Goal: Task Accomplishment & Management: Manage account settings

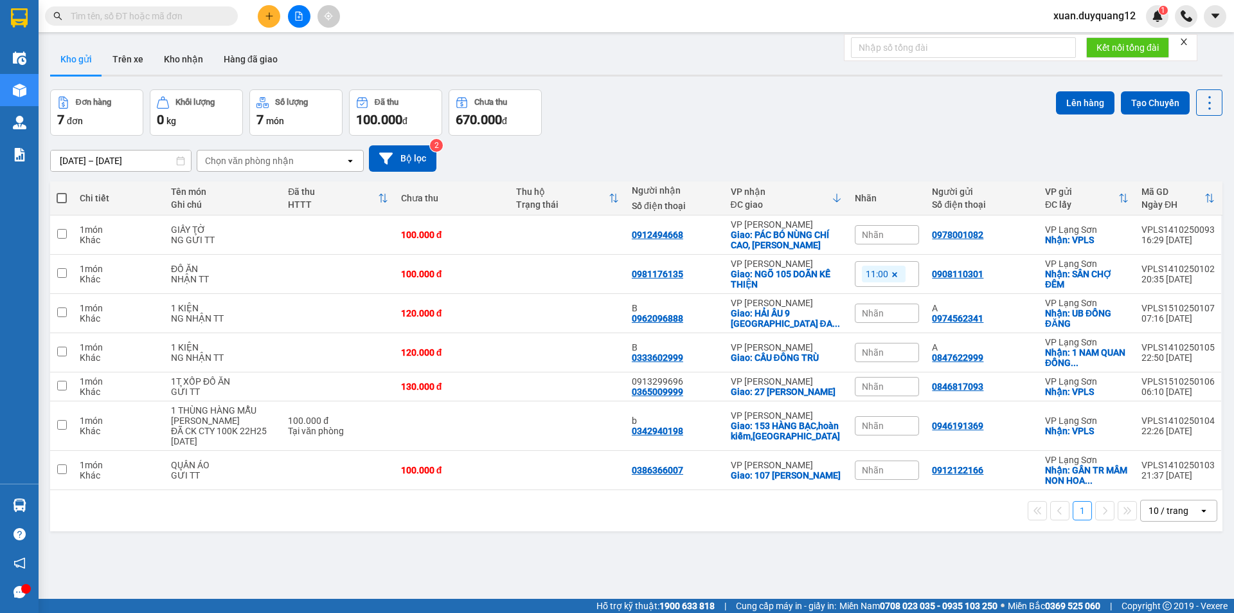
click at [1097, 17] on span "xuan.duyquang12" at bounding box center [1094, 16] width 103 height 16
click at [1079, 40] on span "Đăng xuất" at bounding box center [1101, 40] width 76 height 14
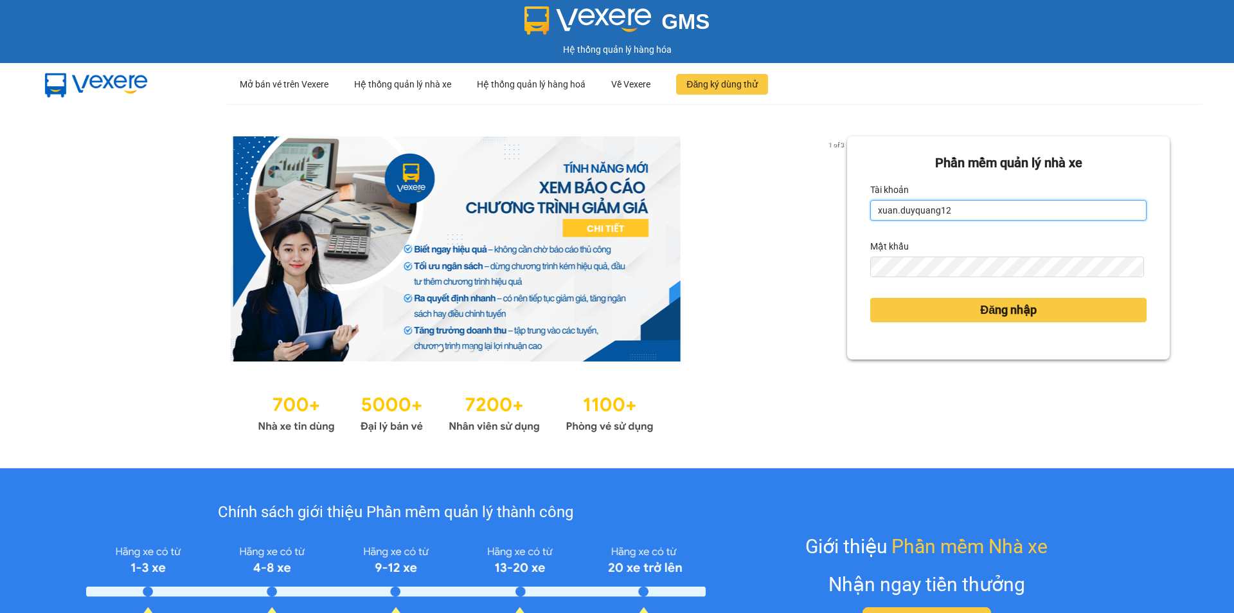
click at [978, 208] on input "xuan.duyquang12" at bounding box center [1008, 210] width 276 height 21
type input "hoangngoc.duyquang12"
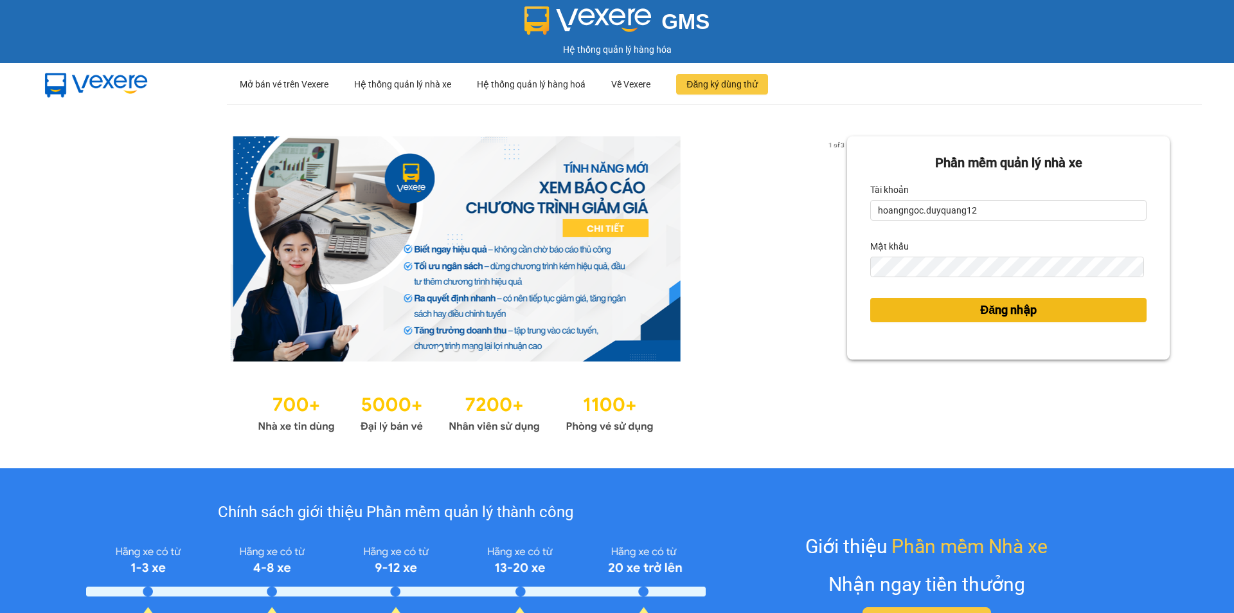
click at [1005, 314] on span "Đăng nhập" at bounding box center [1008, 310] width 57 height 18
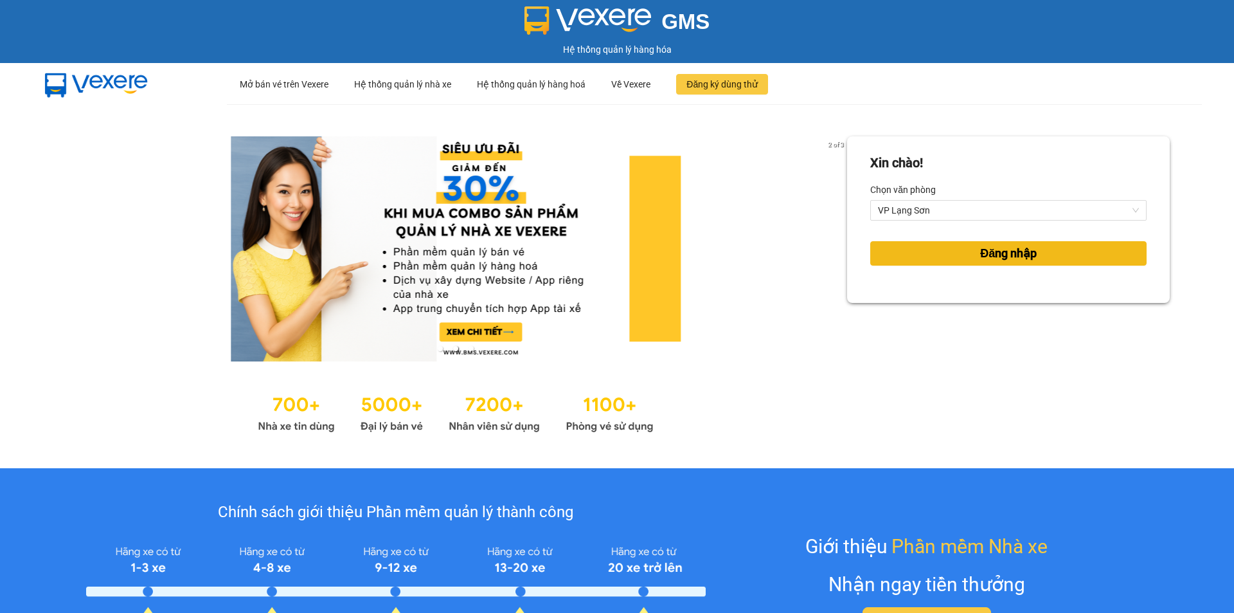
click at [980, 257] on span "Đăng nhập" at bounding box center [1008, 253] width 57 height 18
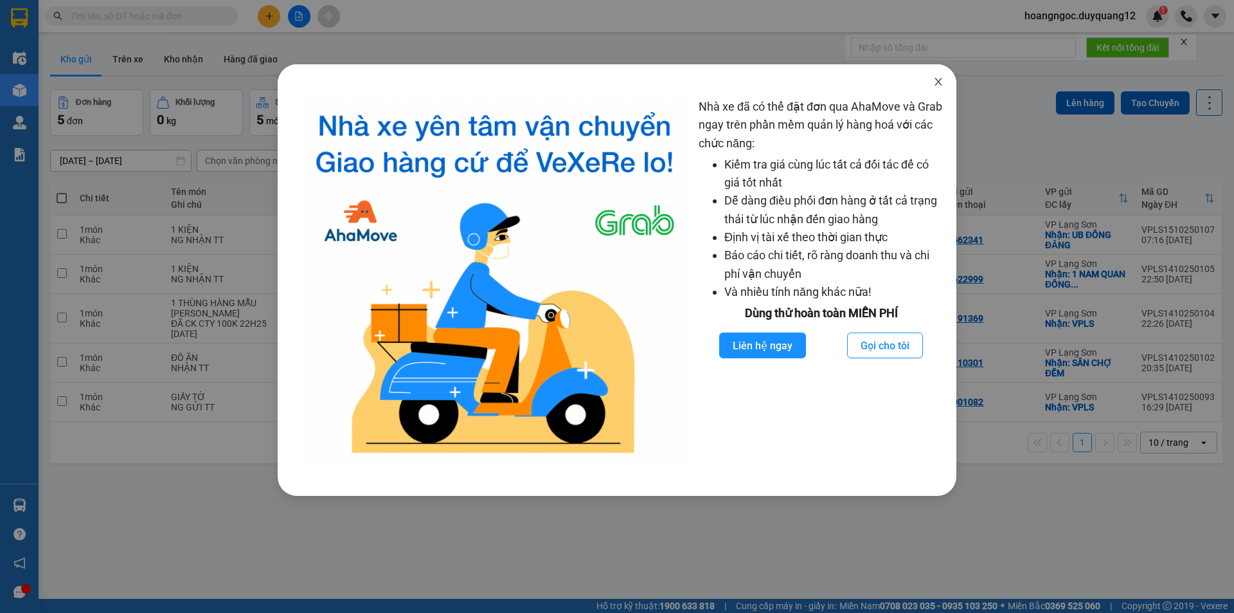
click at [934, 84] on icon "close" at bounding box center [938, 81] width 10 height 10
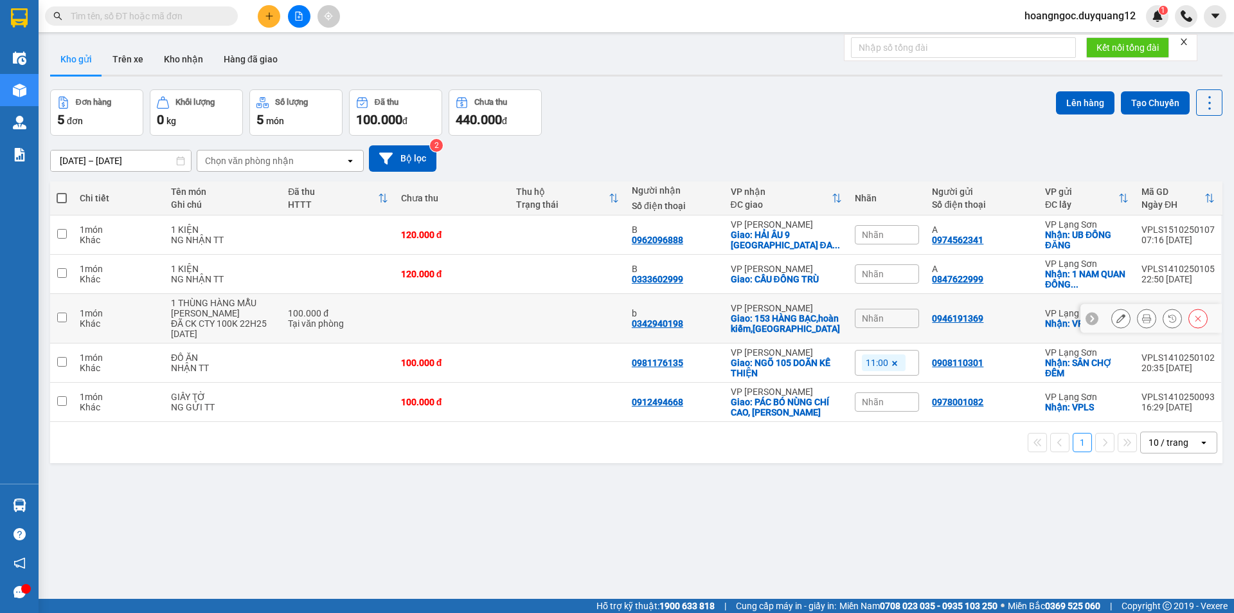
click at [540, 317] on td at bounding box center [568, 318] width 116 height 49
checkbox input "true"
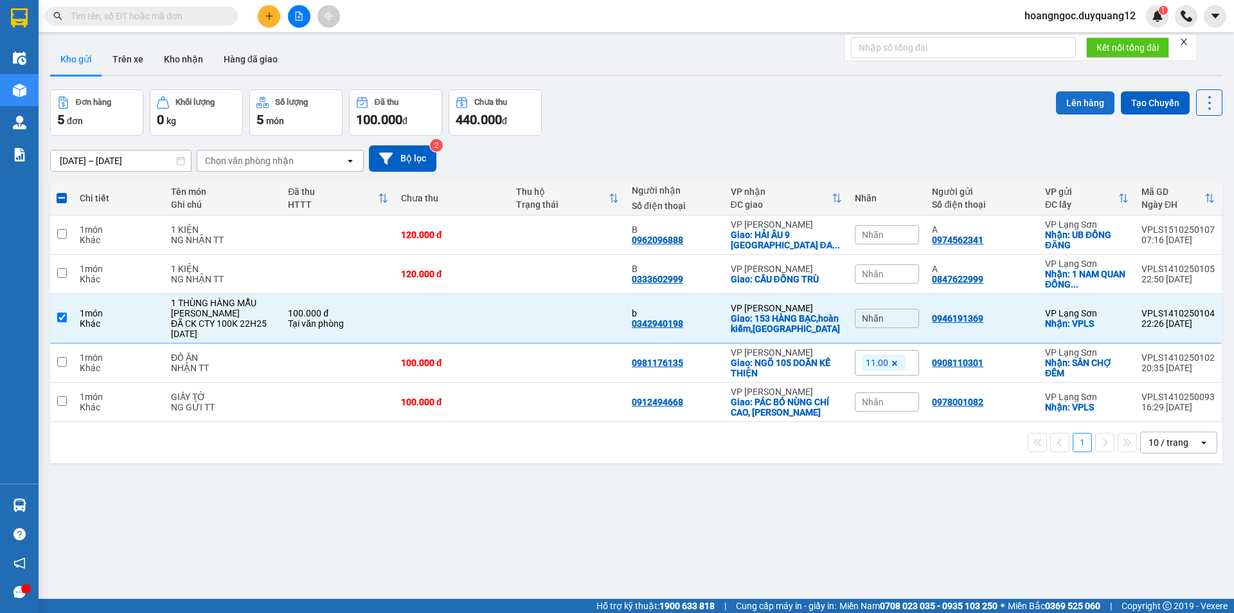
click at [1068, 97] on button "Lên hàng" at bounding box center [1085, 102] width 58 height 23
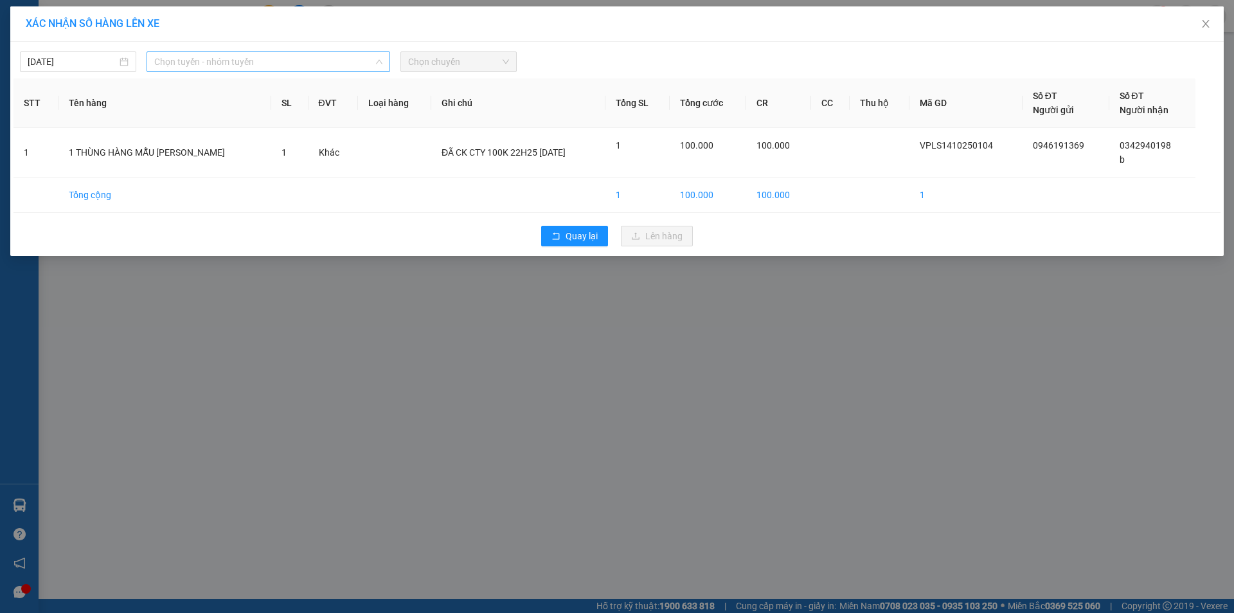
click at [250, 59] on span "Chọn tuyến - nhóm tuyến" at bounding box center [268, 61] width 228 height 19
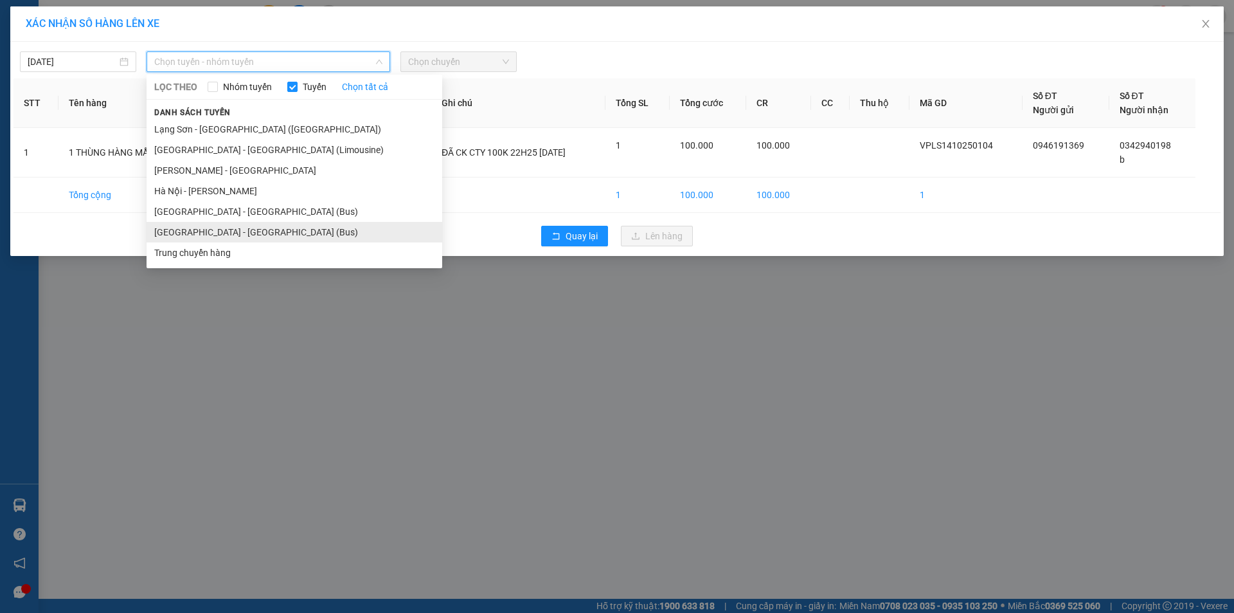
click at [231, 233] on li "[GEOGRAPHIC_DATA] - [GEOGRAPHIC_DATA] (Bus)" at bounding box center [295, 232] width 296 height 21
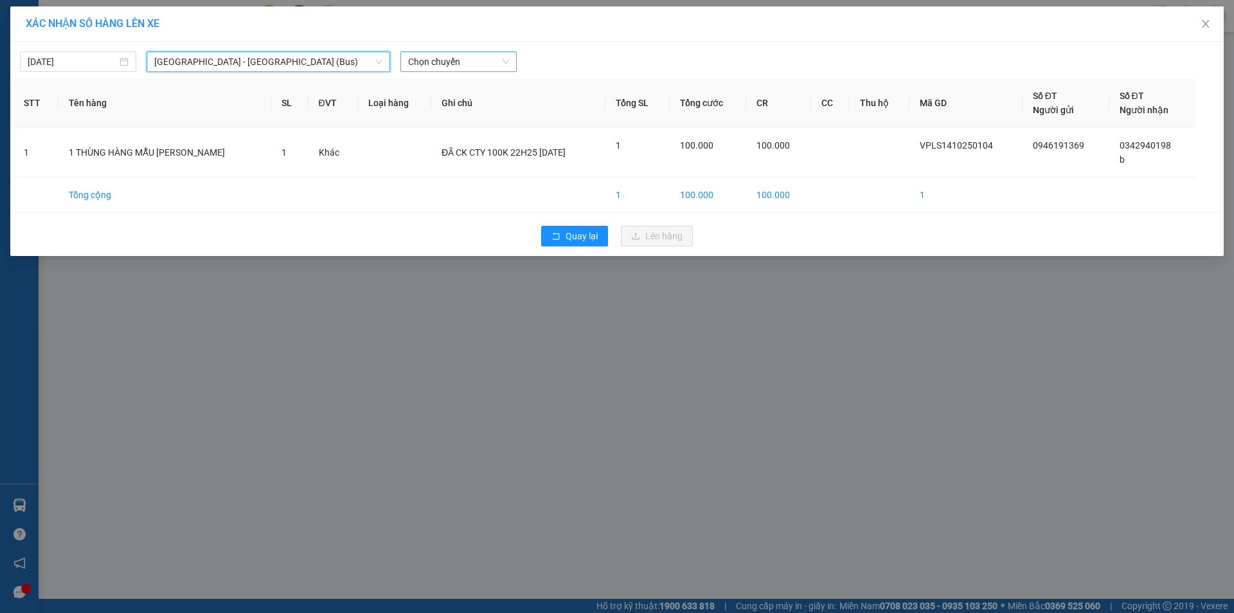
click at [451, 59] on span "Chọn chuyến" at bounding box center [458, 61] width 101 height 19
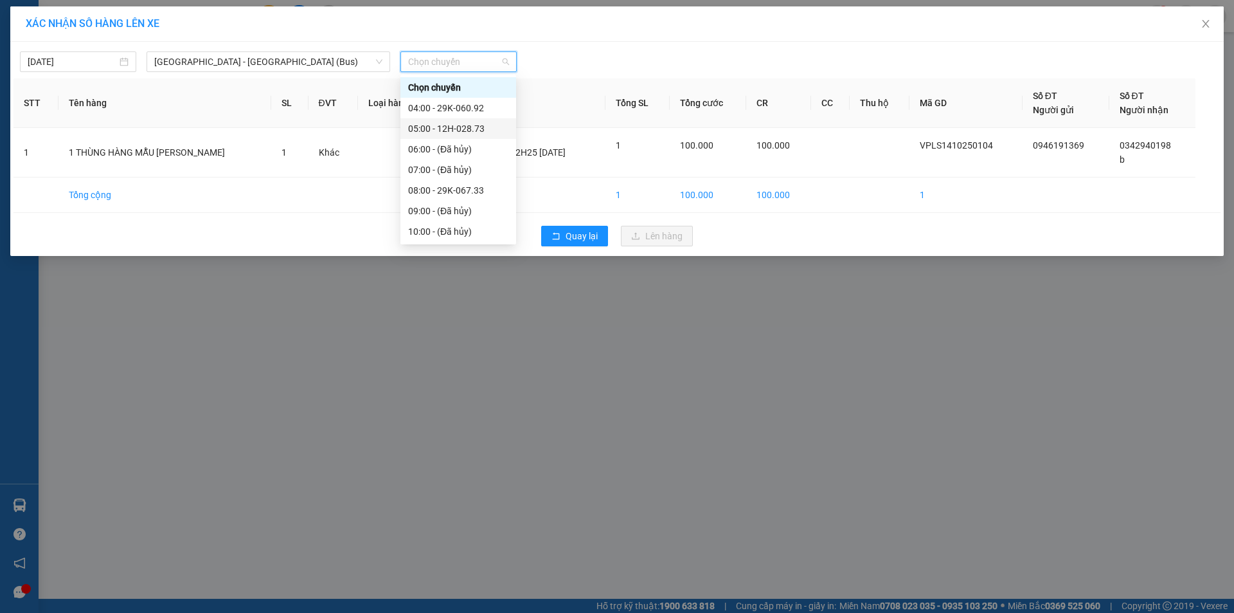
click at [458, 126] on div "05:00 - 12H-028.73" at bounding box center [458, 128] width 100 height 14
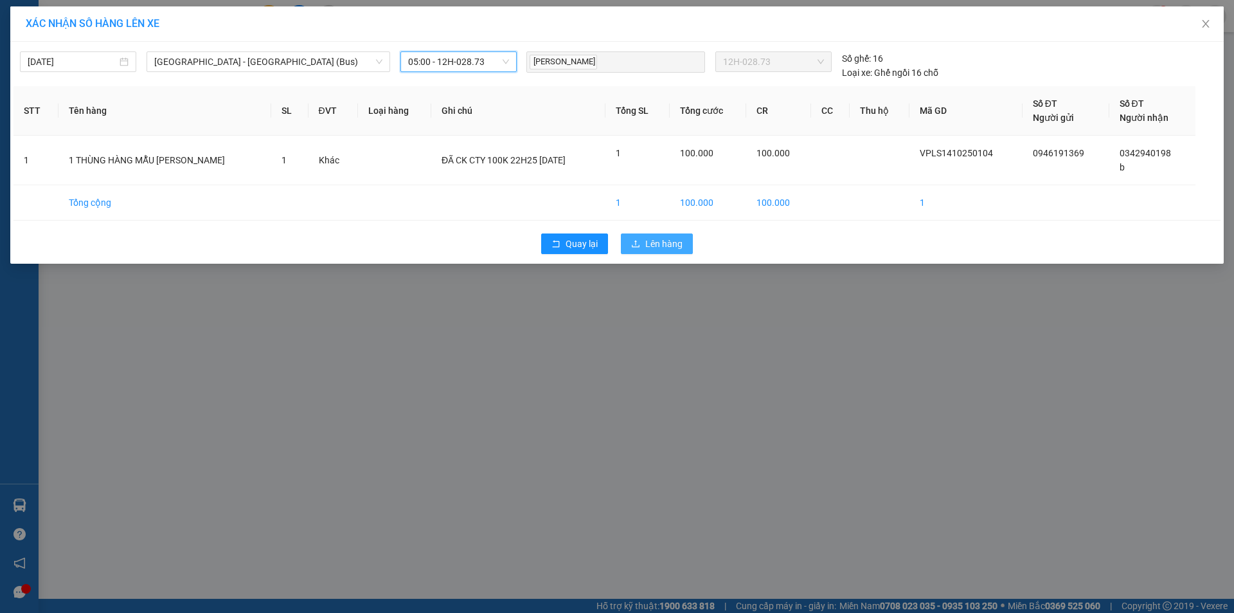
click at [656, 240] on span "Lên hàng" at bounding box center [663, 244] width 37 height 14
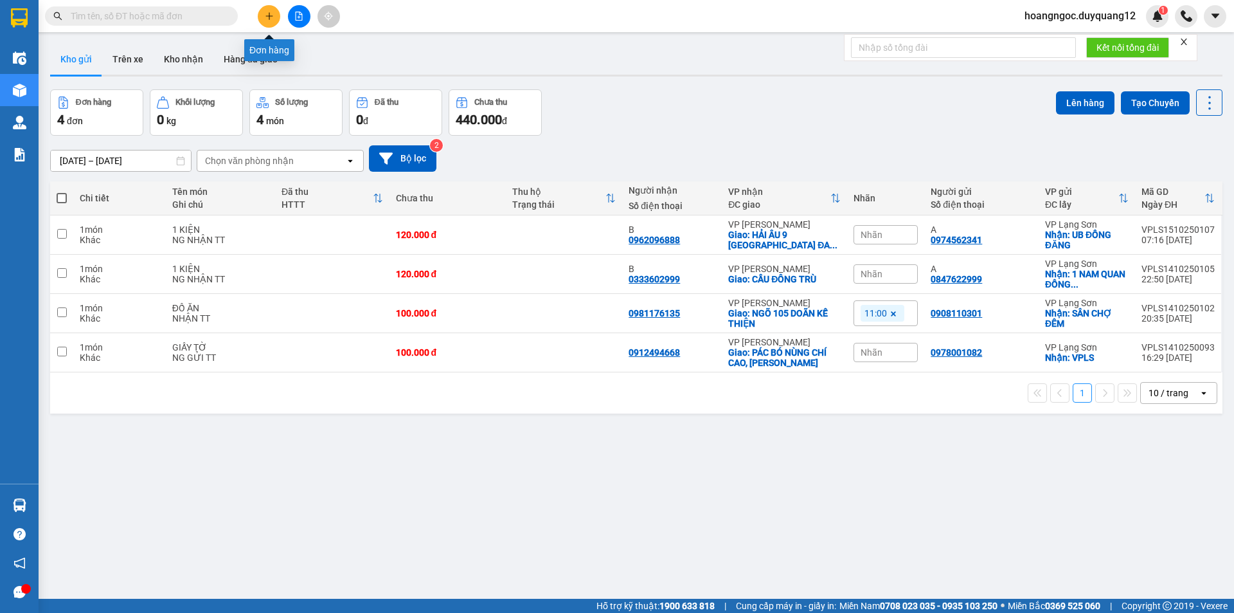
click at [270, 15] on icon "plus" at bounding box center [269, 16] width 9 height 9
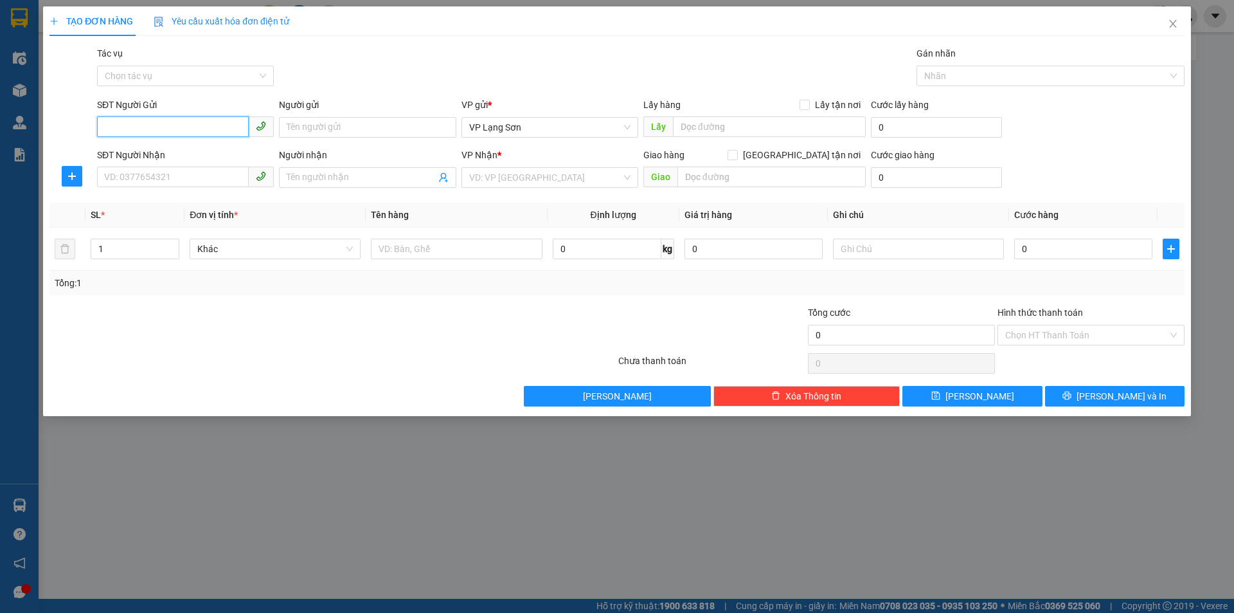
paste input "0978898599"
click at [550, 129] on span "VP Lạng Sơn" at bounding box center [549, 127] width 161 height 19
type input "0978898599"
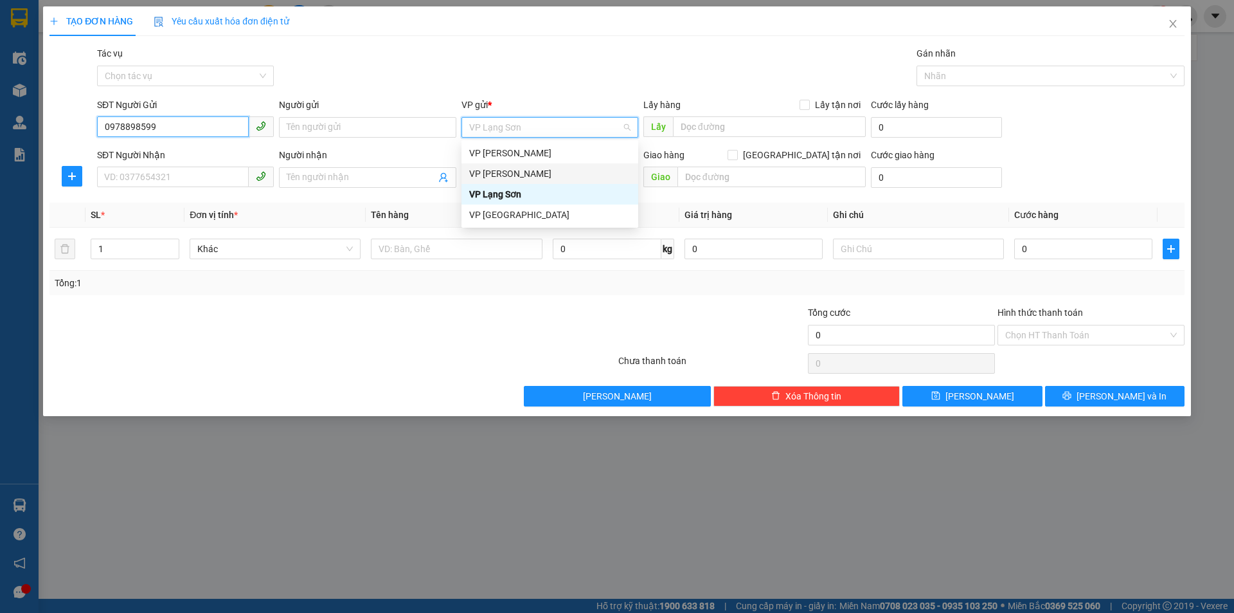
click at [220, 133] on input "0978898599" at bounding box center [173, 126] width 152 height 21
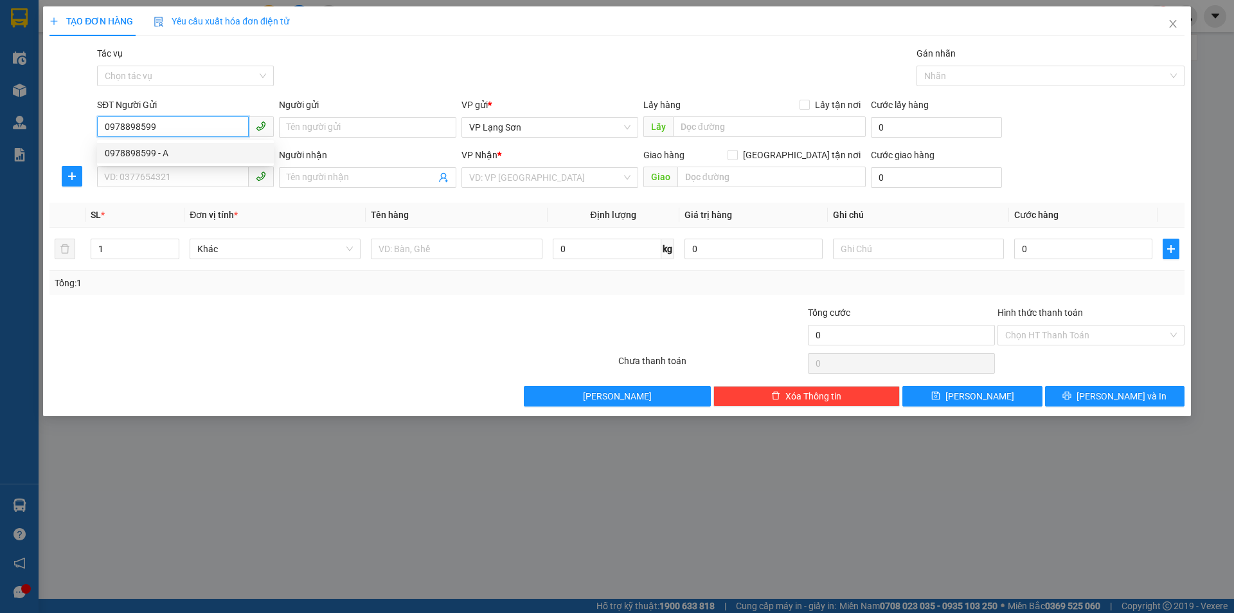
click at [125, 152] on div "0978898599 - A" at bounding box center [185, 153] width 161 height 14
type input "A"
checkbox input "true"
type input "25 [PERSON_NAME],HOÀN KIẾM,[GEOGRAPHIC_DATA]"
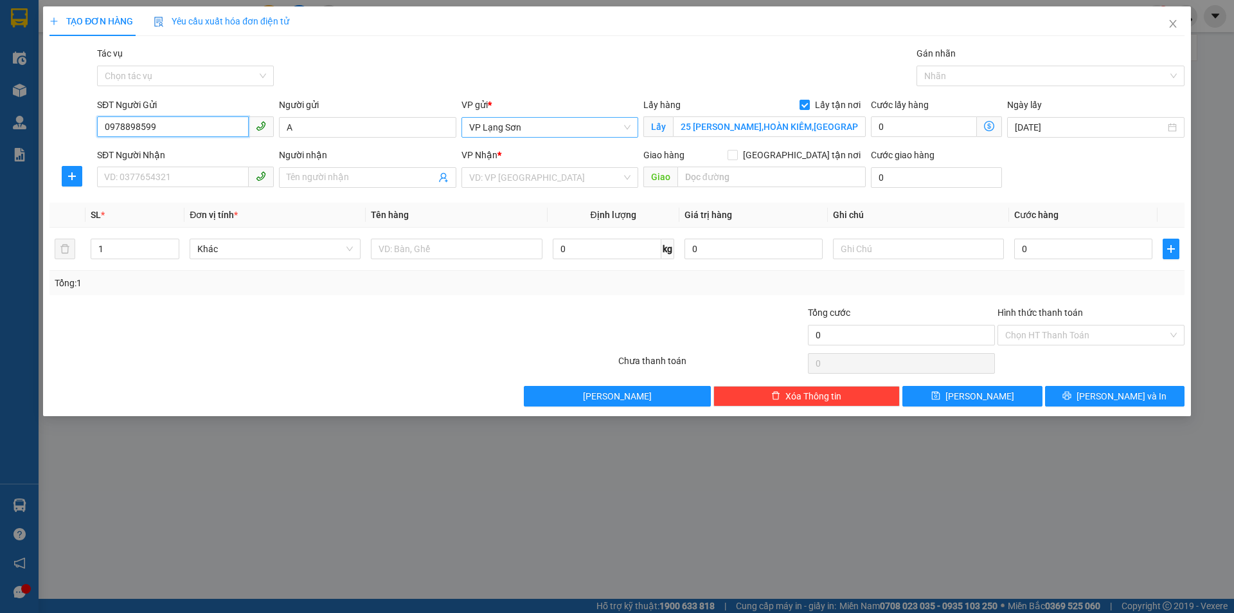
click at [532, 129] on span "VP Lạng Sơn" at bounding box center [549, 127] width 161 height 19
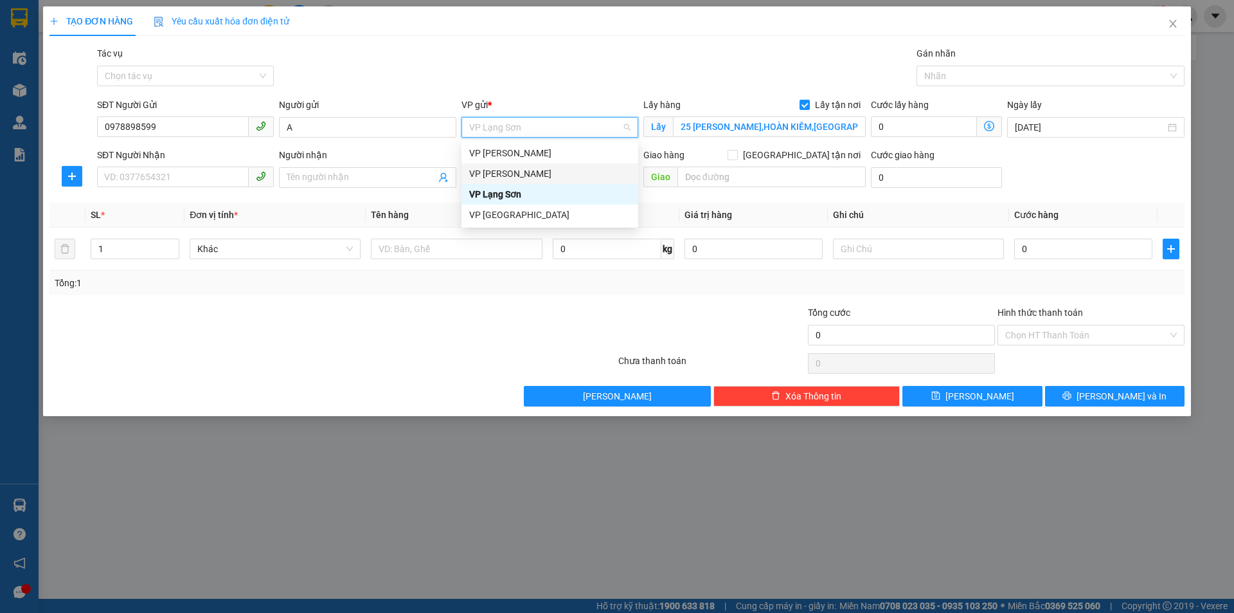
click at [501, 175] on div "VP [PERSON_NAME]" at bounding box center [549, 173] width 161 height 14
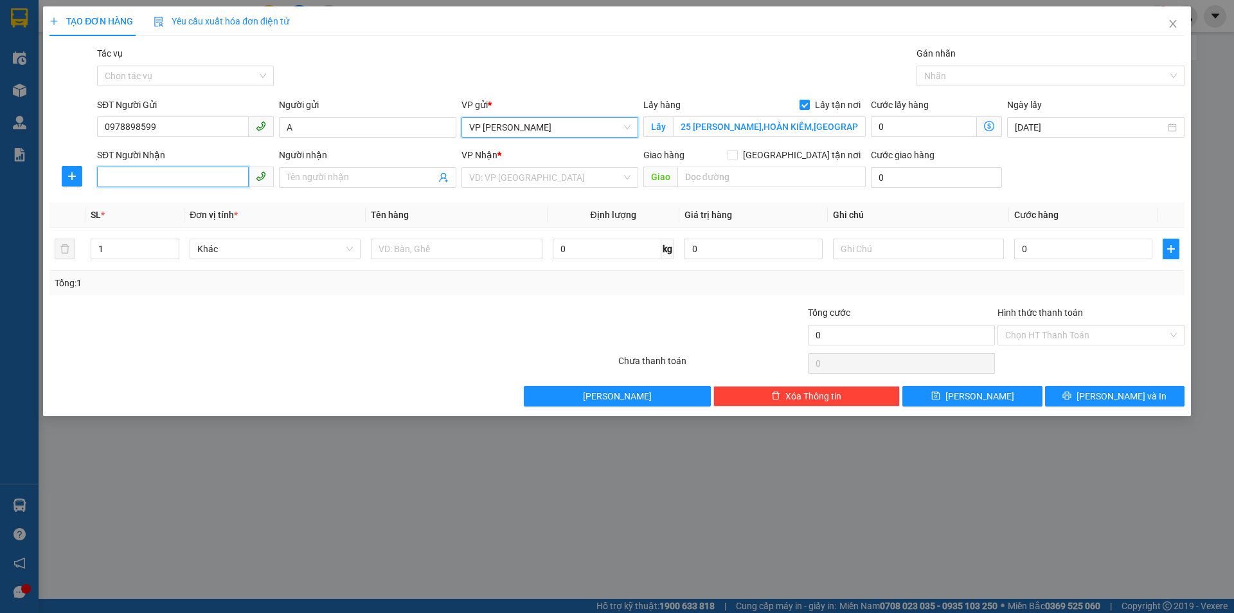
click at [156, 175] on input "SĐT Người Nhận" at bounding box center [173, 176] width 152 height 21
click at [136, 205] on div "0327789696 - LINH" at bounding box center [185, 203] width 161 height 14
type input "0327789696"
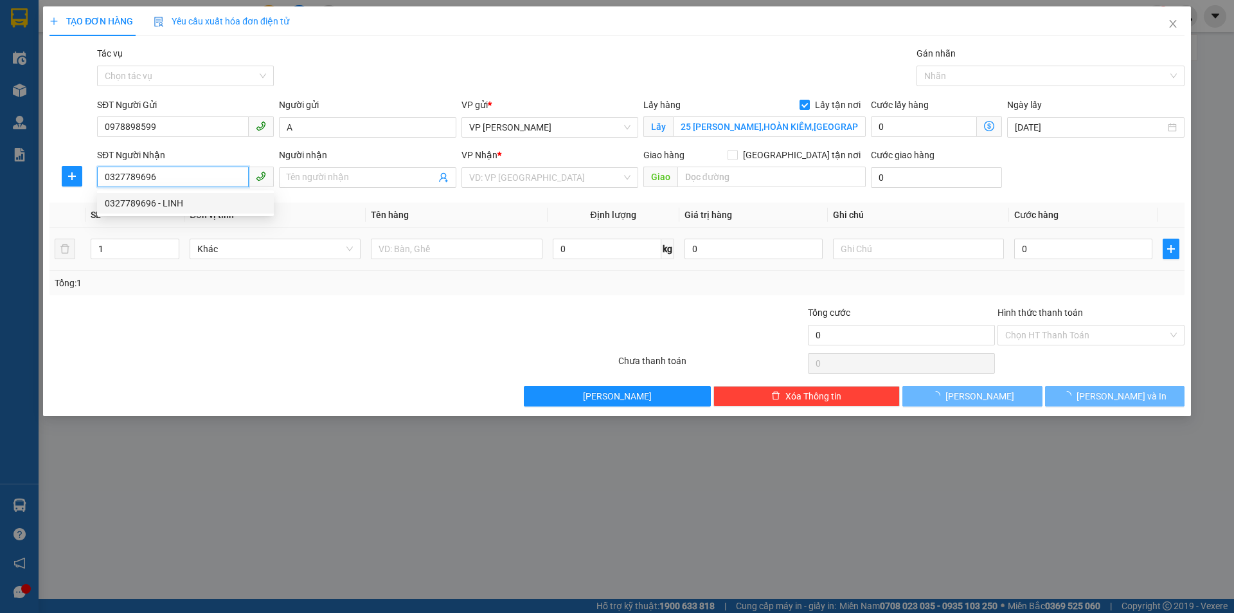
type input "LINH"
checkbox input "true"
type input "39 [PERSON_NAME]"
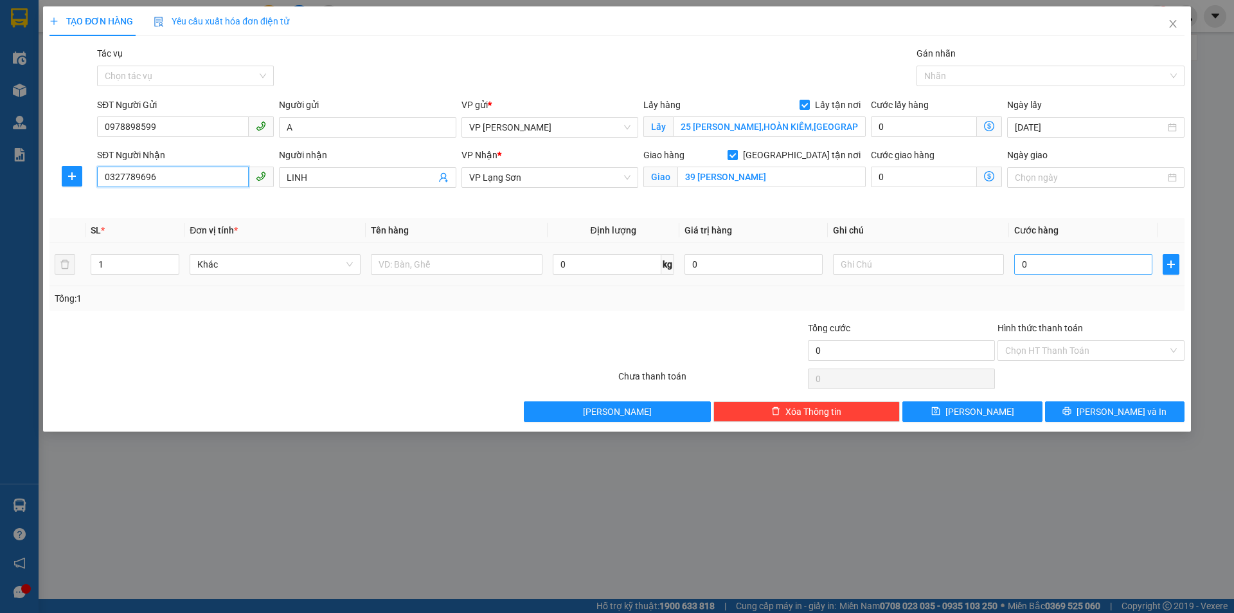
type input "0327789696"
click at [1065, 269] on input "0" at bounding box center [1083, 264] width 138 height 21
type input "1"
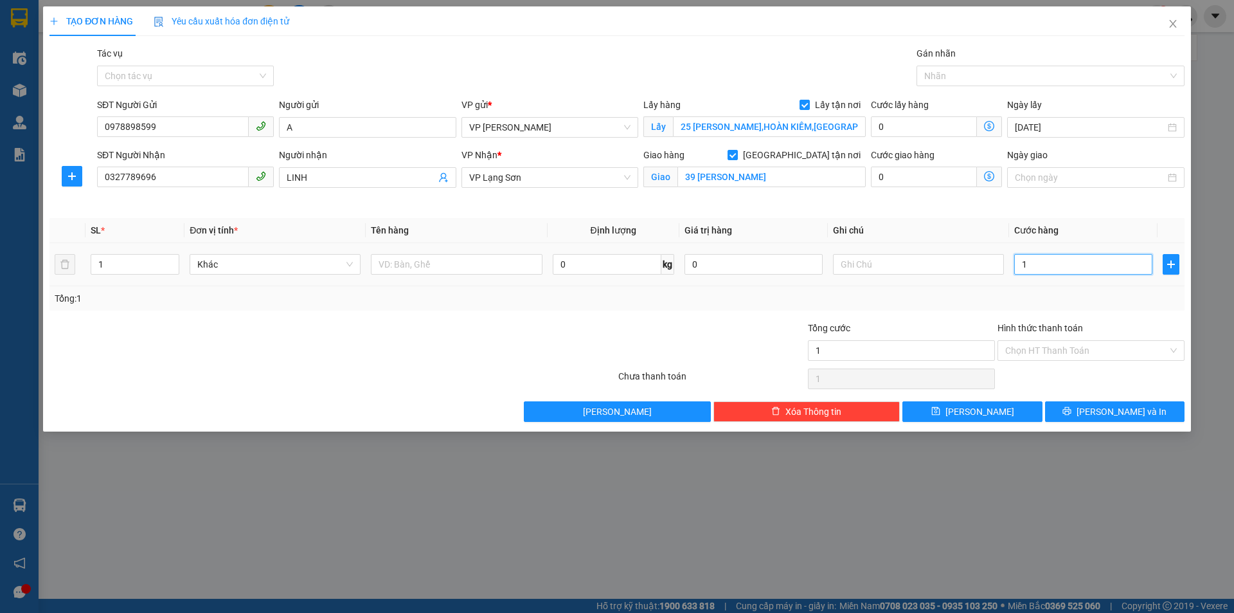
type input "10"
type input "100"
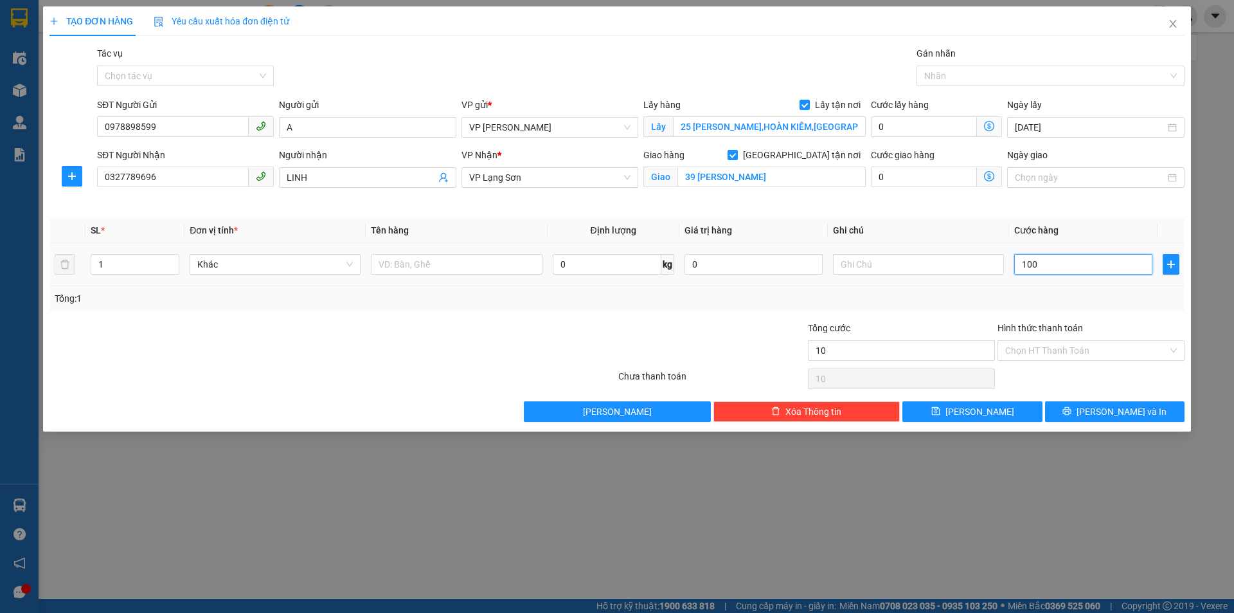
type input "100"
click at [404, 268] on input "text" at bounding box center [456, 264] width 171 height 21
type input "100.000"
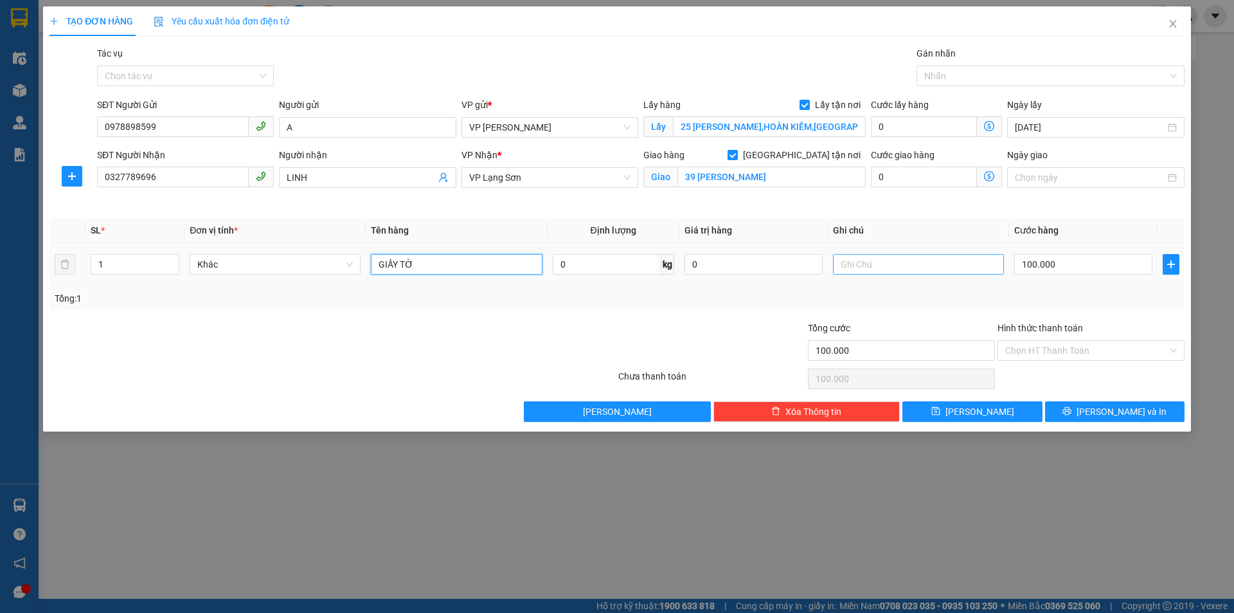
type input "GIẤY TỜ"
click at [858, 260] on input "text" at bounding box center [918, 264] width 171 height 21
type input "GỬI TT"
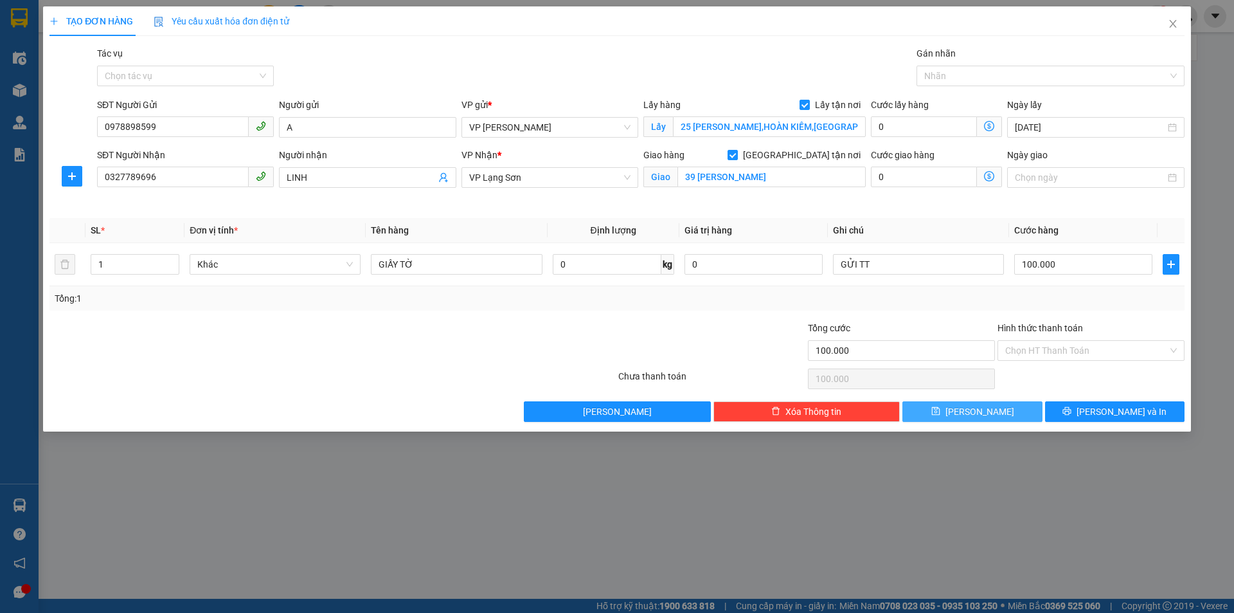
drag, startPoint x: 993, startPoint y: 413, endPoint x: 985, endPoint y: 410, distance: 8.1
click at [993, 413] on button "[PERSON_NAME]" at bounding box center [972, 411] width 139 height 21
checkbox input "false"
type input "0"
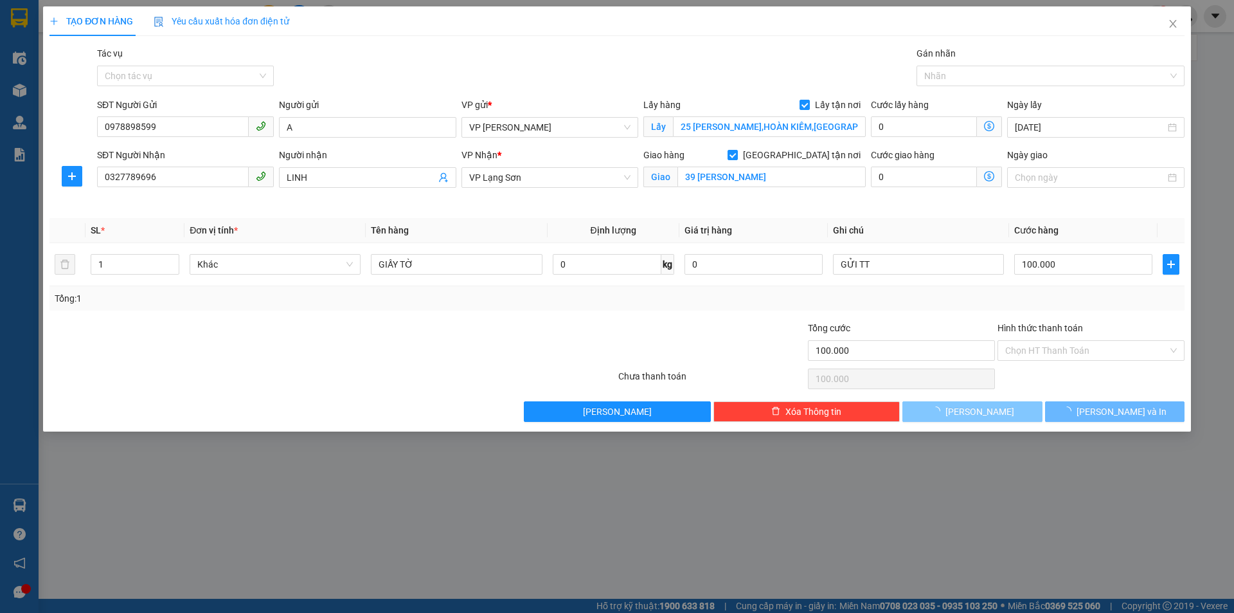
type input "0"
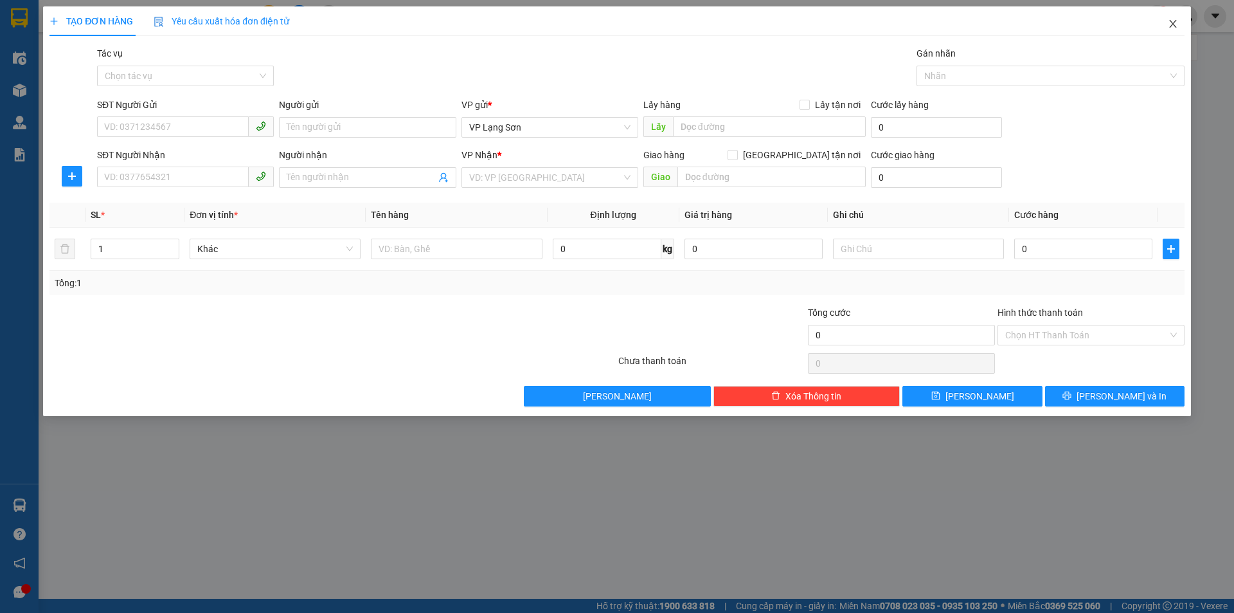
click at [1178, 26] on icon "close" at bounding box center [1173, 24] width 10 height 10
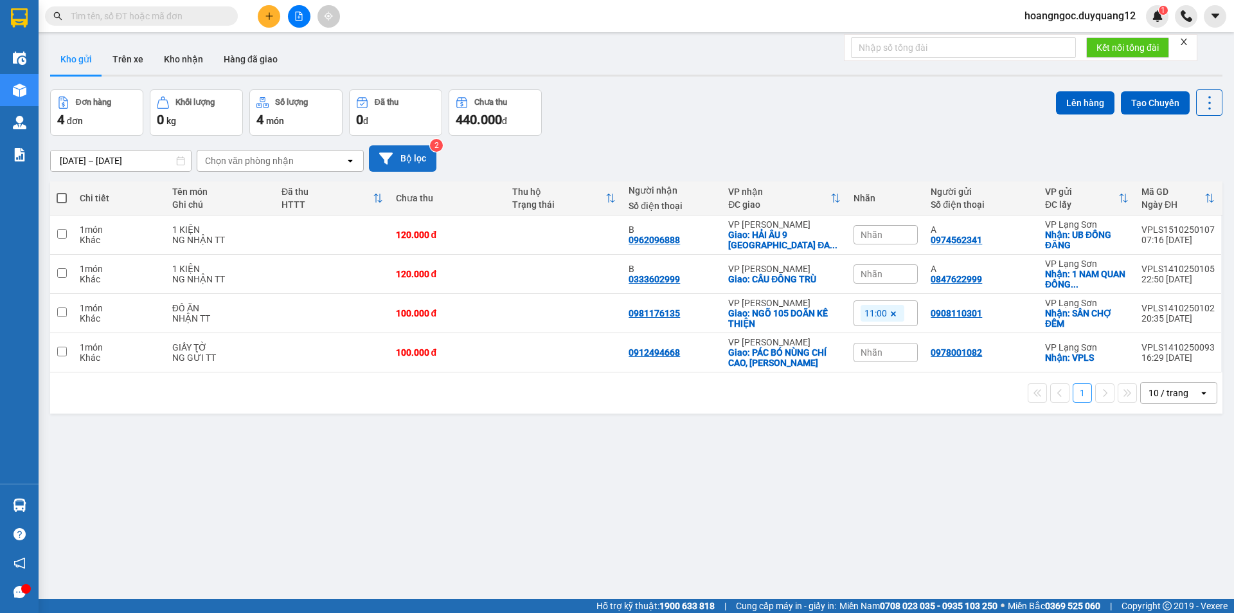
click at [406, 157] on button "Bộ lọc" at bounding box center [402, 158] width 67 height 26
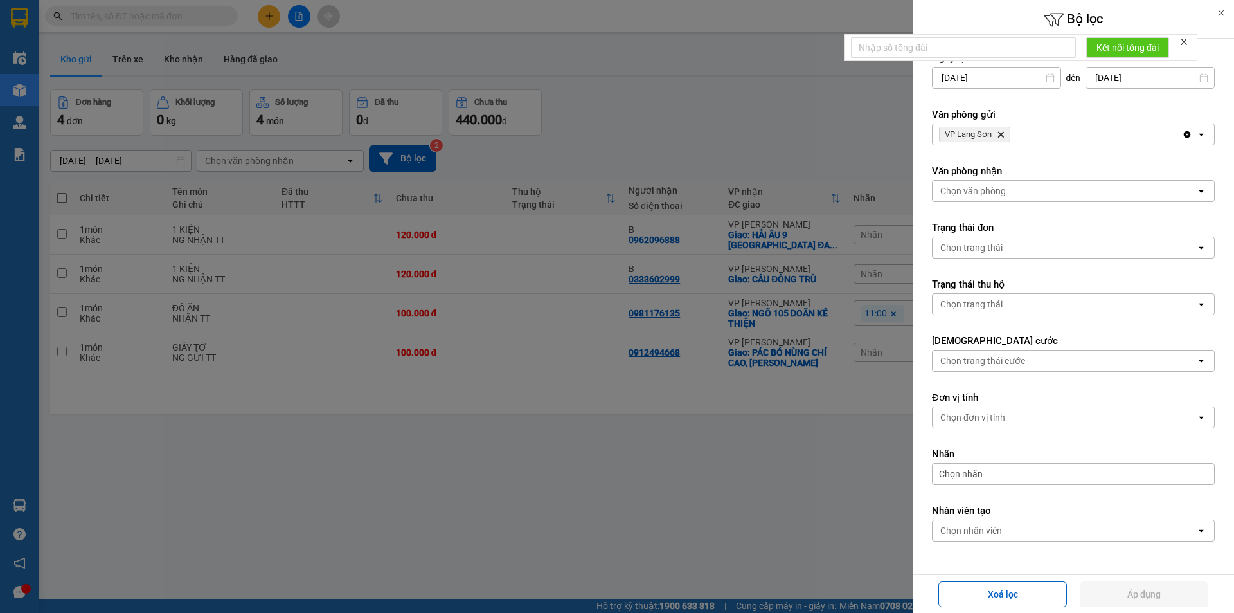
click at [1038, 130] on div "VP Lạng Sơn Delete" at bounding box center [1057, 134] width 249 height 21
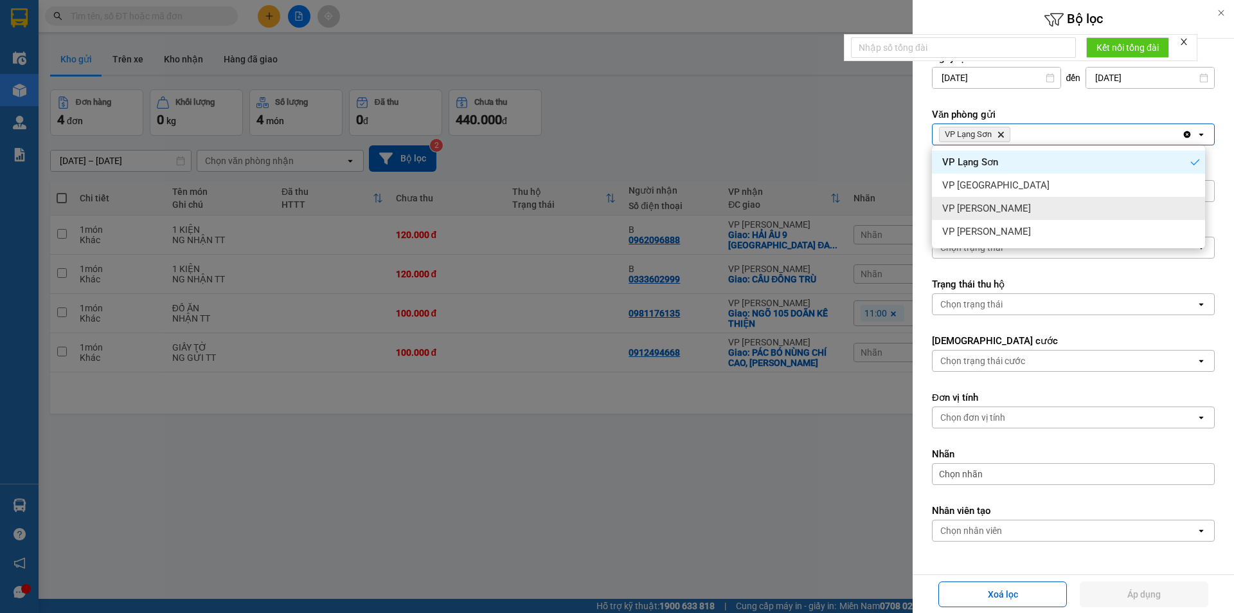
click at [1007, 204] on div "VP [PERSON_NAME]" at bounding box center [1068, 208] width 273 height 23
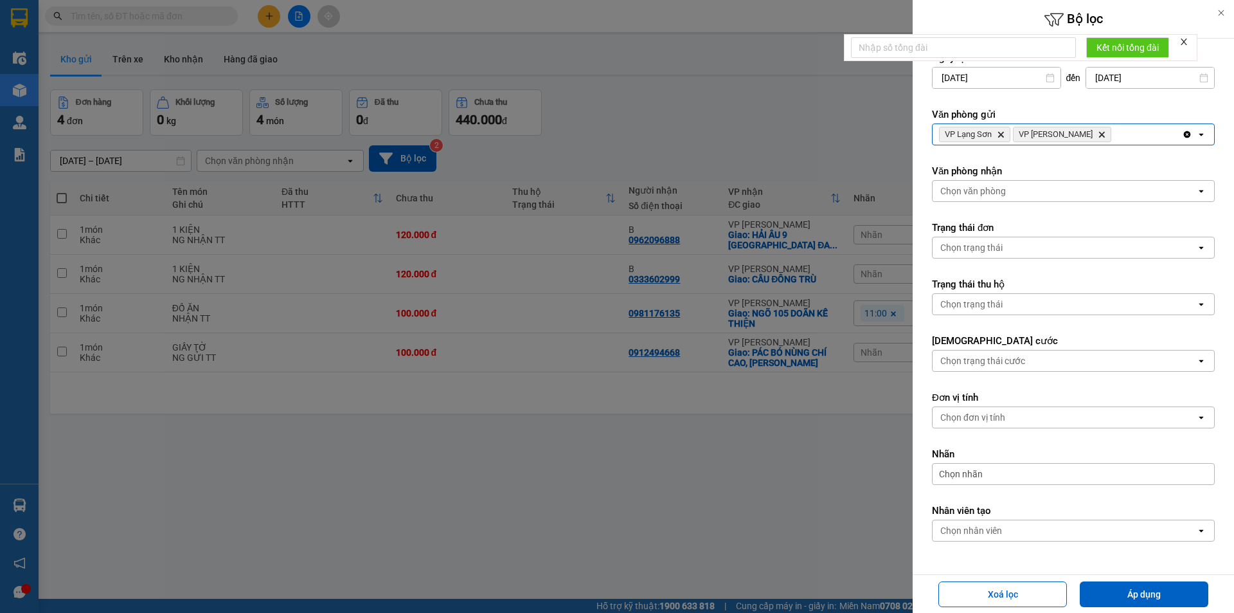
click at [984, 190] on div "Chọn văn phòng" at bounding box center [973, 190] width 66 height 13
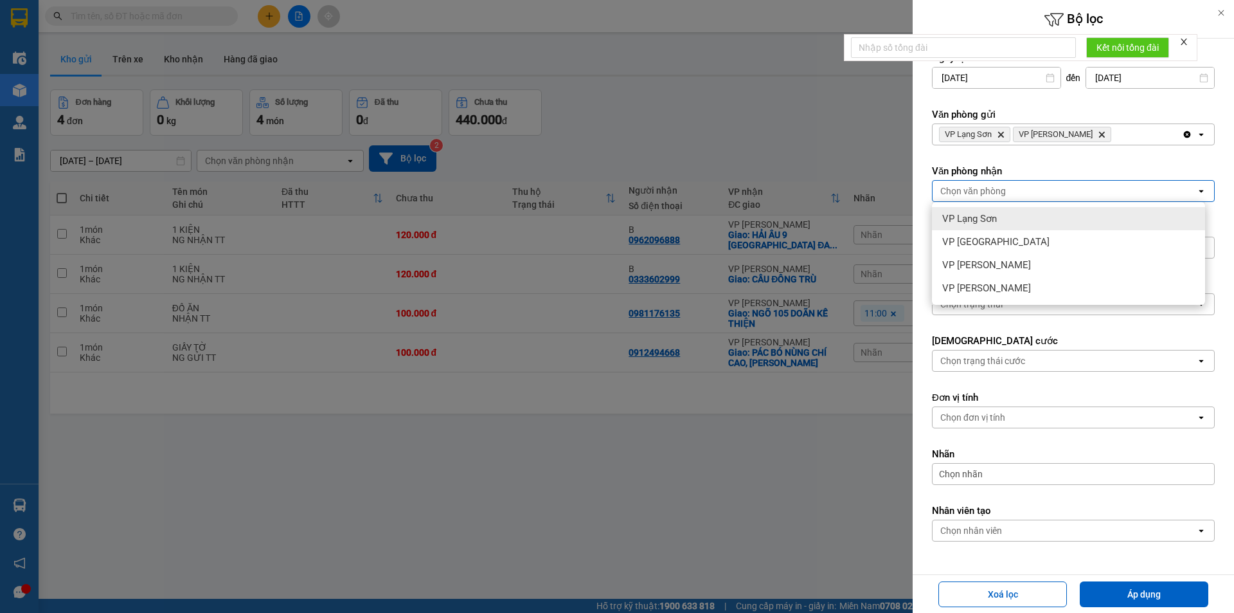
click at [978, 219] on span "VP Lạng Sơn" at bounding box center [969, 218] width 55 height 13
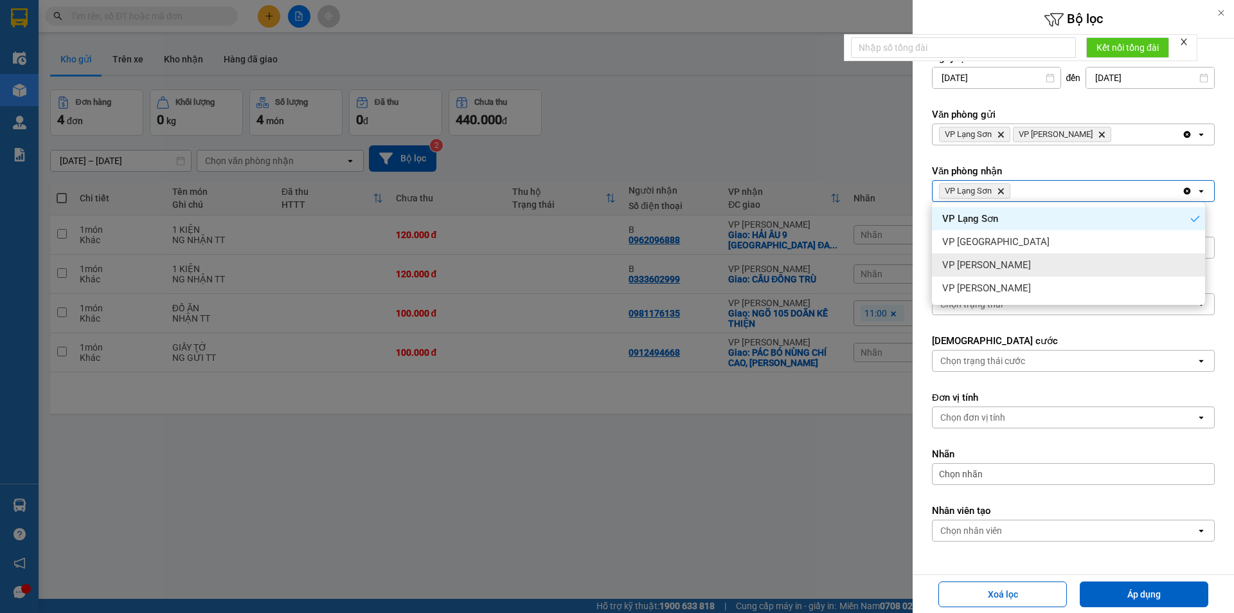
click at [976, 268] on span "VP [PERSON_NAME]" at bounding box center [986, 264] width 89 height 13
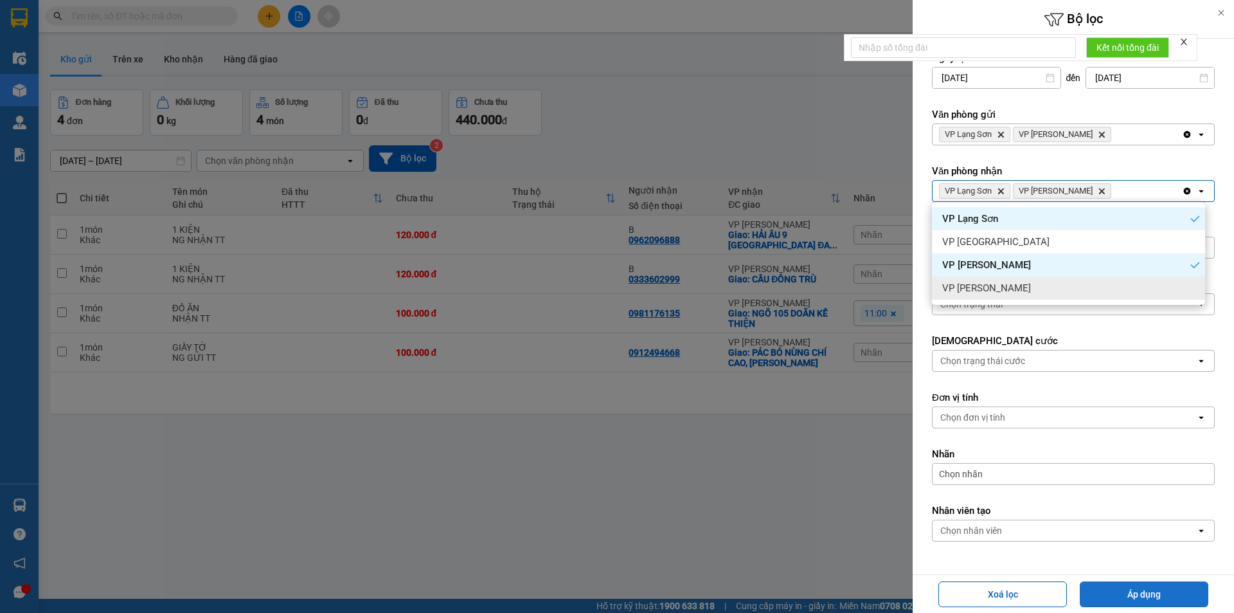
click at [1128, 595] on button "Áp dụng" at bounding box center [1144, 594] width 129 height 26
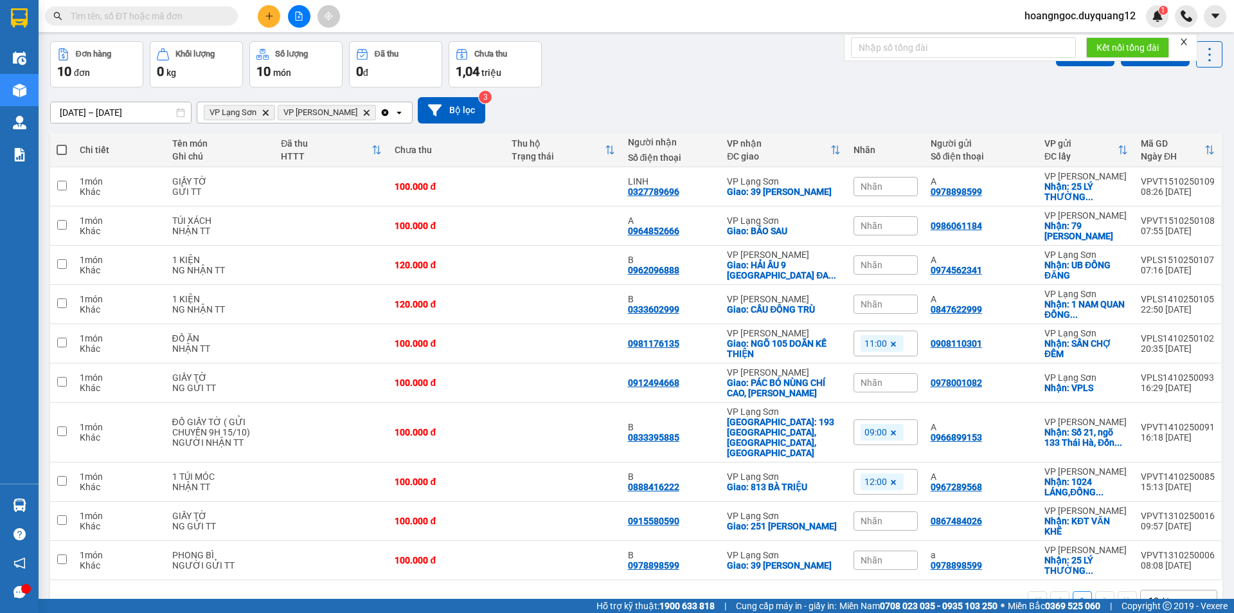
scroll to position [62, 0]
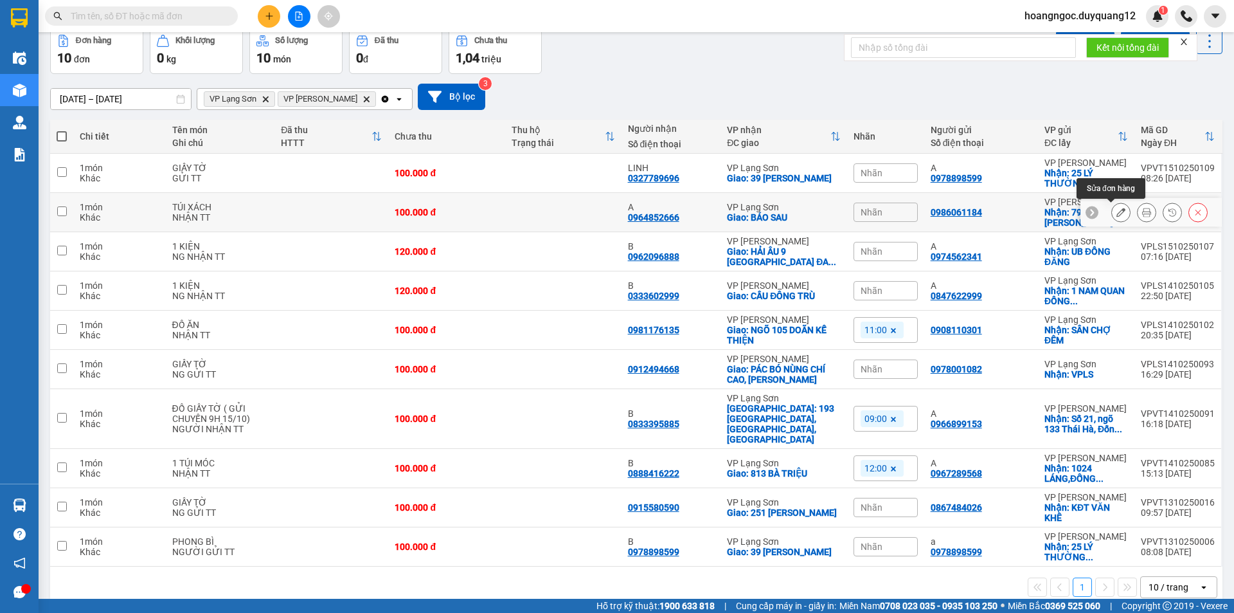
click at [1117, 215] on icon at bounding box center [1121, 212] width 9 height 9
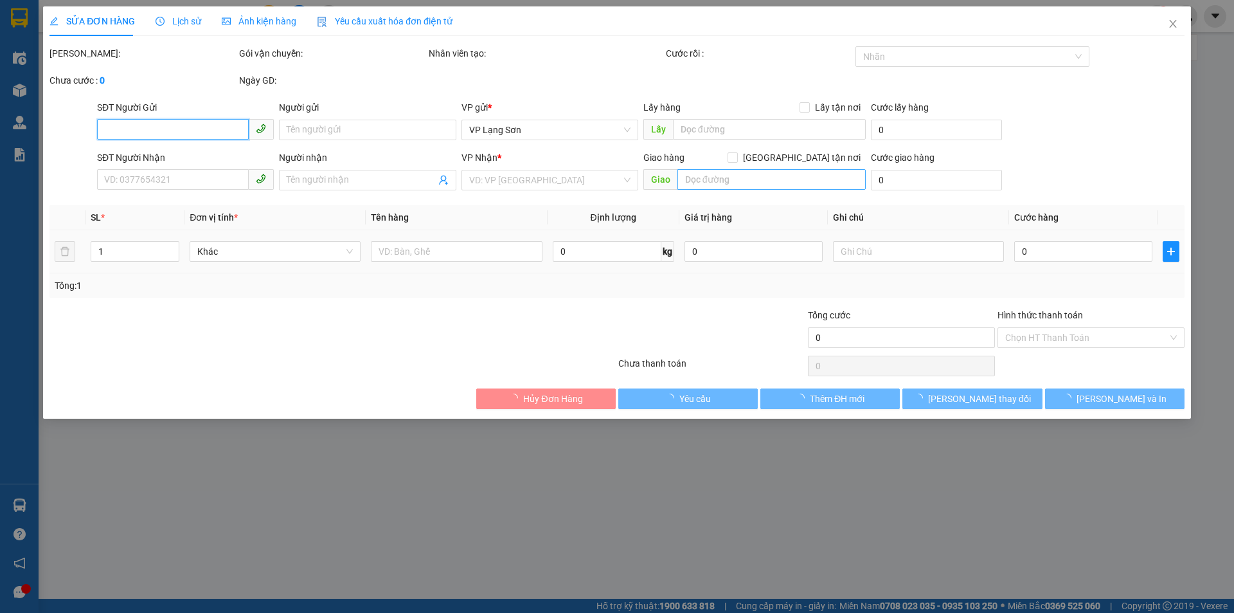
type input "0986061184"
checkbox input "true"
type input "79 [PERSON_NAME]"
type input "0964852666"
type input "A"
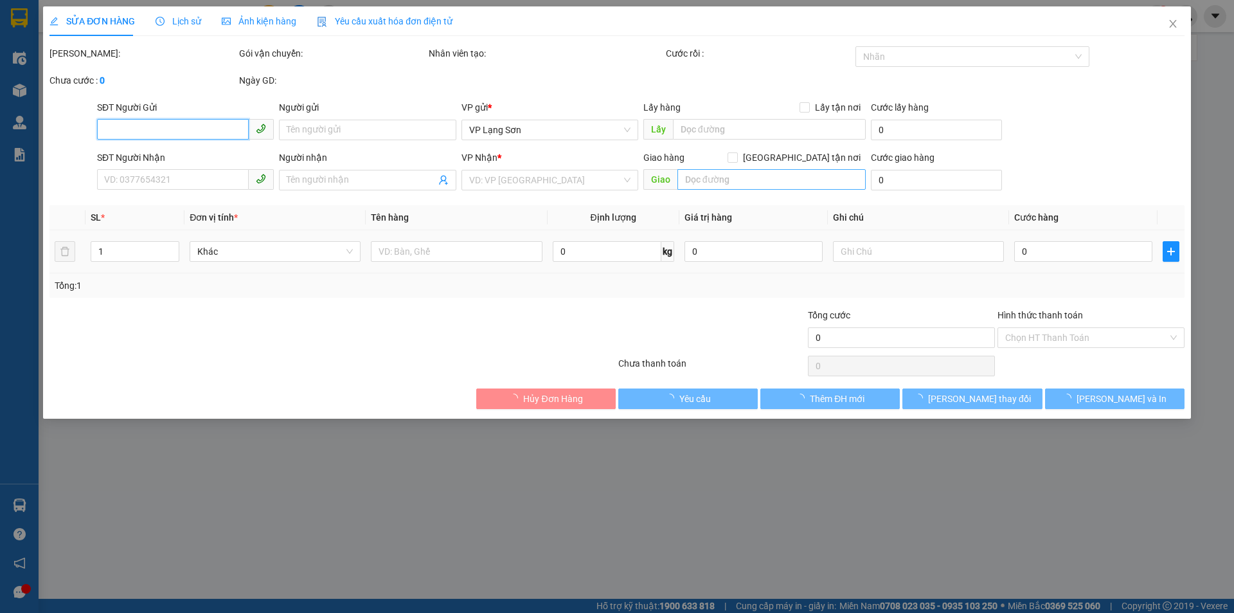
checkbox input "true"
type input "BÁO SAU"
type input "100.000"
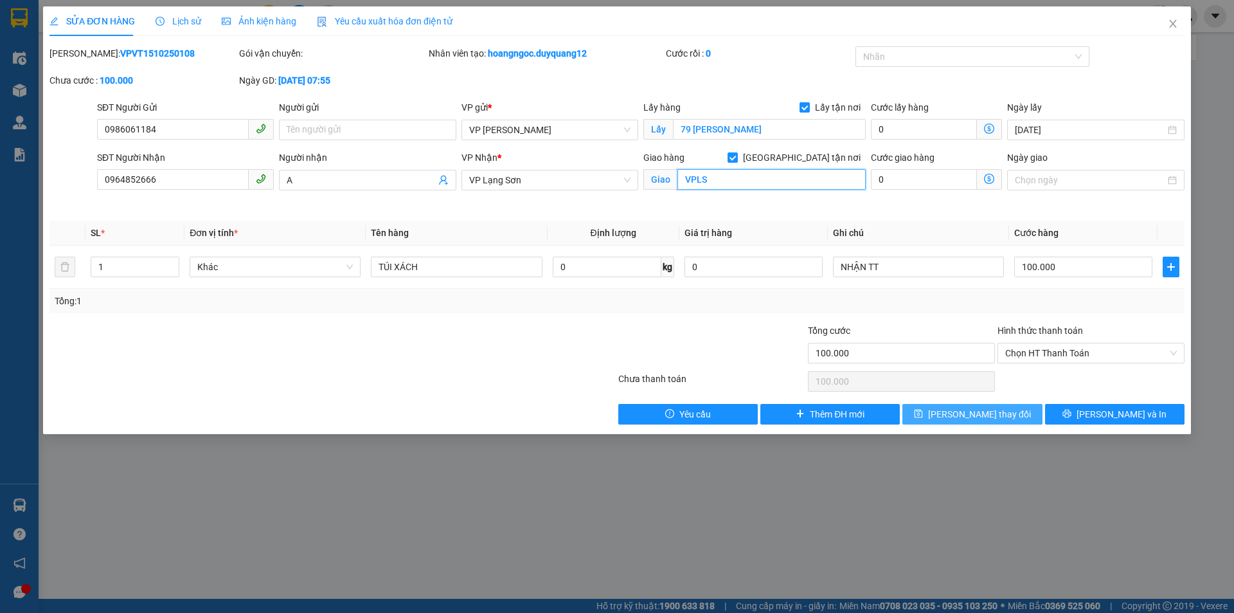
type input "VPLS"
click at [974, 415] on span "[PERSON_NAME] thay đổi" at bounding box center [979, 414] width 103 height 14
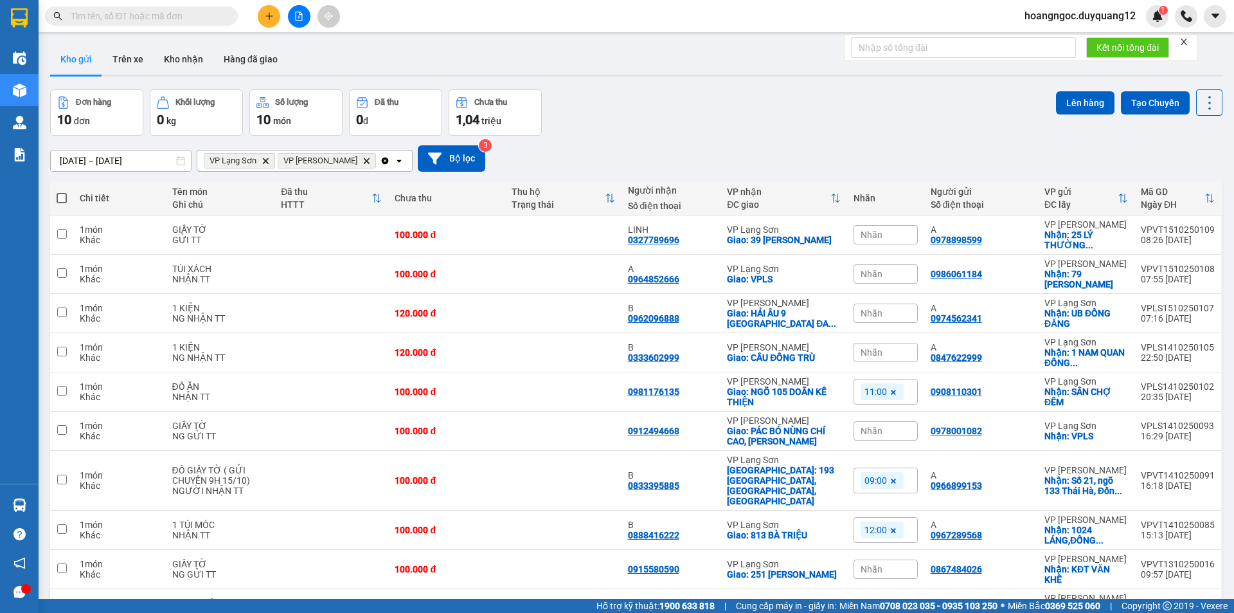
click at [867, 274] on span "Nhãn" at bounding box center [872, 274] width 22 height 10
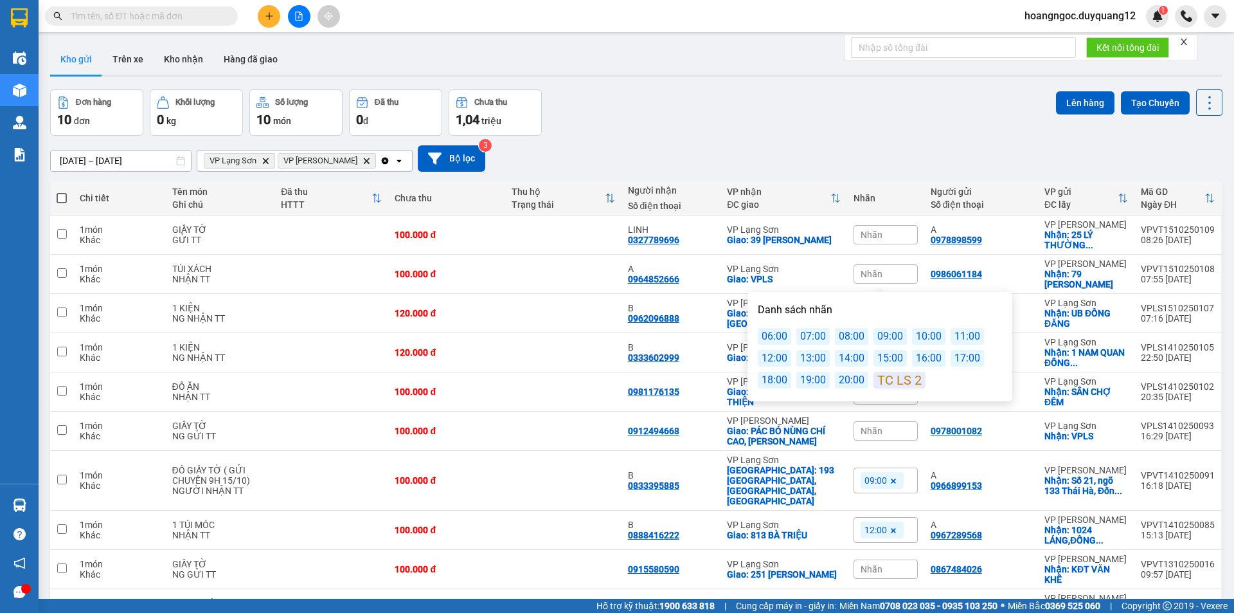
click at [885, 337] on div "09:00" at bounding box center [890, 336] width 33 height 17
click at [744, 105] on div "Đơn hàng 10 đơn Khối lượng 0 kg Số lượng 10 món Đã thu 0 đ Chưa thu 1,04 triệu …" at bounding box center [636, 112] width 1172 height 46
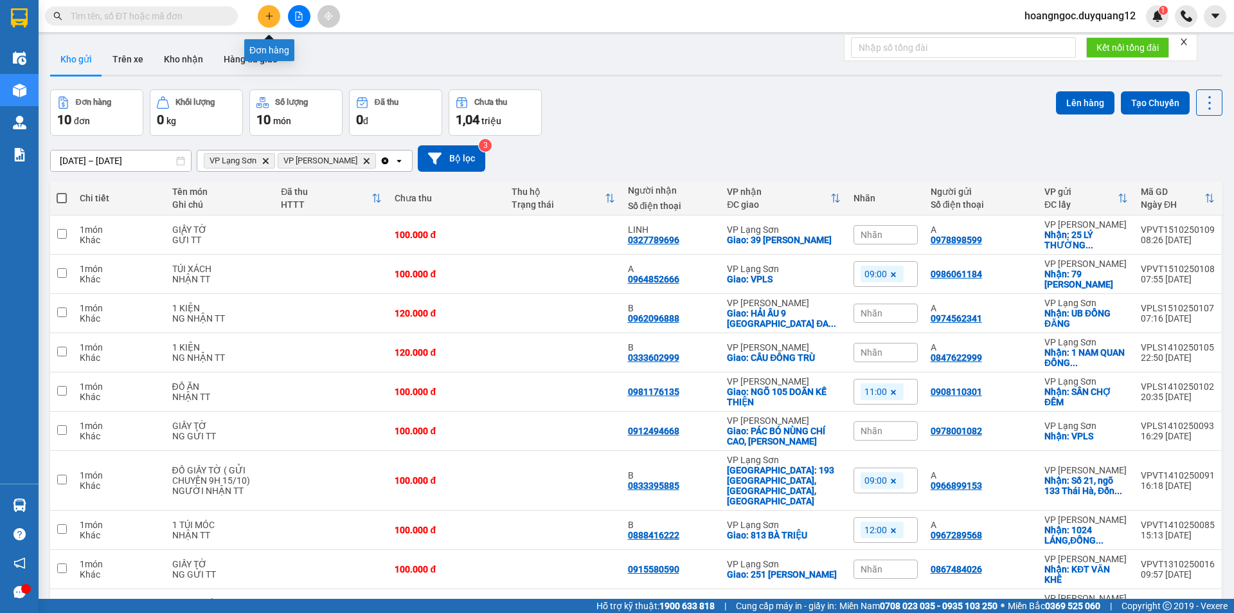
click at [272, 17] on icon "plus" at bounding box center [269, 16] width 9 height 9
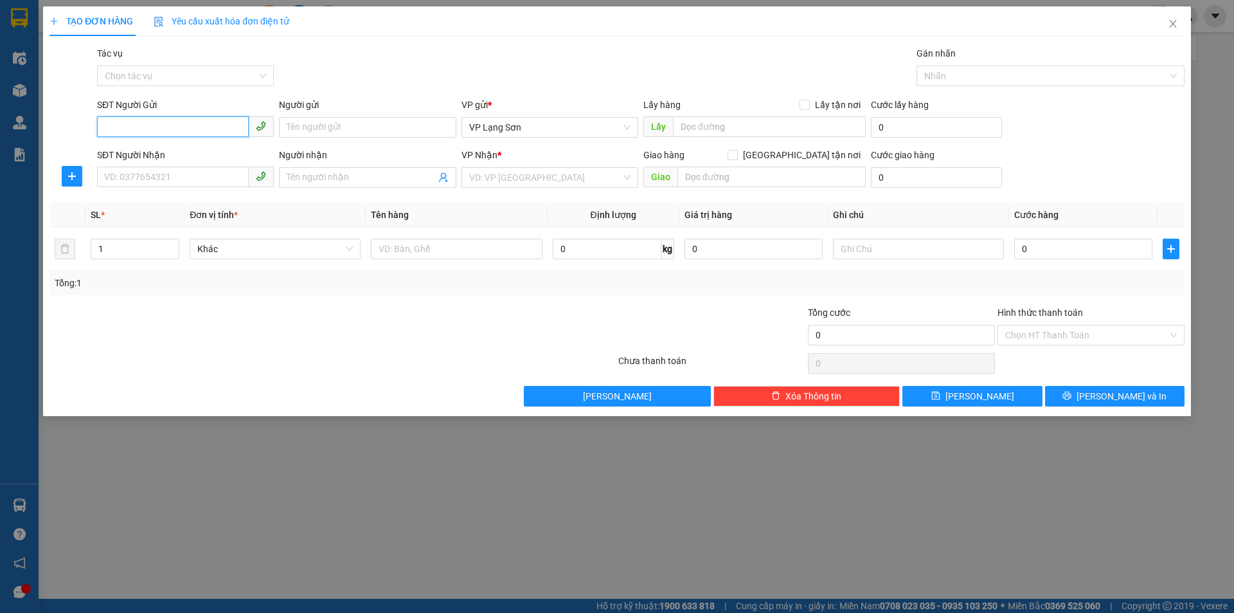
click at [159, 130] on input "SĐT Người Gửi" at bounding box center [173, 126] width 152 height 21
click at [154, 124] on input "0964768" at bounding box center [173, 126] width 152 height 21
type input "0964768186"
click at [744, 134] on input "text" at bounding box center [769, 126] width 193 height 21
type input "NGÕ 7 [PERSON_NAME]"
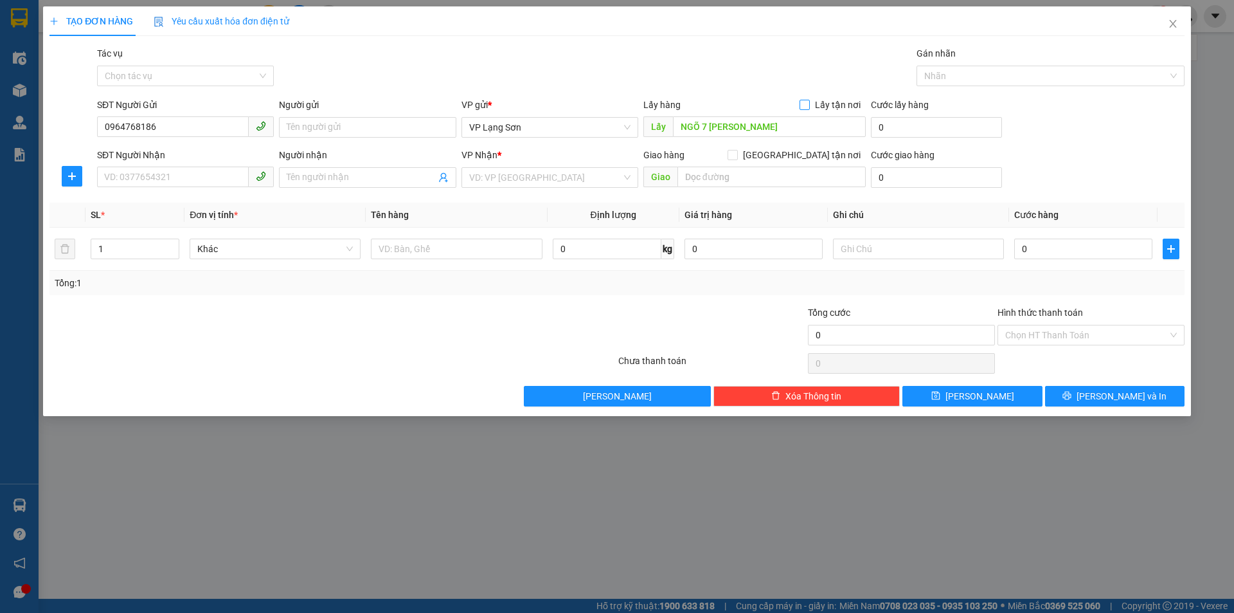
click at [809, 100] on input "Lấy tận nơi" at bounding box center [804, 104] width 9 height 9
checkbox input "true"
click at [137, 177] on input "SĐT Người Nhận" at bounding box center [173, 176] width 152 height 21
click at [169, 177] on input "SĐT Người Nhận" at bounding box center [173, 176] width 152 height 21
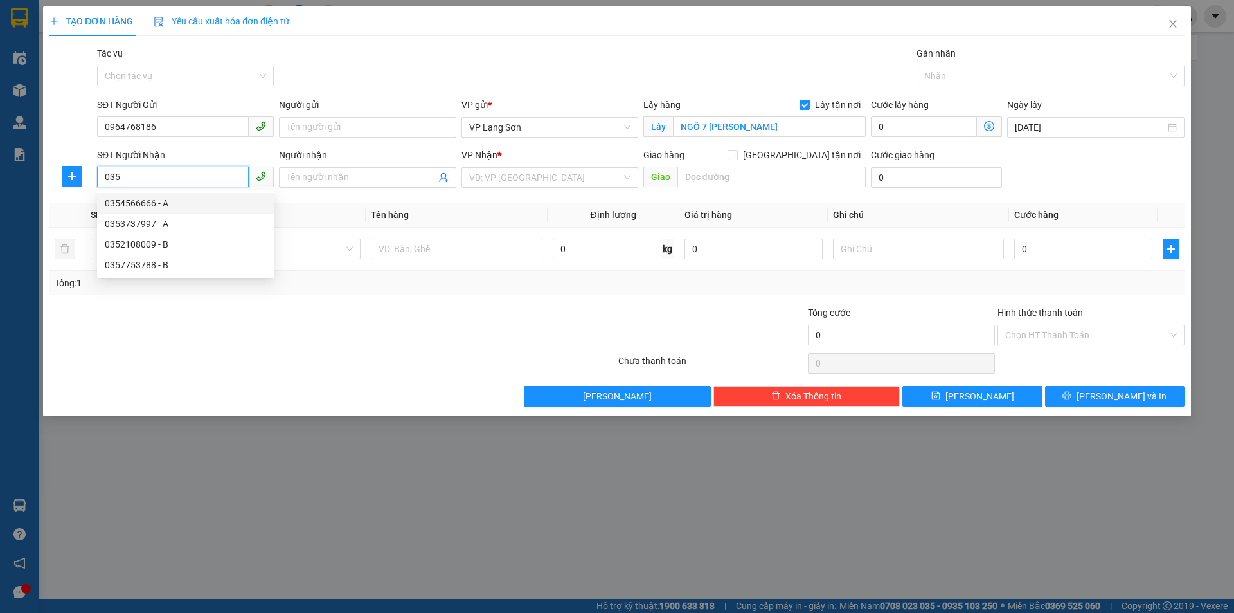
click at [124, 200] on div "0354566666 - A" at bounding box center [185, 203] width 161 height 14
type input "0354566666"
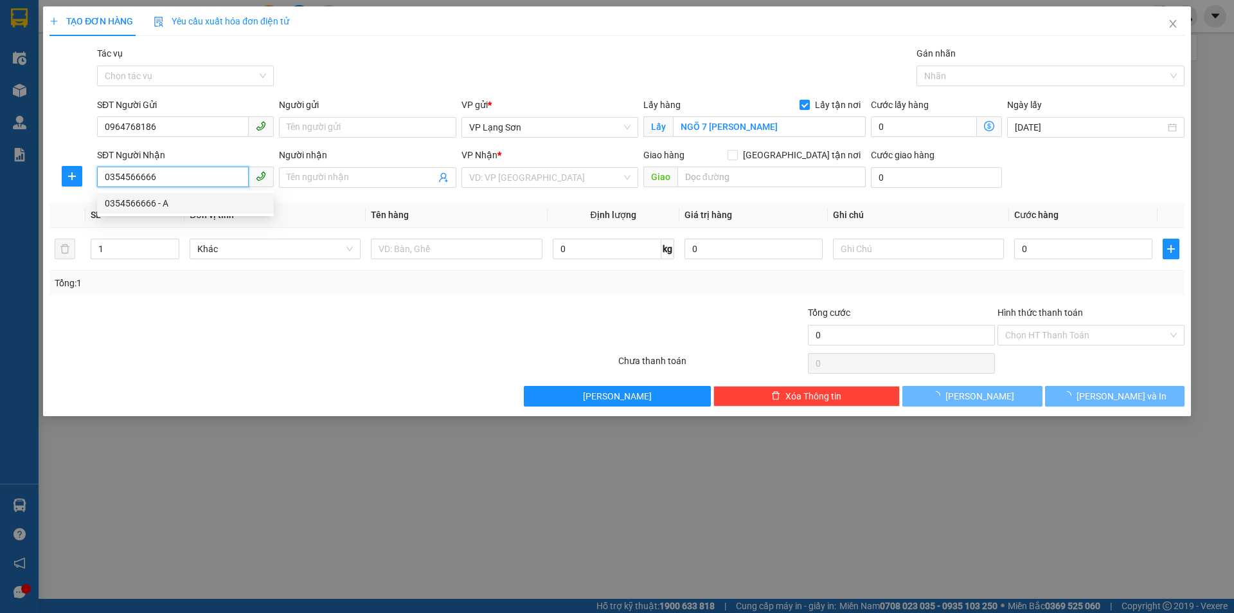
type input "A"
checkbox input "true"
type input "36 [PERSON_NAME]"
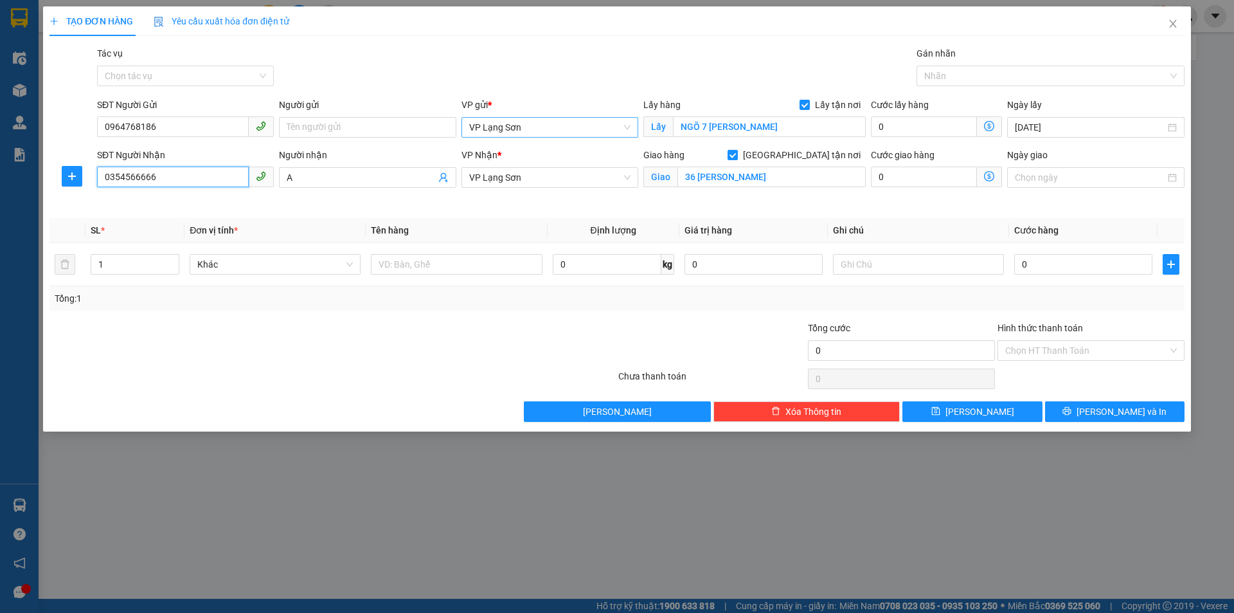
click at [548, 131] on span "VP Lạng Sơn" at bounding box center [549, 127] width 161 height 19
type input "0354566666"
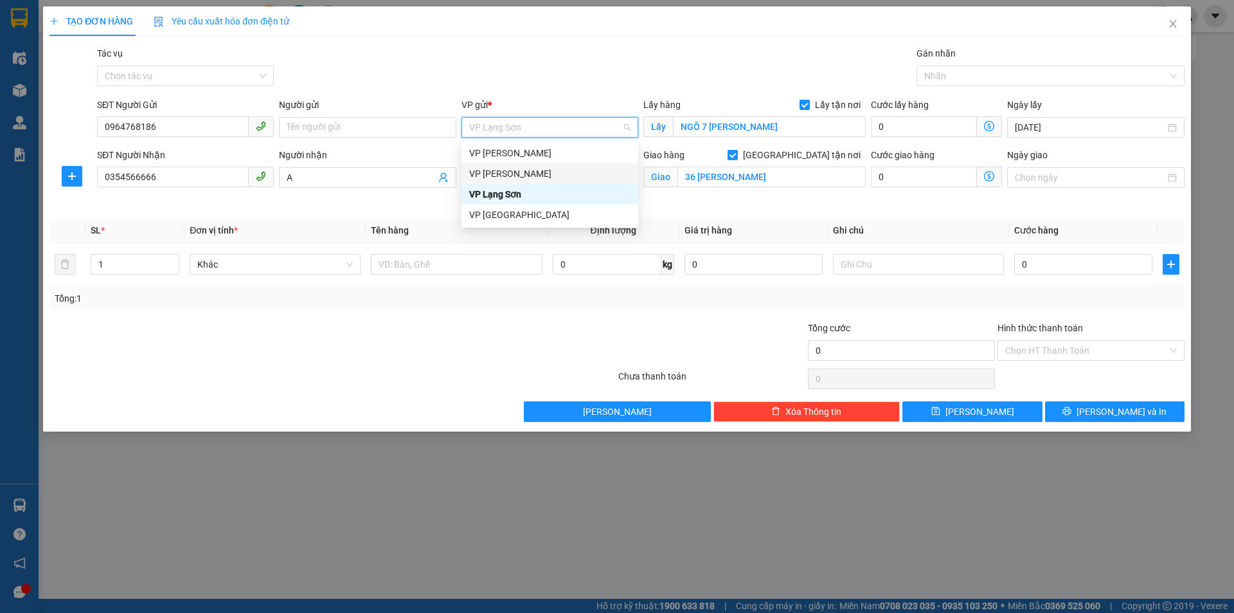
click at [514, 173] on div "VP [PERSON_NAME]" at bounding box center [549, 173] width 161 height 14
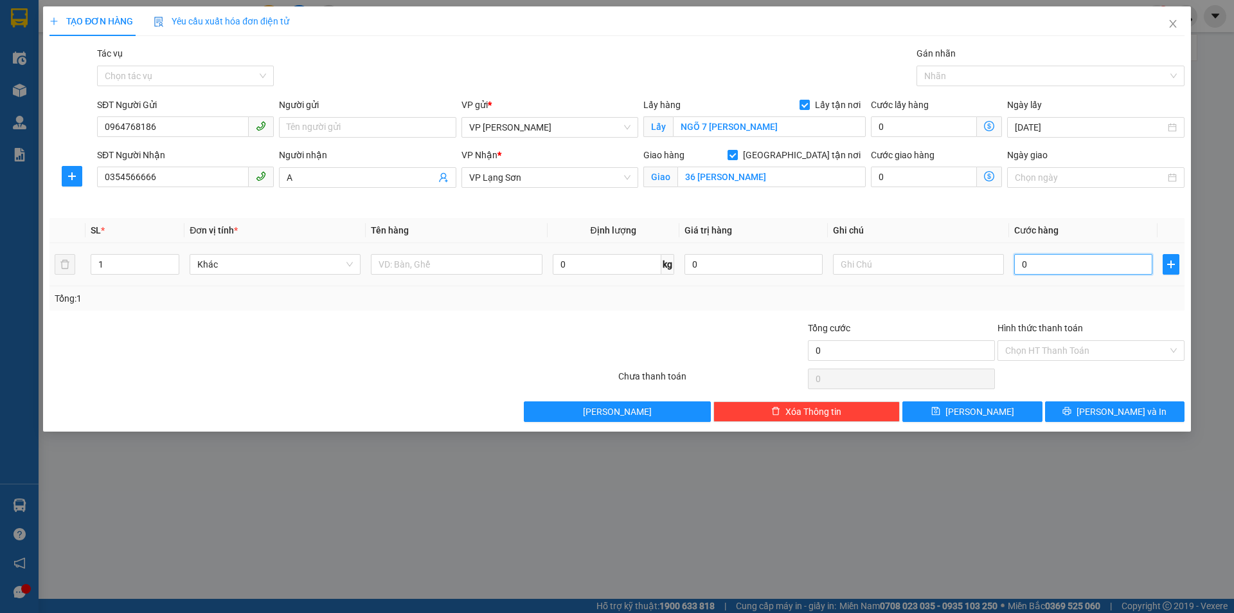
click at [1059, 263] on input "0" at bounding box center [1083, 264] width 138 height 21
type input "1"
type input "10"
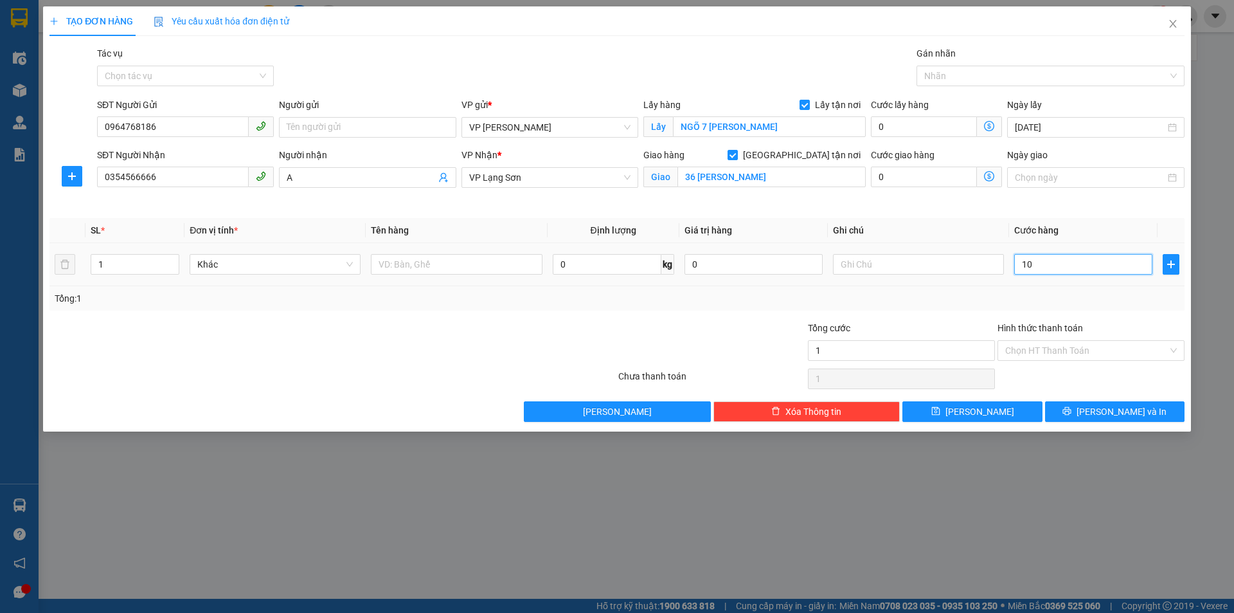
type input "10"
type input "100"
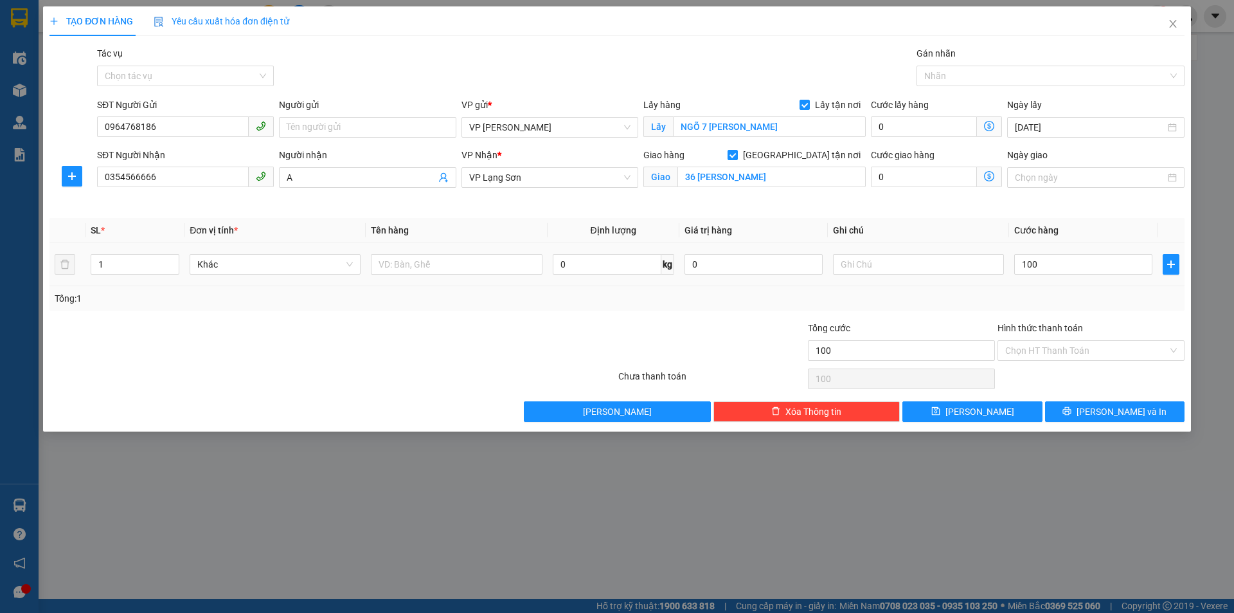
click at [916, 280] on td at bounding box center [918, 264] width 181 height 43
type input "100.000"
click at [916, 265] on input "text" at bounding box center [918, 264] width 171 height 21
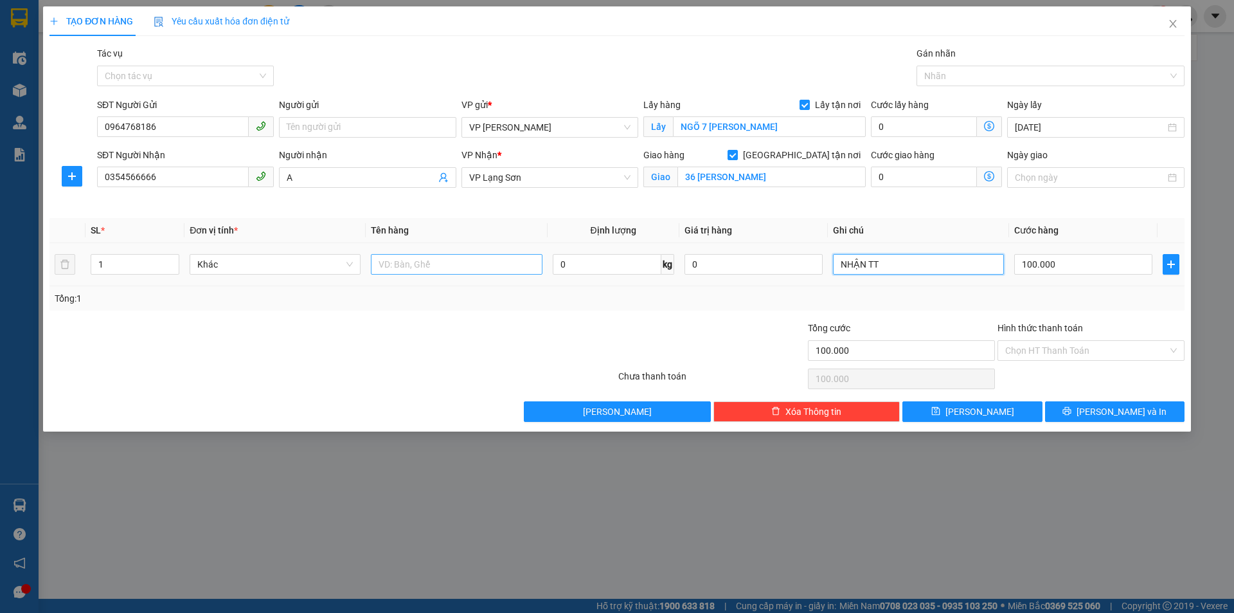
type input "NHẬN TT"
click at [431, 263] on input "text" at bounding box center [456, 264] width 171 height 21
type input "D"
type input "ĐIỆN TT"
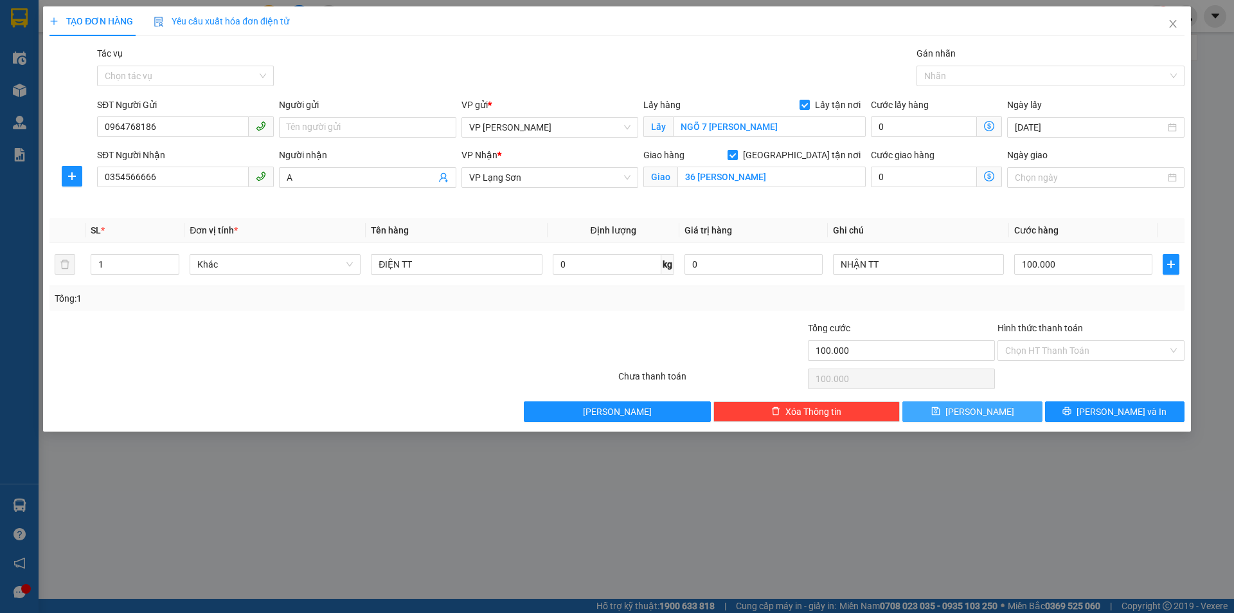
click at [975, 405] on span "[PERSON_NAME]" at bounding box center [980, 411] width 69 height 14
checkbox input "false"
type input "0"
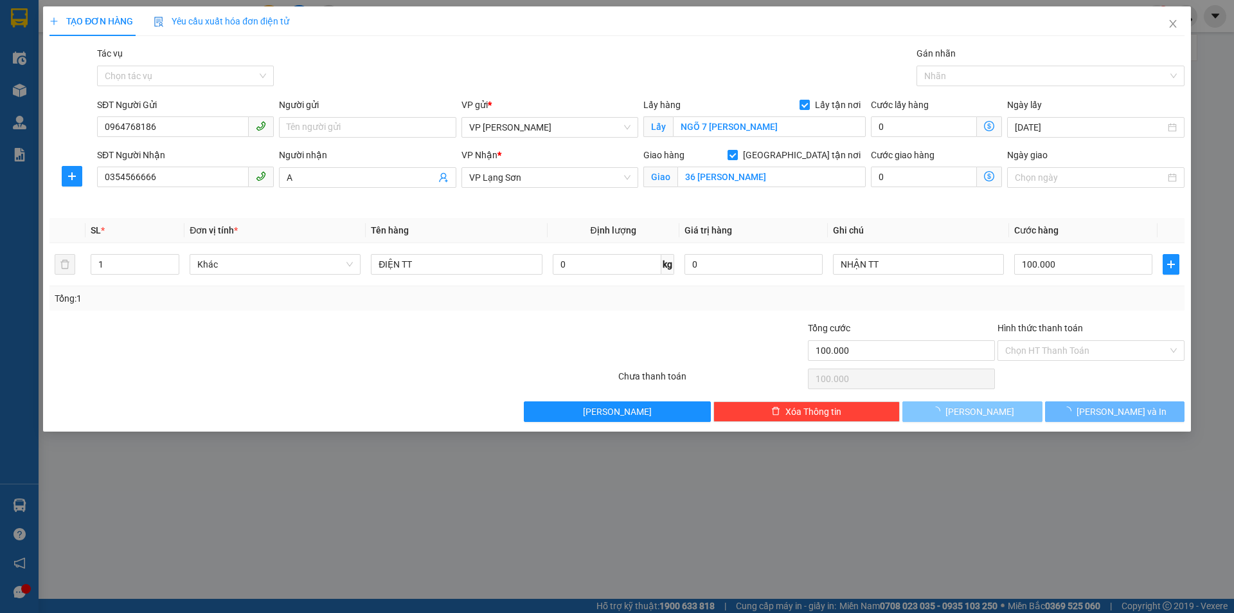
type input "0"
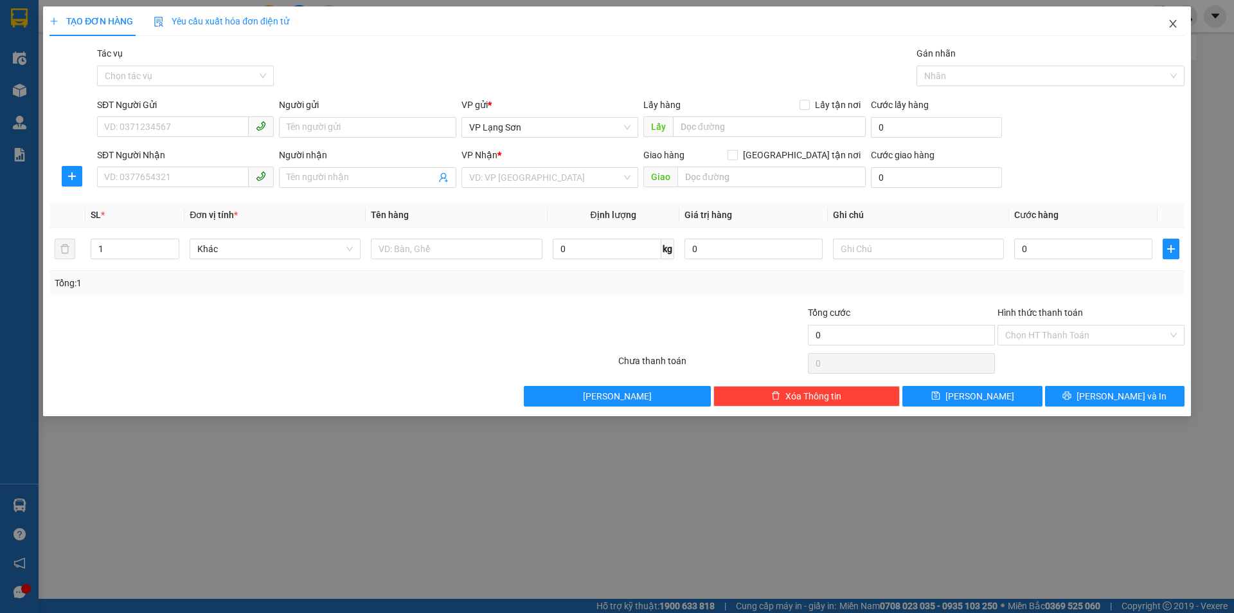
click at [1170, 24] on icon "close" at bounding box center [1173, 24] width 10 height 10
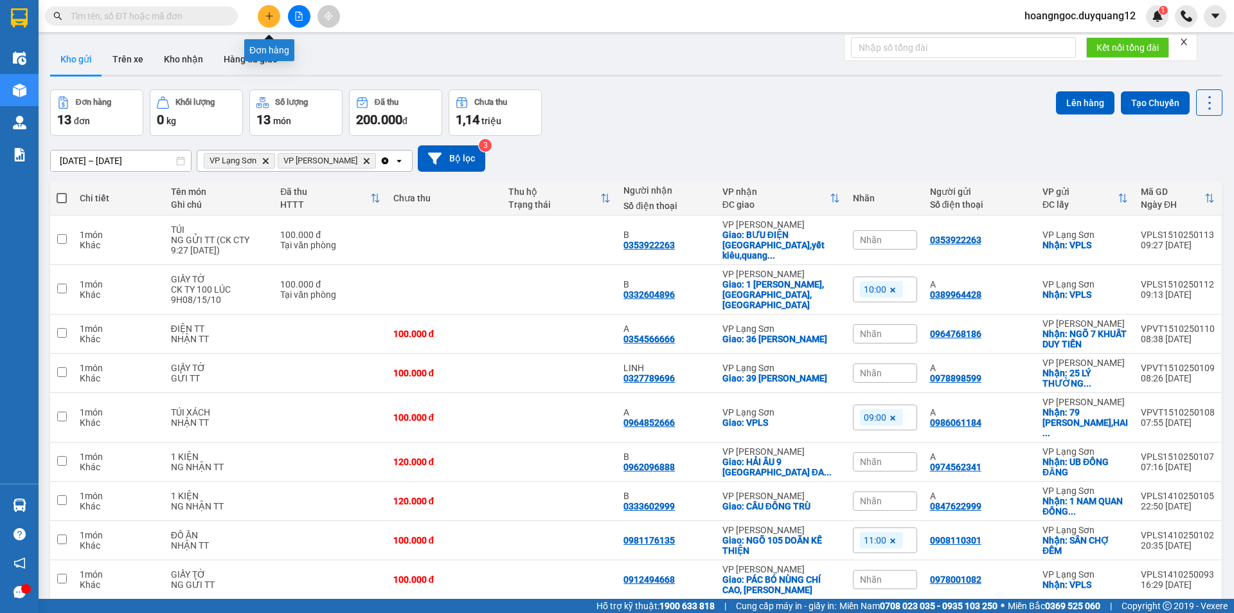
click at [269, 15] on icon "plus" at bounding box center [269, 15] width 1 height 7
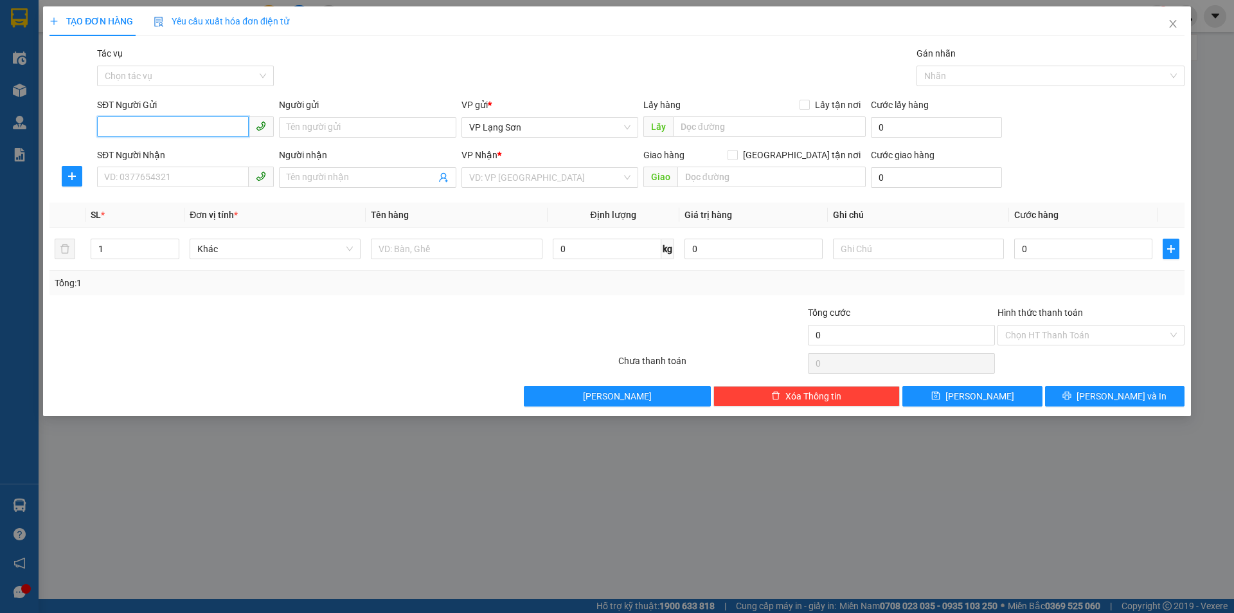
paste input "0941426213"
click at [107, 125] on input "0941426213" at bounding box center [173, 126] width 152 height 21
type input "0941426213"
click at [802, 102] on input "Lấy tận nơi" at bounding box center [804, 104] width 9 height 9
checkbox input "true"
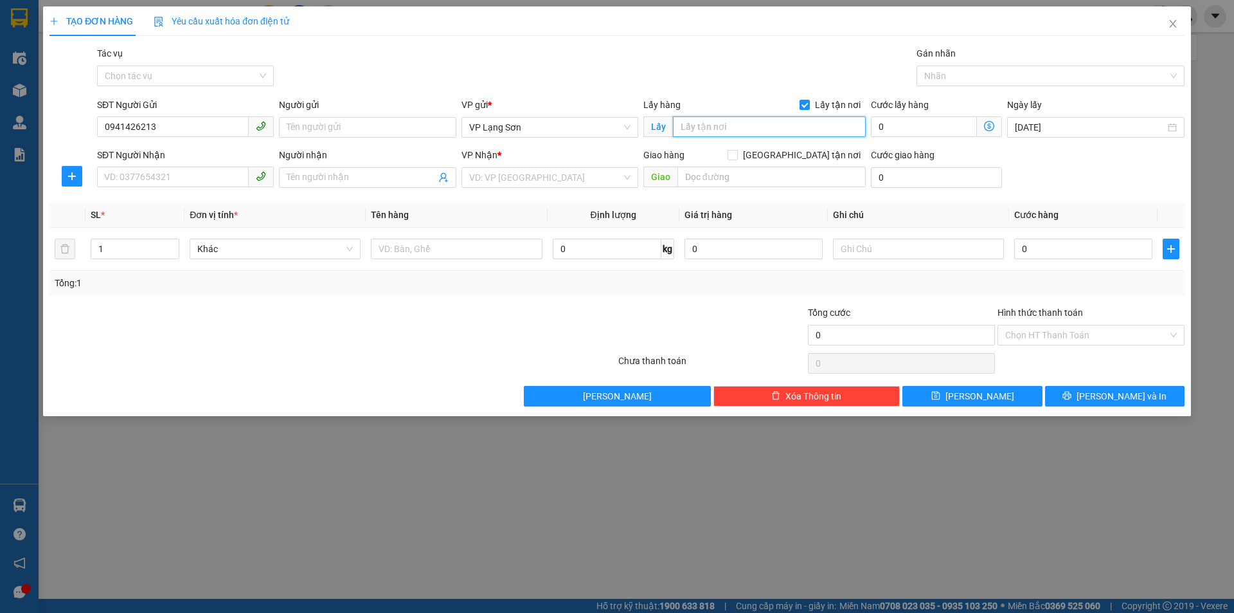
click at [756, 130] on input "text" at bounding box center [769, 126] width 193 height 21
type input "D"
type input "ĐG TRÒN BX CŨ"
click at [150, 183] on input "SĐT Người Nhận" at bounding box center [173, 176] width 152 height 21
type input "0976618666"
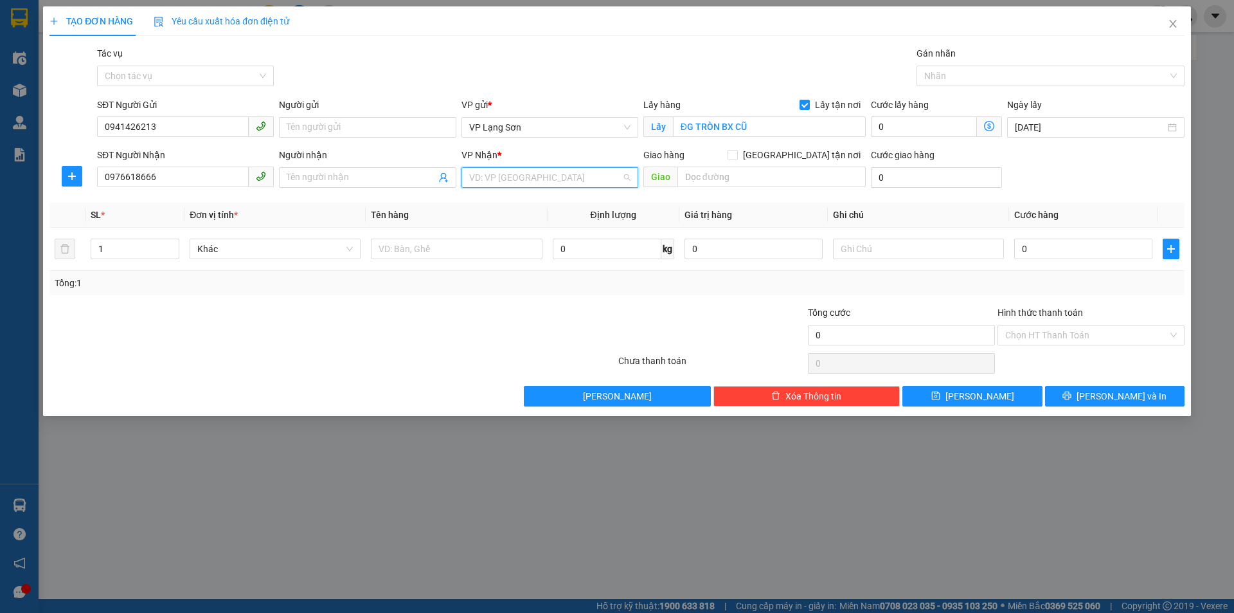
click at [501, 174] on input "search" at bounding box center [545, 177] width 152 height 19
click at [511, 226] on div "VP [PERSON_NAME]" at bounding box center [549, 224] width 161 height 14
click at [737, 152] on input "[GEOGRAPHIC_DATA] tận nơi" at bounding box center [732, 154] width 9 height 9
checkbox input "true"
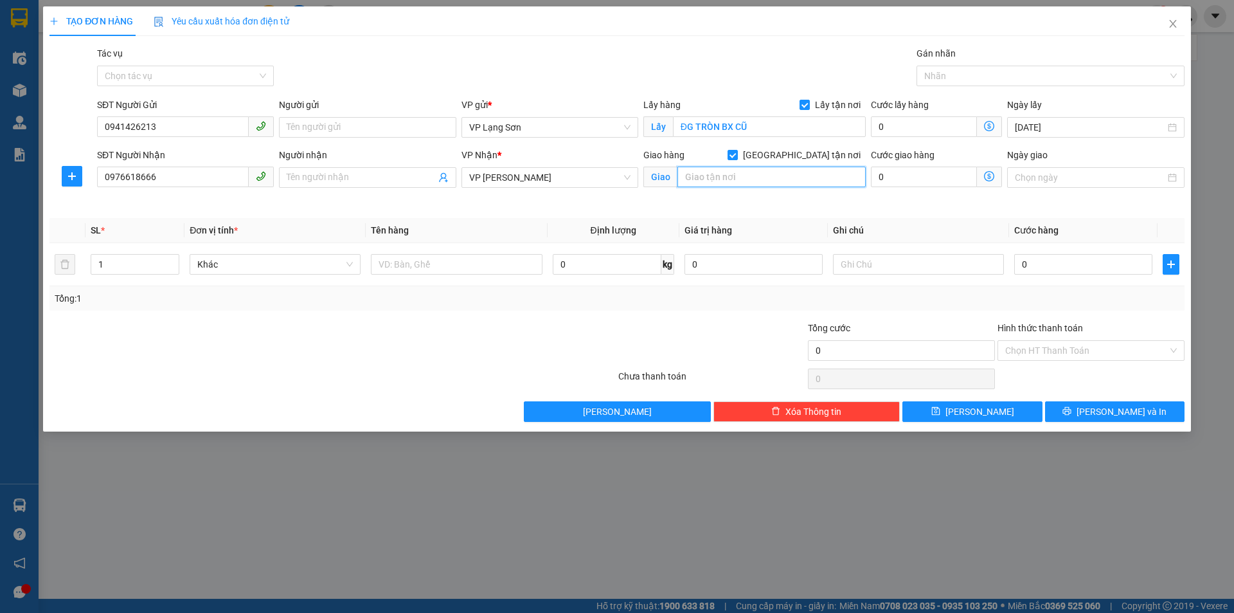
click at [732, 179] on input "text" at bounding box center [772, 176] width 188 height 21
type input "CẦU THANH TRÌ LỖI RẼ ECOPARK"
click at [1086, 262] on input "0" at bounding box center [1083, 264] width 138 height 21
type input "1"
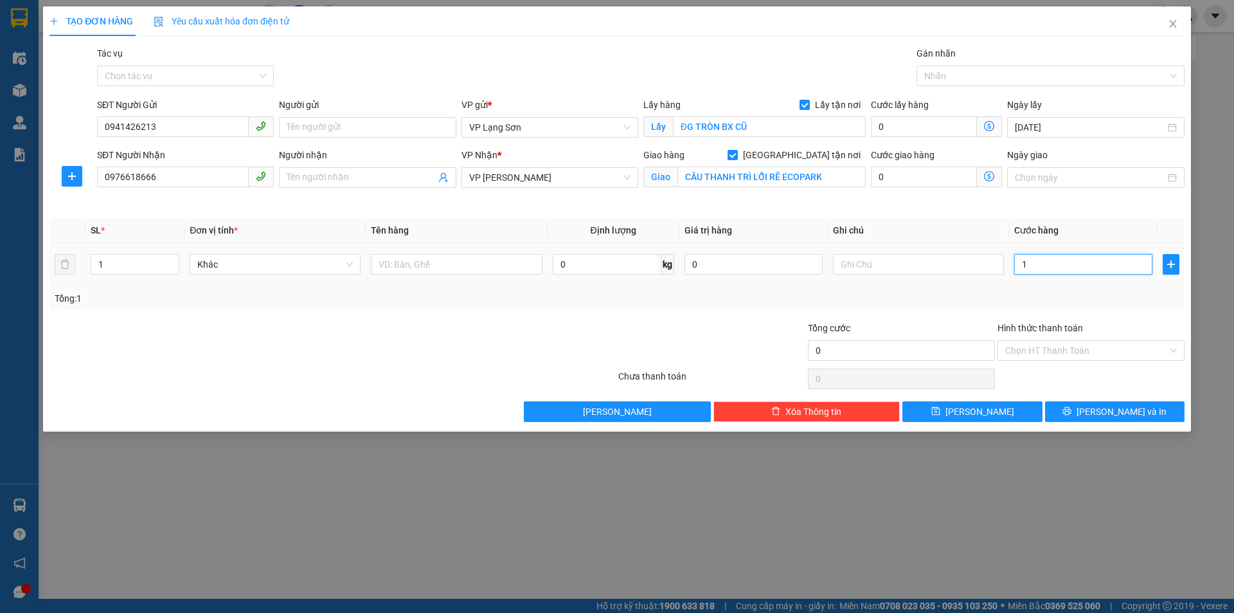
type input "1"
type input "13"
type input "130"
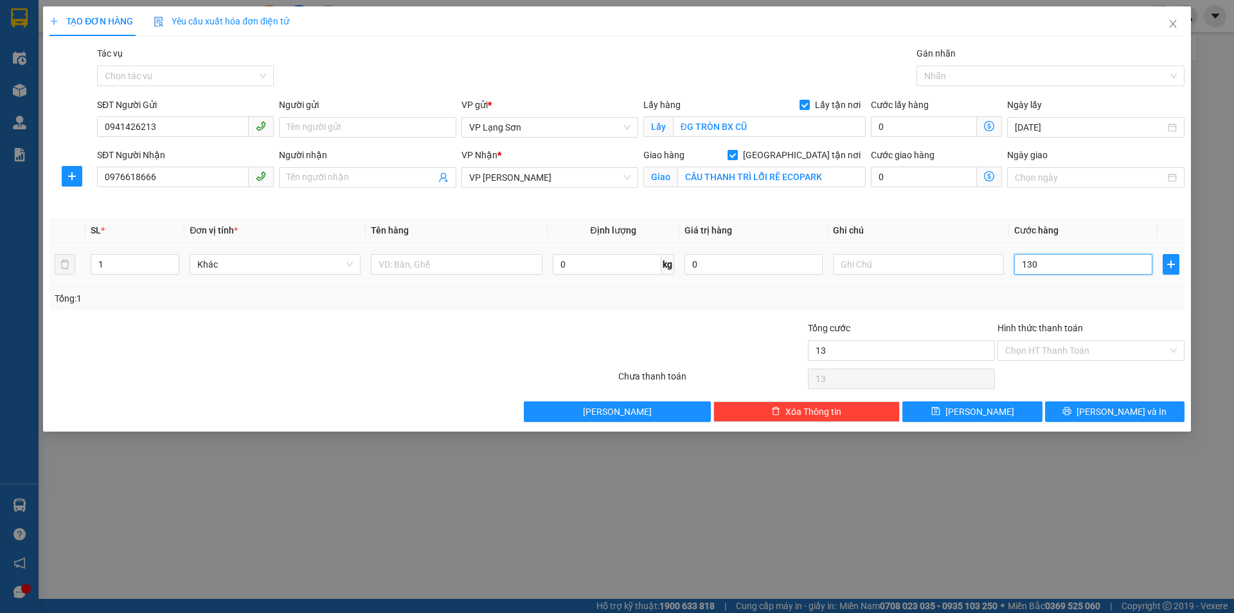
type input "130"
click at [884, 259] on input "text" at bounding box center [918, 264] width 171 height 21
type input "130.000"
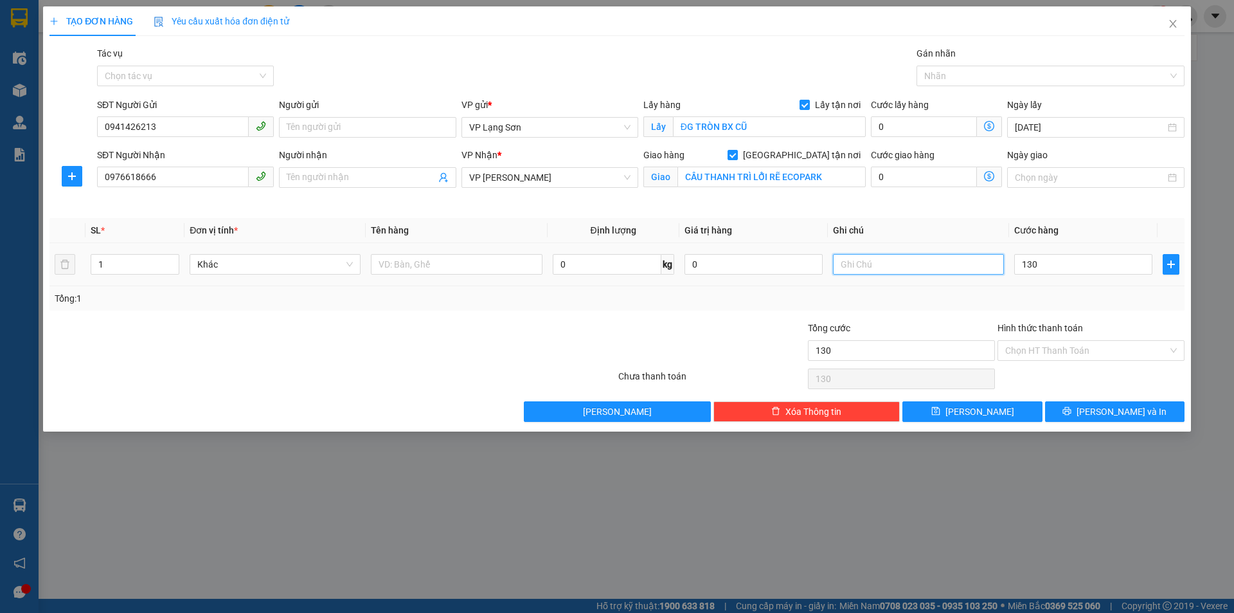
type input "130.000"
type input "GỬI TT"
click at [399, 262] on input "text" at bounding box center [456, 264] width 171 height 21
click at [406, 262] on input "GIAAYF TỜ" at bounding box center [456, 264] width 171 height 21
type input "GIẤY TỜ"
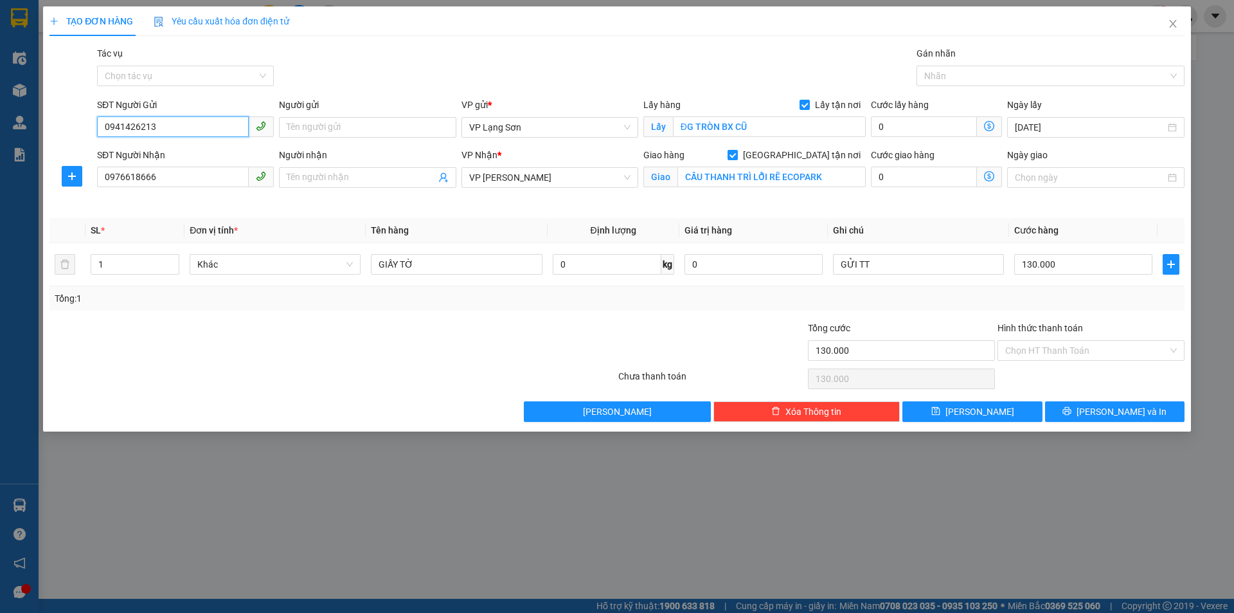
click at [27, 147] on div "TẠO ĐƠN HÀNG Yêu cầu xuất hóa đơn điện tử Transit Pickup Surcharge Ids Transit …" at bounding box center [617, 306] width 1234 height 613
click at [940, 416] on span "save" at bounding box center [935, 411] width 9 height 10
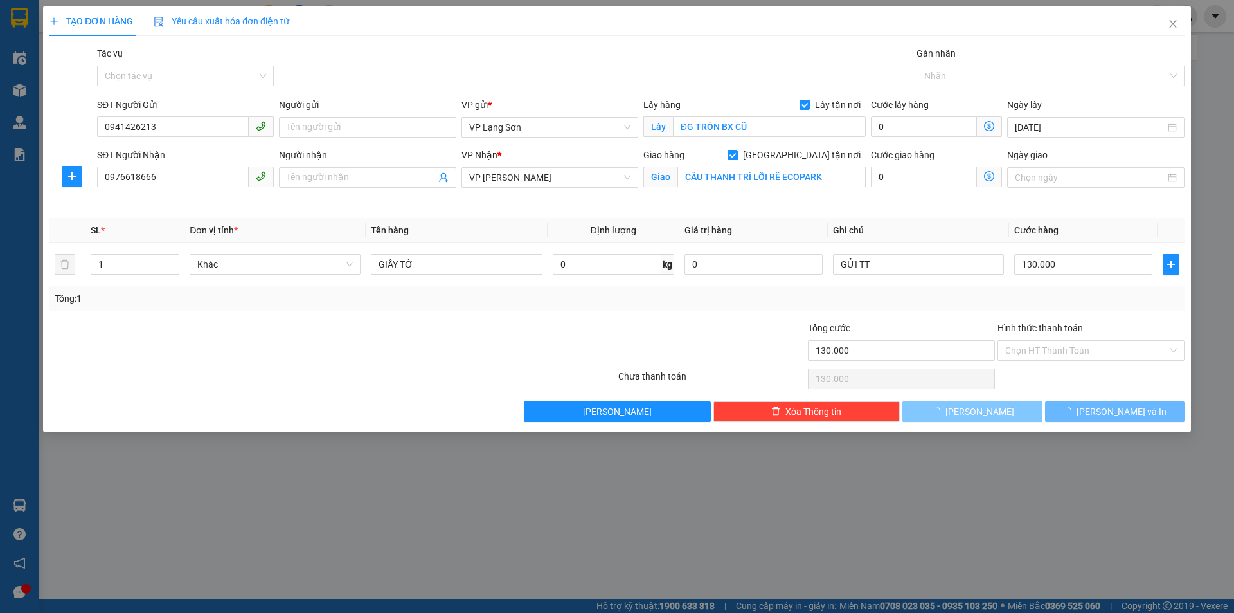
checkbox input "false"
type input "0"
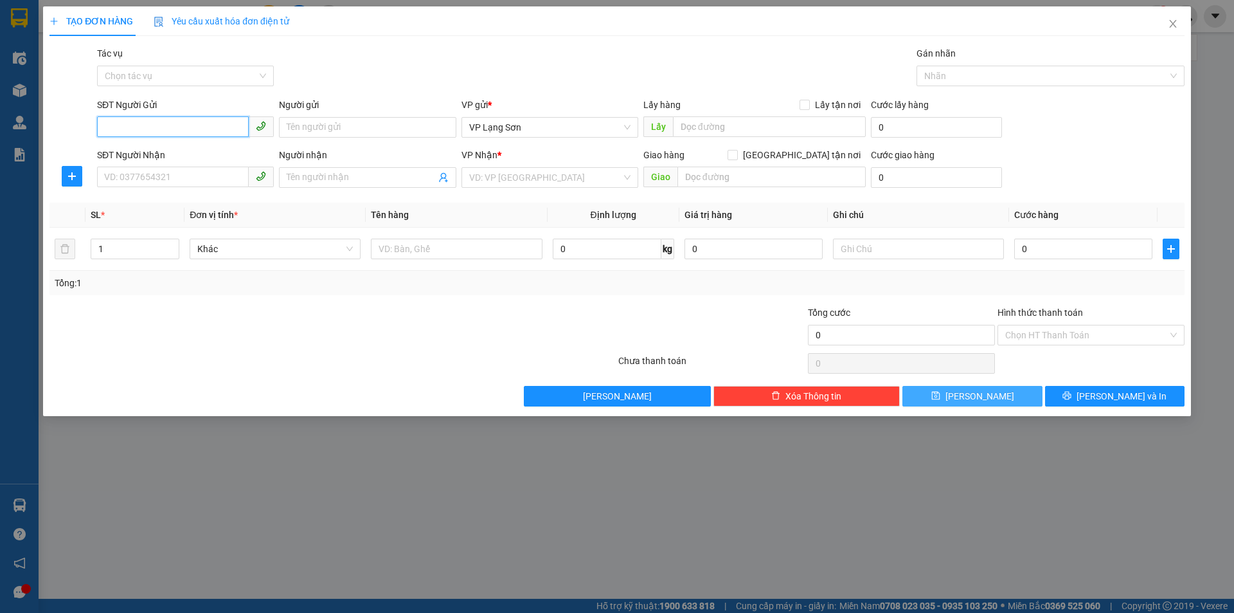
paste input "0983610828"
type input "0983610828"
click at [128, 154] on div "0983610828 - A" at bounding box center [185, 153] width 161 height 14
type input "A"
checkbox input "true"
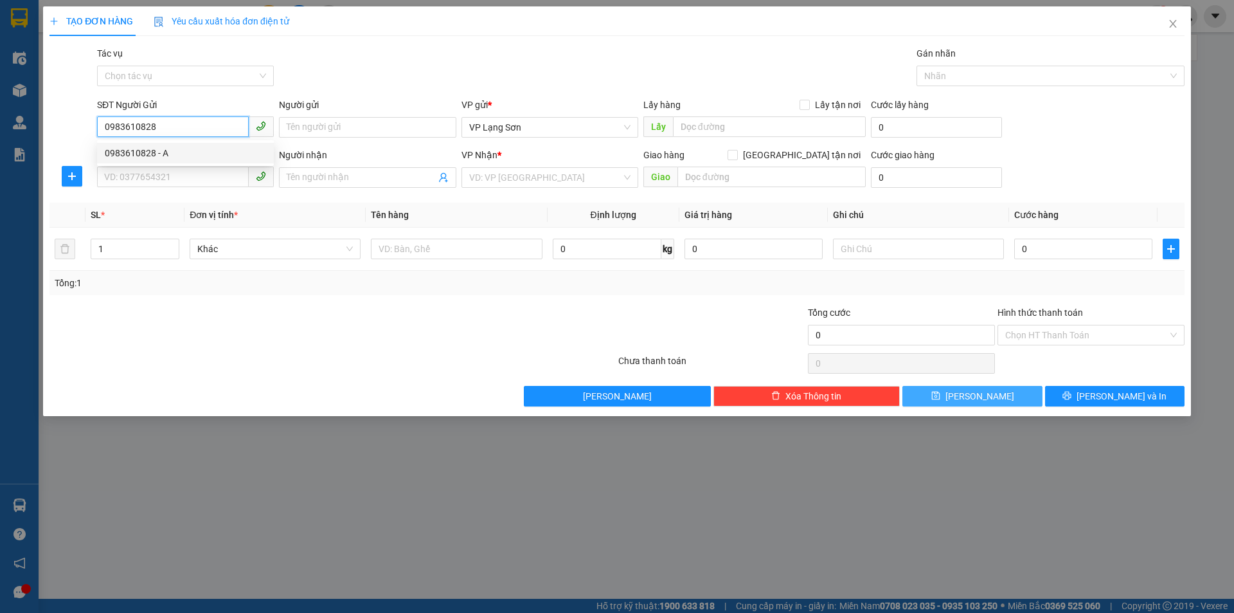
type input "103 H4 THÀNH CÔNG,BA ĐÌNH,HÀ NỘI"
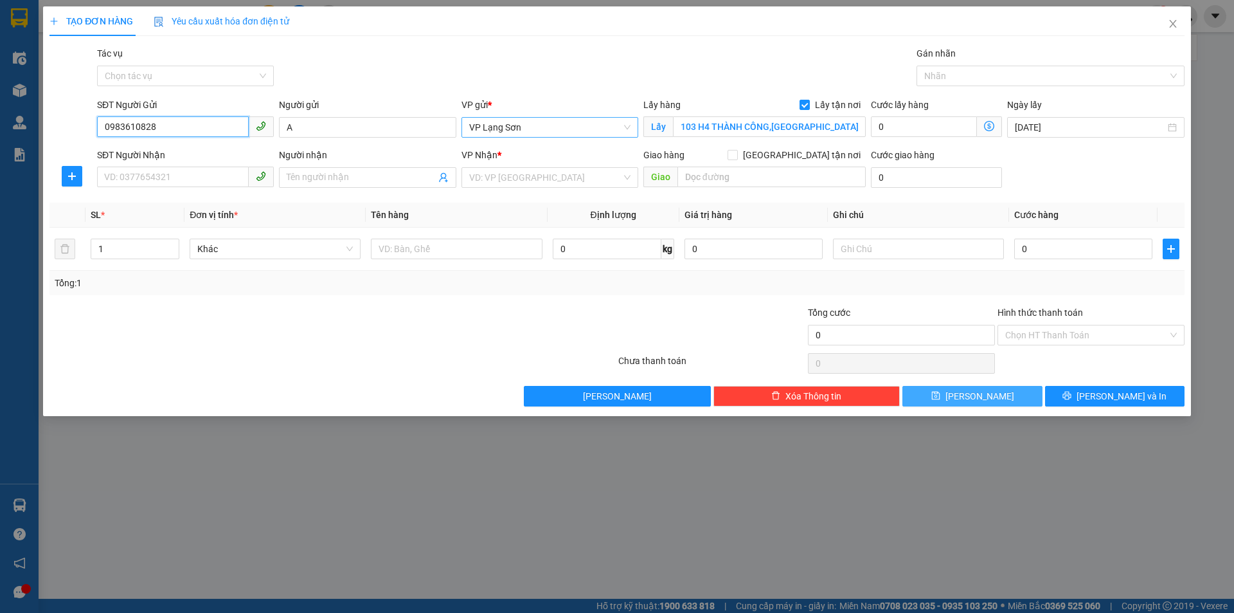
click at [543, 132] on span "VP Lạng Sơn" at bounding box center [549, 127] width 161 height 19
type input "0983610828"
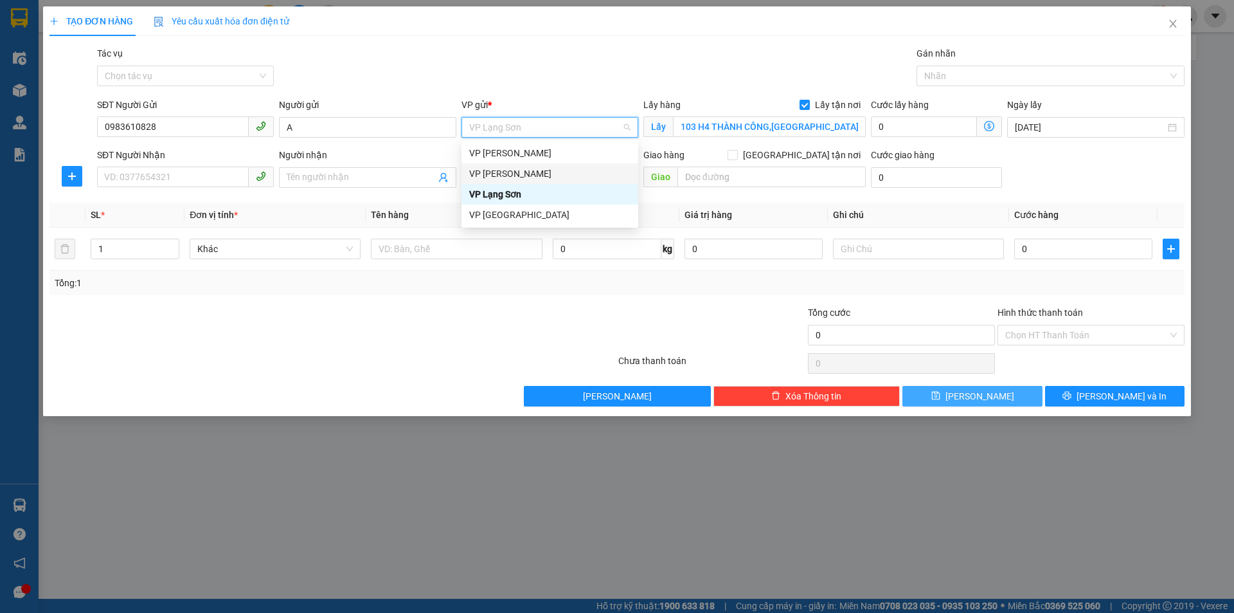
click at [518, 166] on div "VP [PERSON_NAME]" at bounding box center [550, 173] width 177 height 21
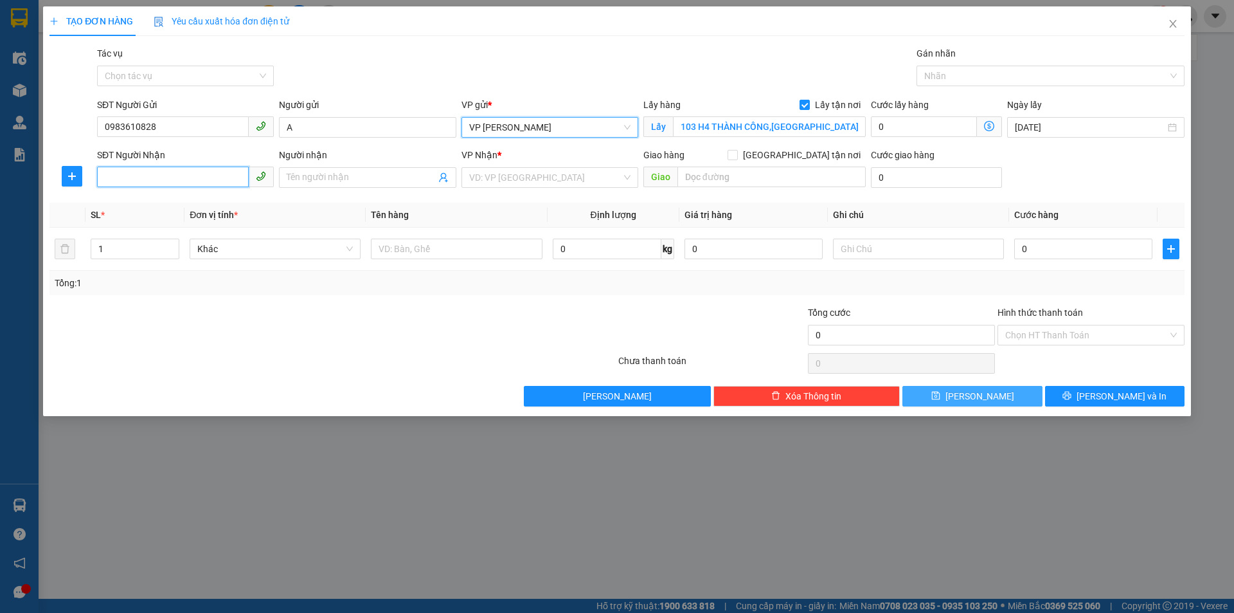
click at [180, 174] on input "SĐT Người Nhận" at bounding box center [173, 176] width 152 height 21
click at [143, 206] on div "0352946199 - B" at bounding box center [185, 203] width 161 height 14
type input "0352946199"
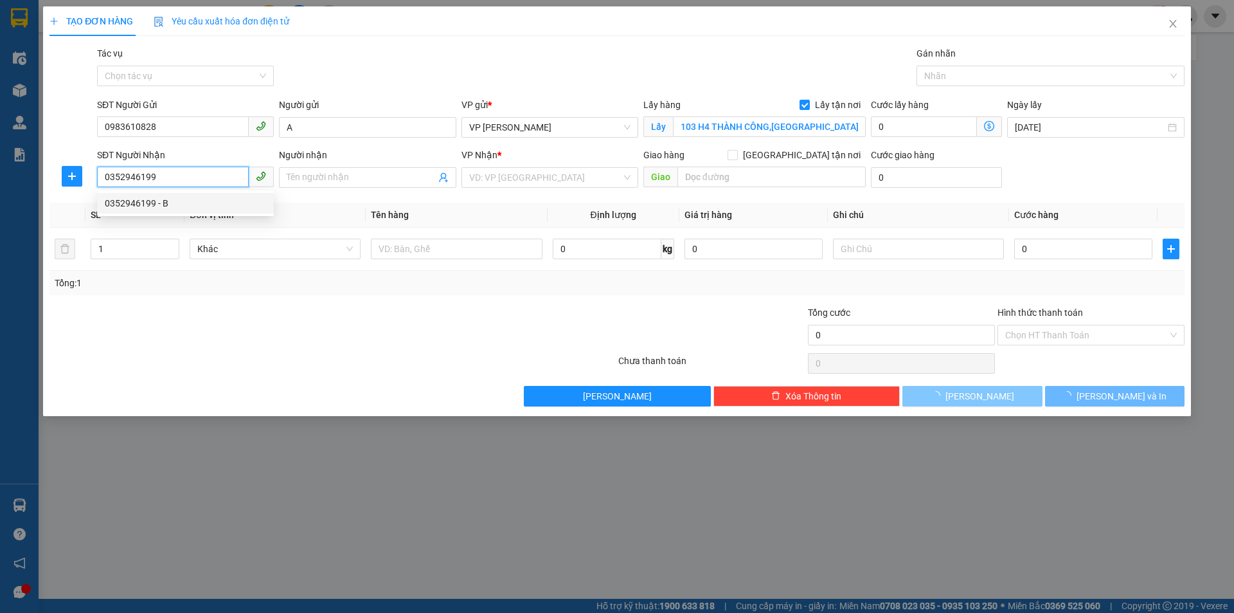
type input "B"
checkbox input "true"
type input "144 TỔ SƠN"
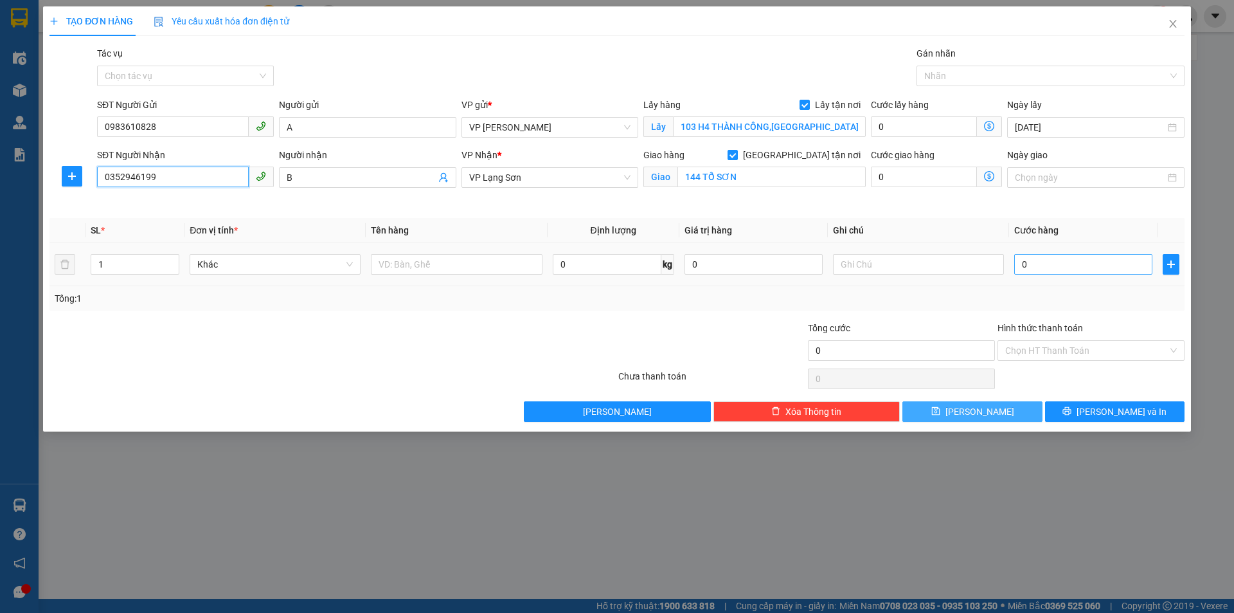
type input "0352946199"
click at [1030, 269] on input "0" at bounding box center [1083, 264] width 138 height 21
type input "1"
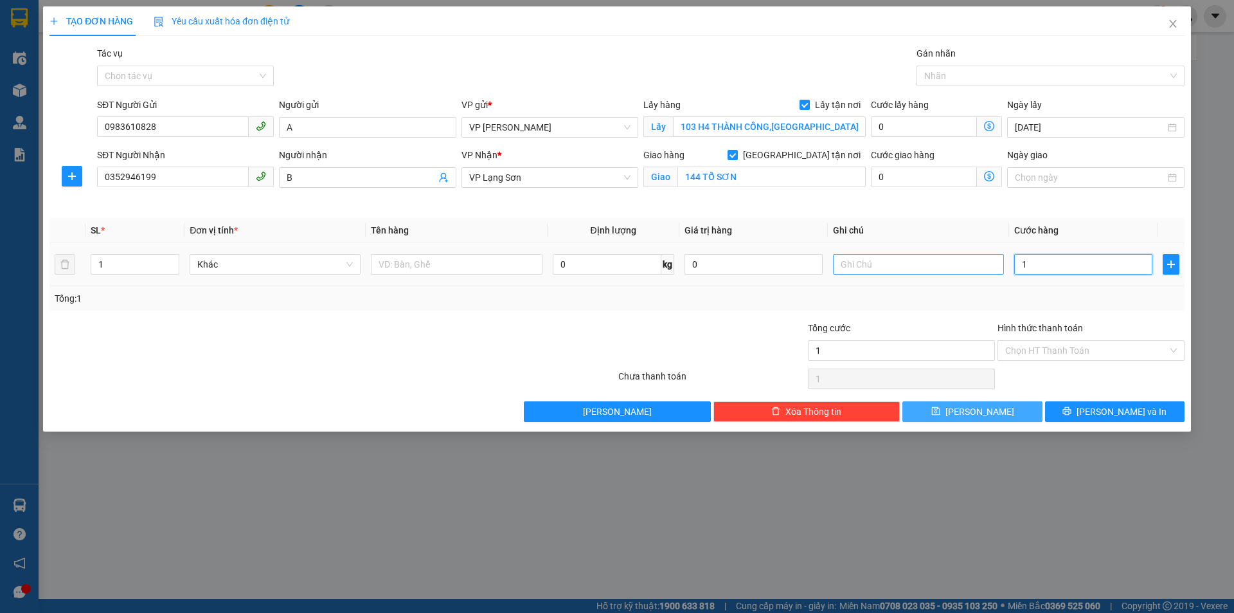
type input "10"
type input "100"
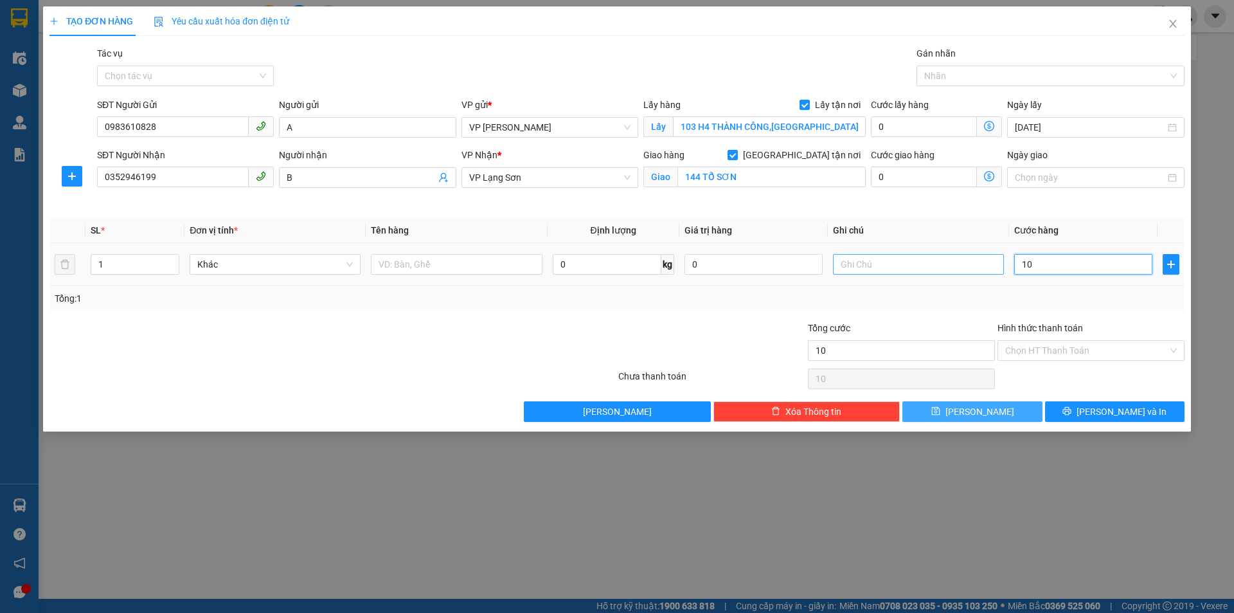
type input "100"
click at [876, 260] on input "text" at bounding box center [918, 264] width 171 height 21
type input "100.000"
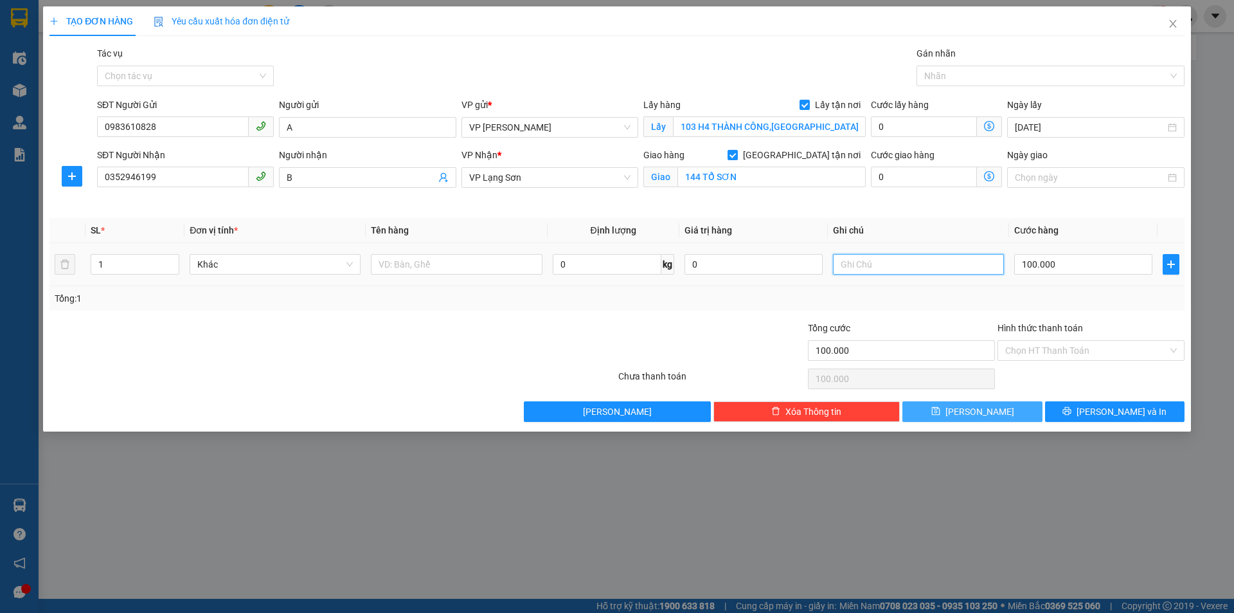
type input "G"
type input "NHẬN TT"
click at [460, 274] on input "text" at bounding box center [456, 264] width 171 height 21
type input "THIẾT BỊ ĐT"
click at [989, 416] on button "[PERSON_NAME]" at bounding box center [972, 411] width 139 height 21
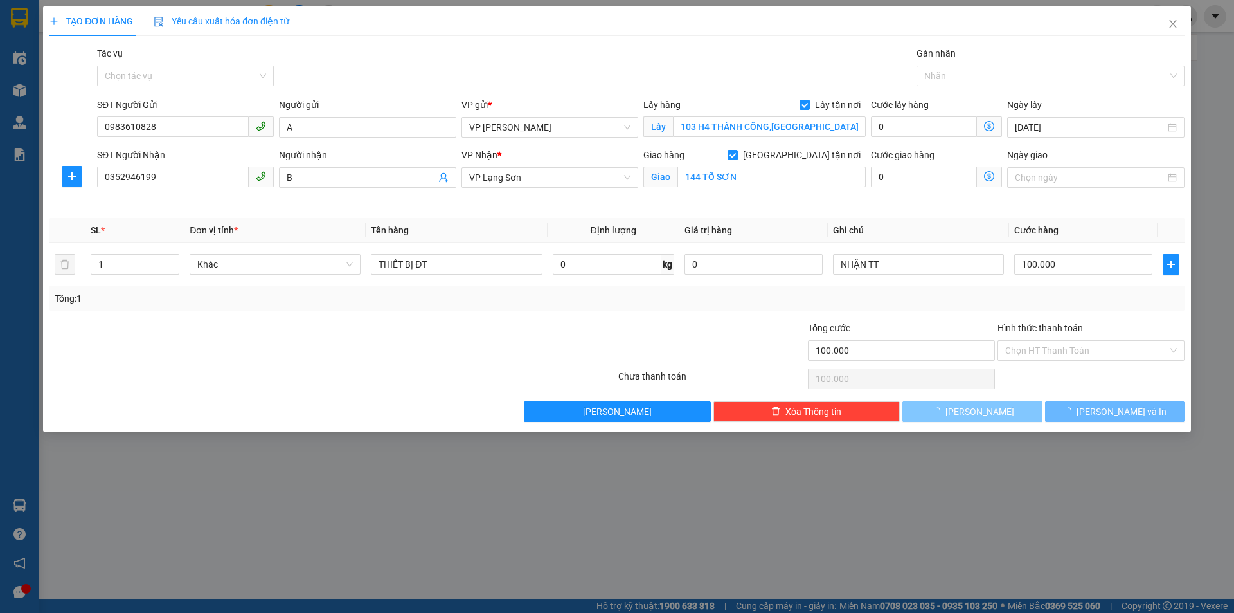
checkbox input "false"
type input "0"
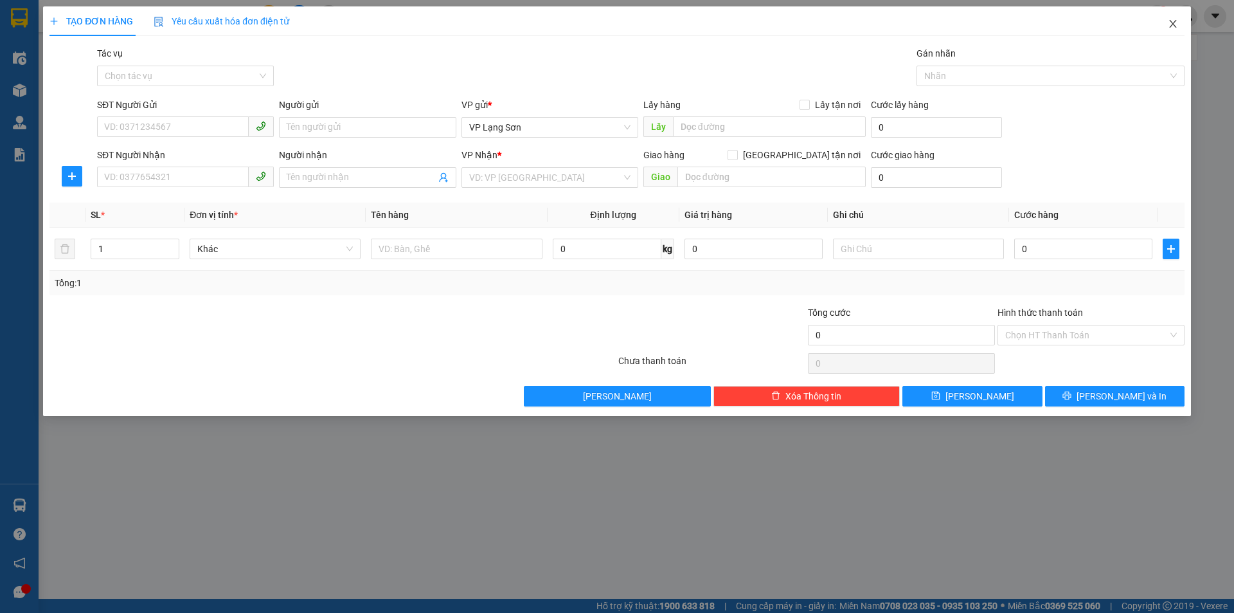
click at [1172, 20] on icon "close" at bounding box center [1173, 24] width 10 height 10
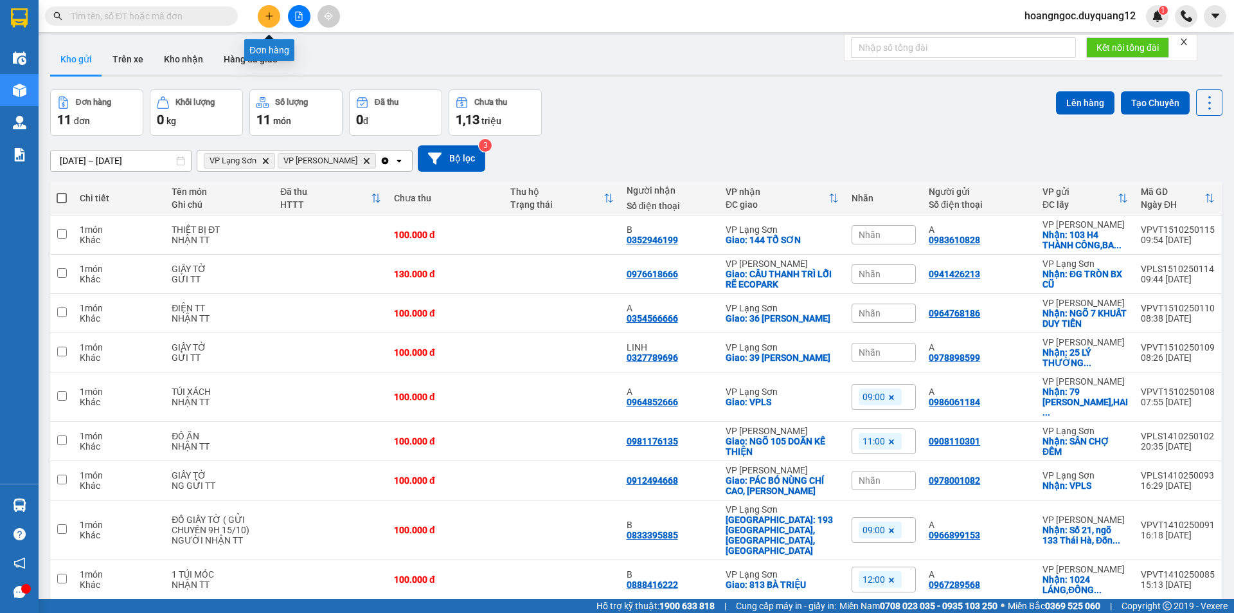
click at [268, 13] on icon "plus" at bounding box center [269, 16] width 9 height 9
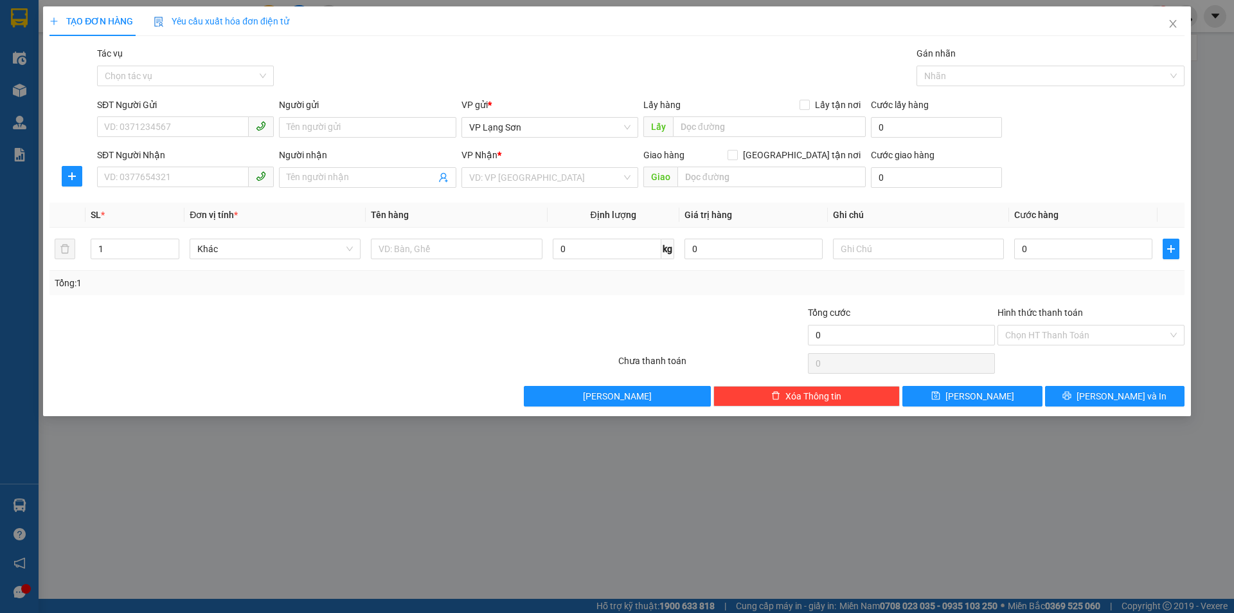
click at [548, 490] on div "TẠO ĐƠN HÀNG Yêu cầu xuất hóa đơn điện tử Transit Pickup Surcharge Ids Transit …" at bounding box center [617, 306] width 1234 height 613
click at [1175, 23] on icon "close" at bounding box center [1173, 24] width 10 height 10
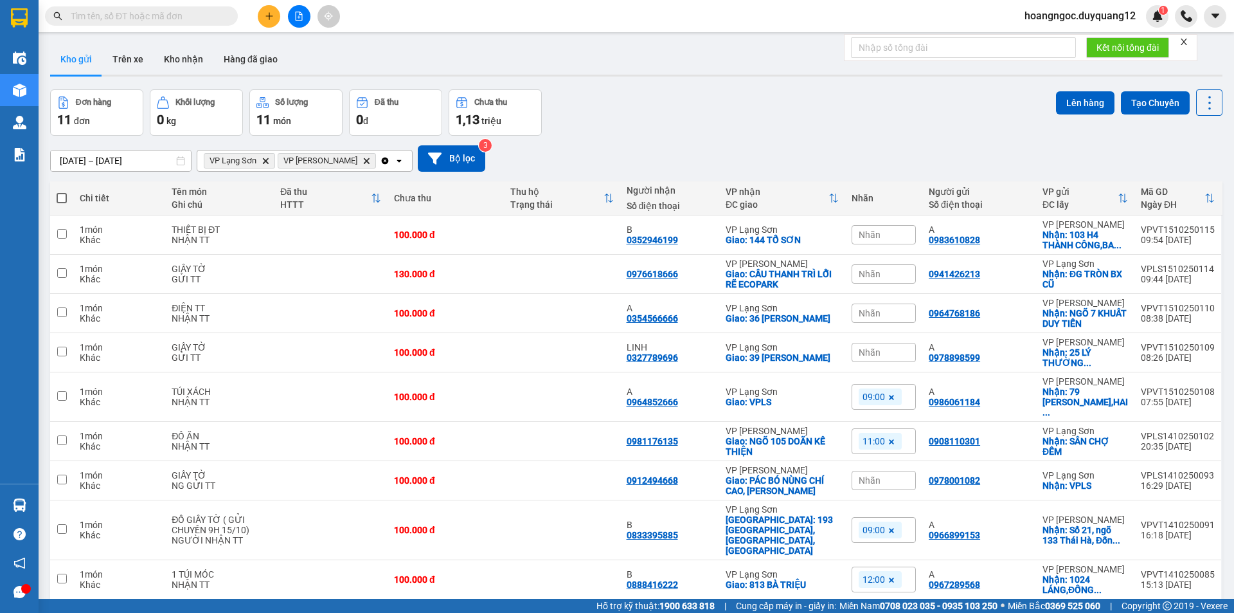
click at [200, 15] on input "text" at bounding box center [147, 16] width 152 height 14
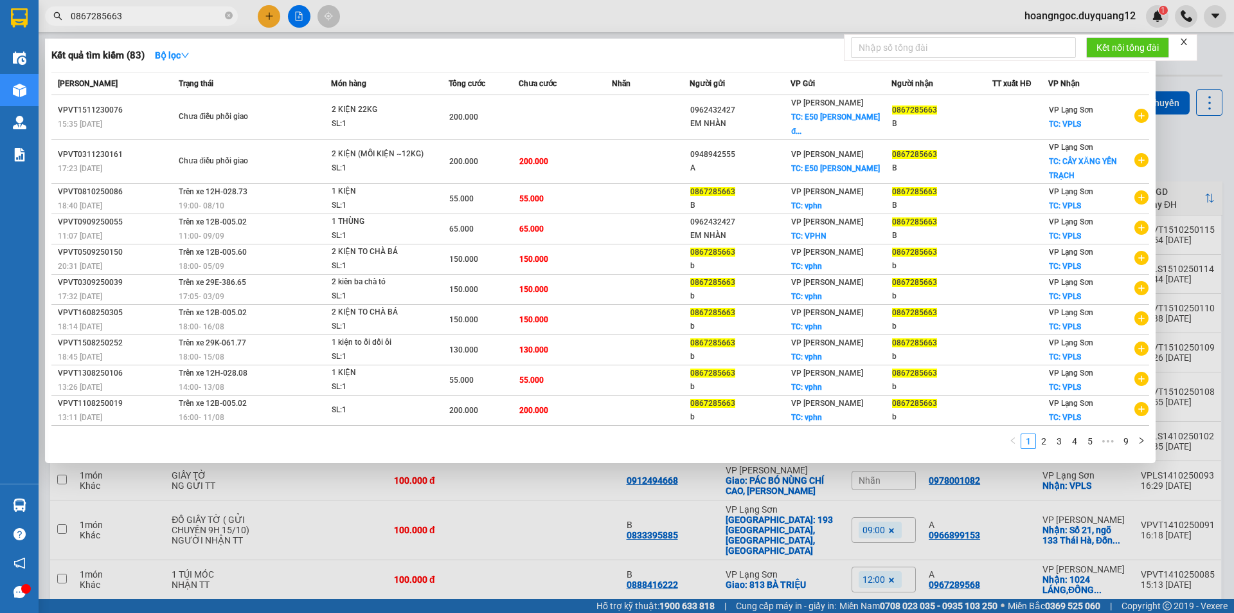
type input "0867285663"
click at [778, 8] on div at bounding box center [617, 306] width 1234 height 613
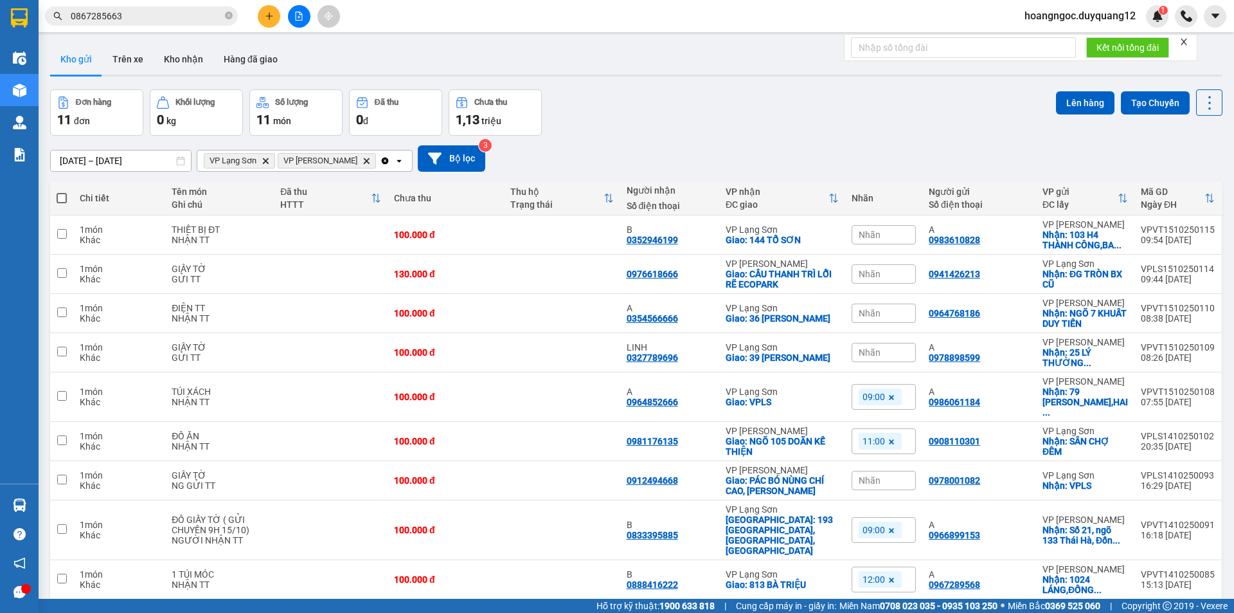
click at [268, 15] on icon "plus" at bounding box center [269, 16] width 9 height 9
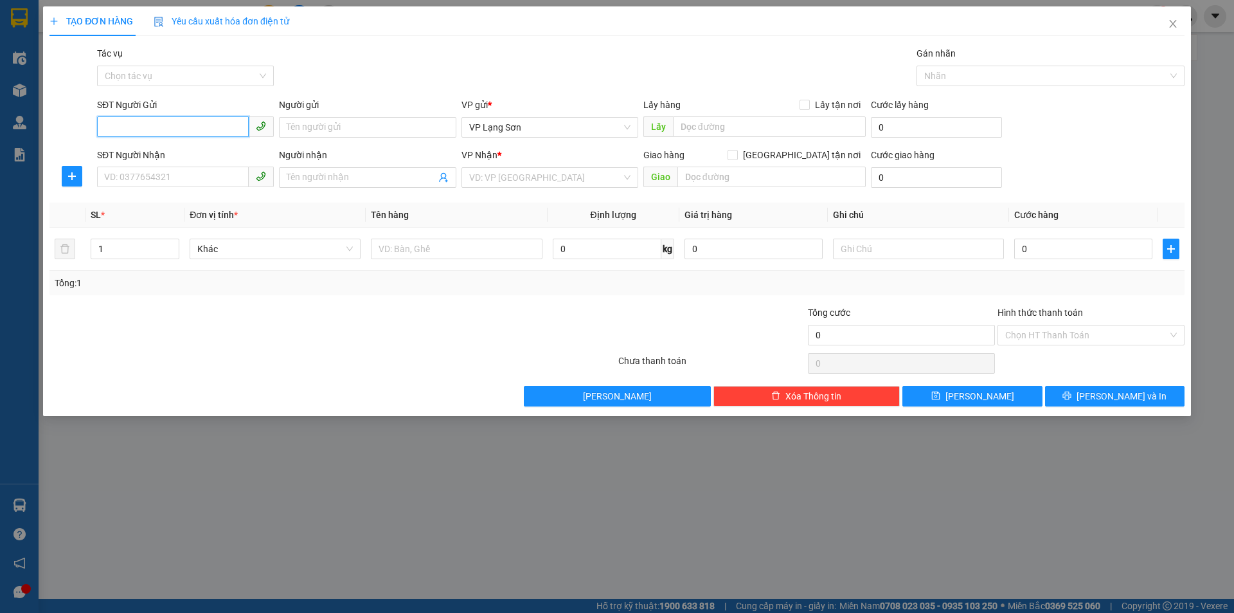
click at [173, 134] on input "SĐT Người Gửi" at bounding box center [173, 126] width 152 height 21
type input "0969656686"
click at [802, 98] on label "Lấy tận nơi" at bounding box center [833, 105] width 66 height 14
click at [802, 100] on input "Lấy tận nơi" at bounding box center [804, 104] width 9 height 9
checkbox input "true"
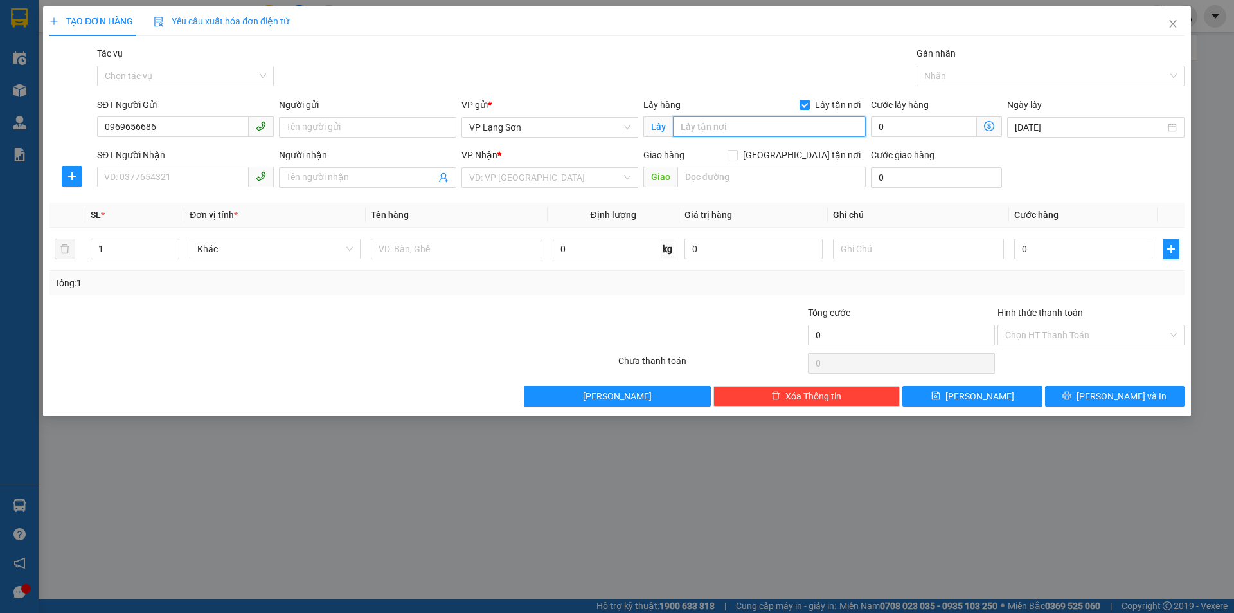
click at [770, 121] on input "text" at bounding box center [769, 126] width 193 height 21
type input "VPLS"
click at [149, 179] on input "SĐT Người Nhận" at bounding box center [173, 176] width 152 height 21
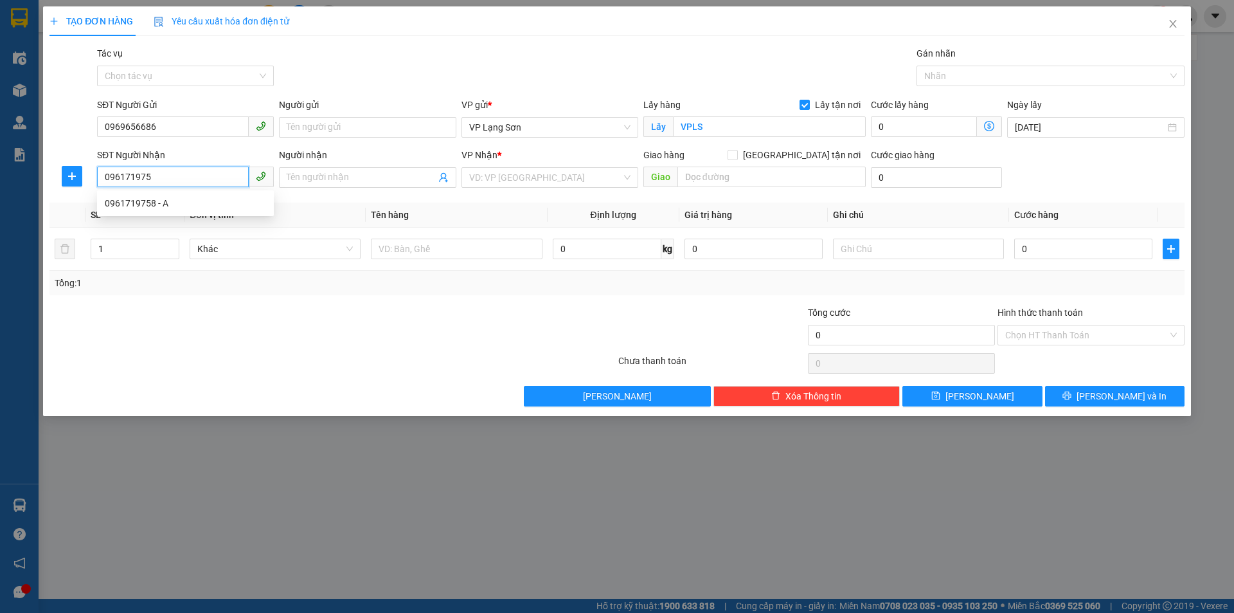
type input "0961719758"
click at [125, 198] on div "0961719758 - A" at bounding box center [185, 203] width 161 height 14
type input "A"
checkbox input "true"
type input "18 KHƯƠNG HẠ"
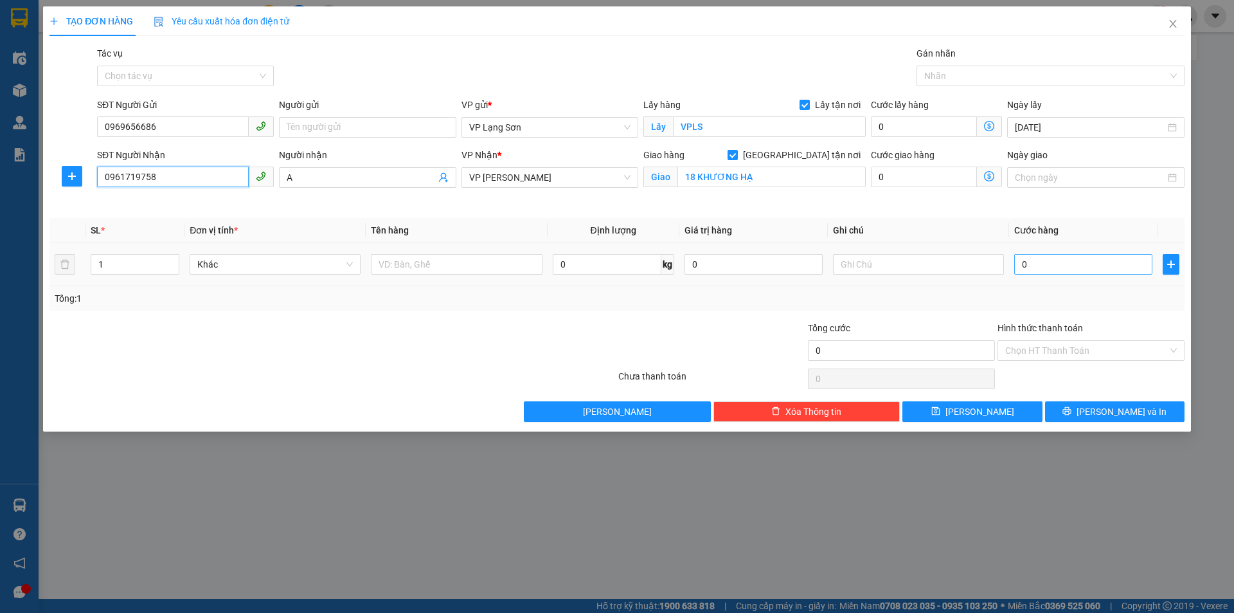
type input "0961719758"
click at [1055, 268] on input "0" at bounding box center [1083, 264] width 138 height 21
type input "1"
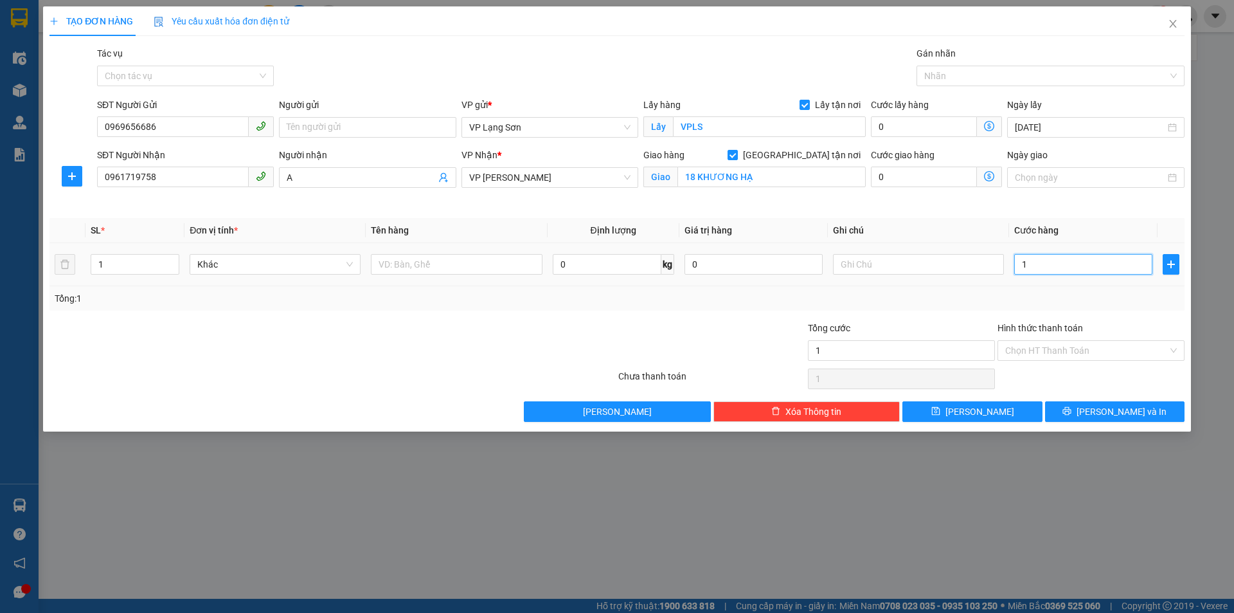
type input "12"
type input "120"
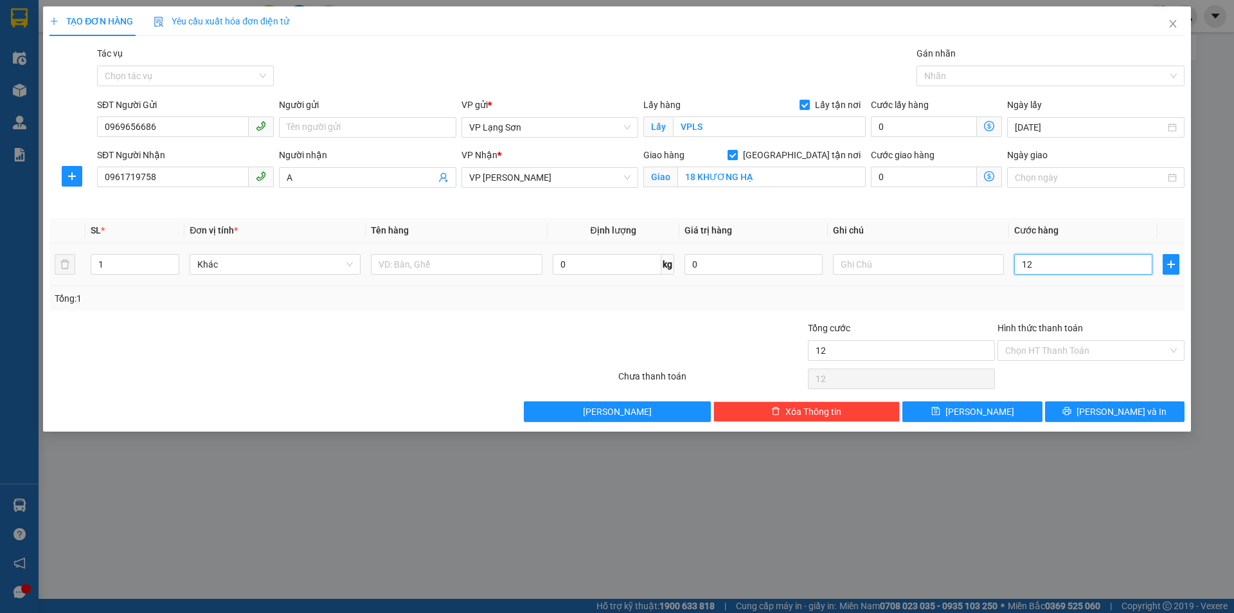
type input "120"
click at [877, 267] on input "text" at bounding box center [918, 264] width 171 height 21
type input "120.000"
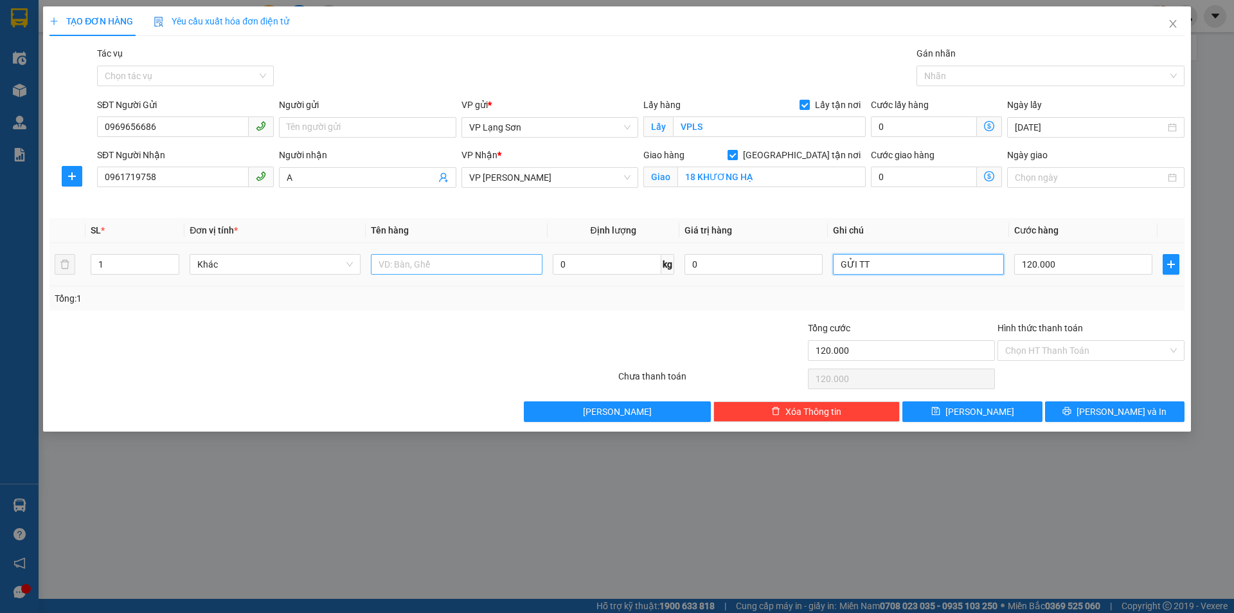
type input "GỬI TT"
click at [427, 271] on input "text" at bounding box center [456, 264] width 171 height 21
type input "GẬY GOLF"
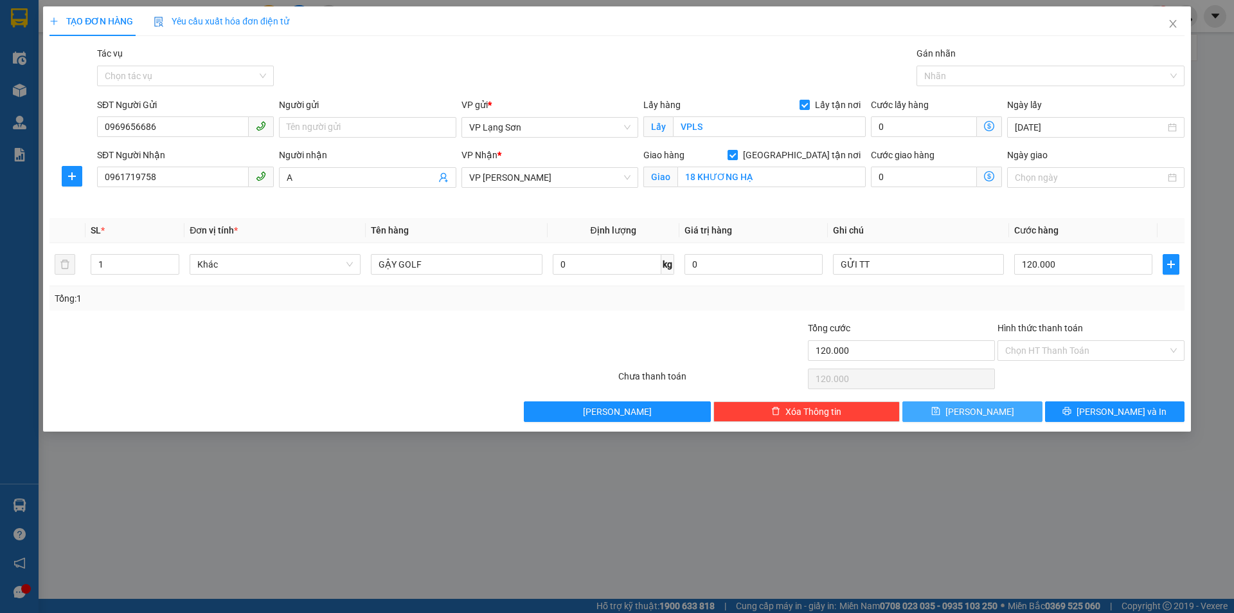
click at [940, 407] on icon "save" at bounding box center [935, 411] width 8 height 8
checkbox input "false"
type input "0"
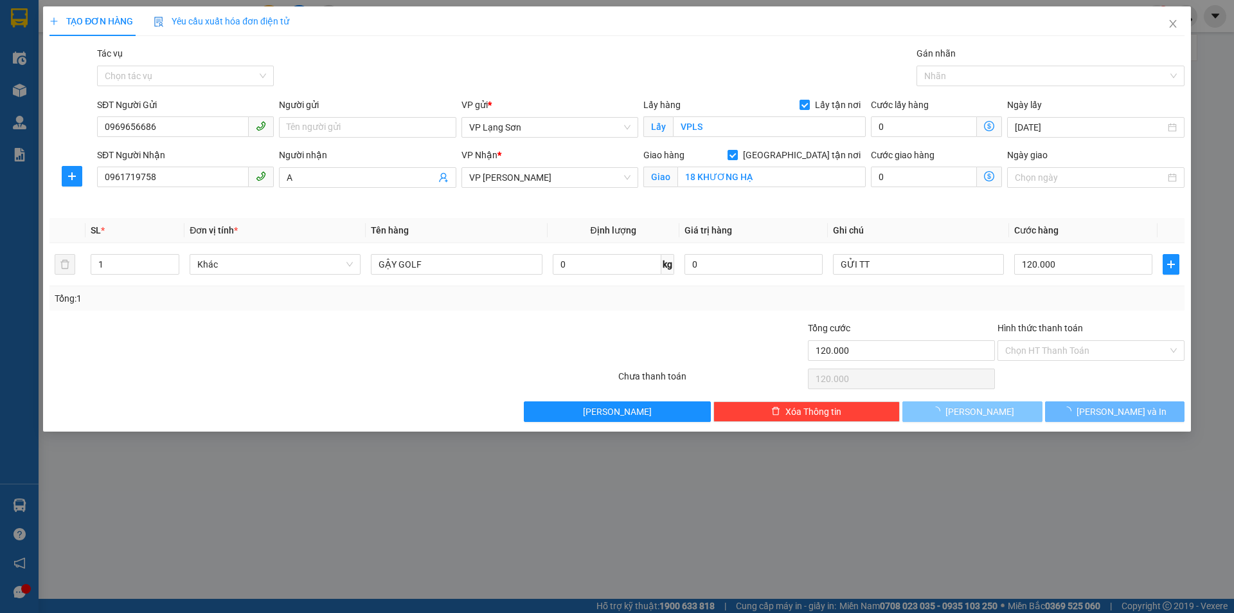
type input "0"
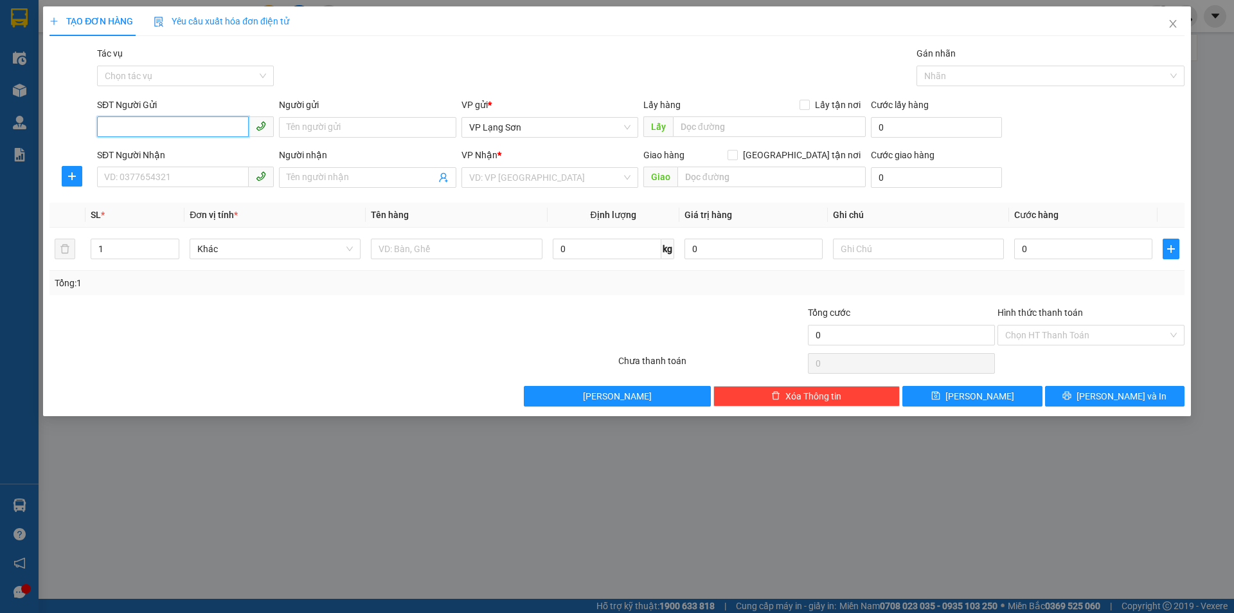
paste input "0888803111"
type input "0888803111"
click at [809, 102] on input "Lấy tận nơi" at bounding box center [804, 104] width 9 height 9
checkbox input "true"
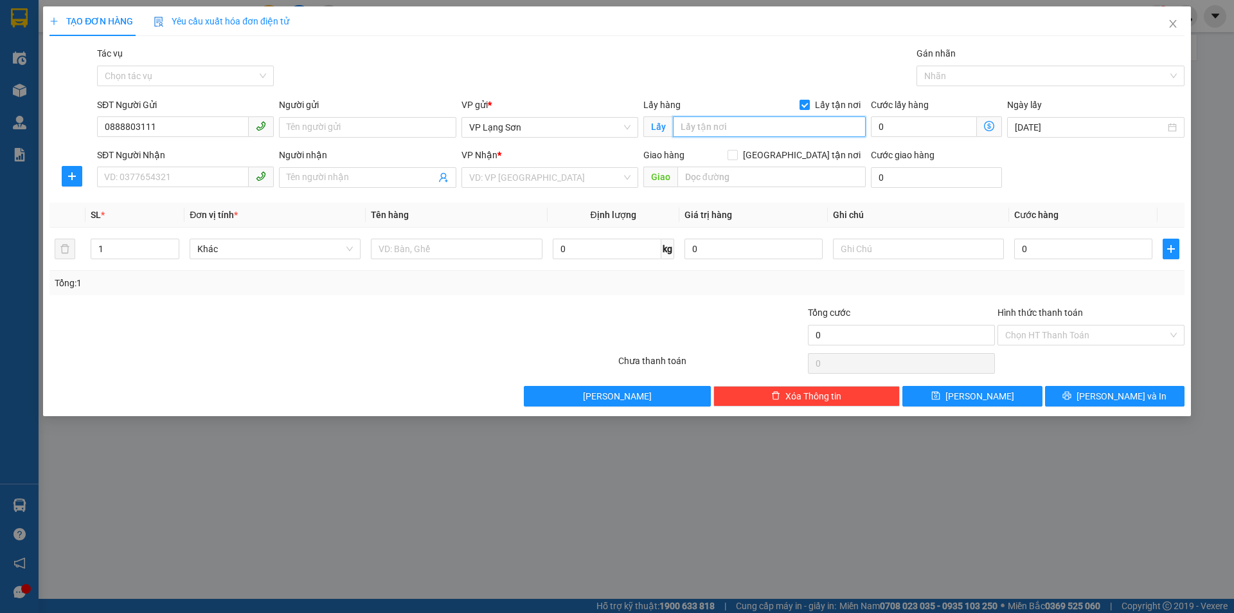
click at [762, 131] on input "text" at bounding box center [769, 126] width 193 height 21
type input "512 TRẦN ĐĂNG"
click at [181, 184] on input "SĐT Người Nhận" at bounding box center [173, 176] width 152 height 21
type input "02439263708"
click at [737, 152] on input "[GEOGRAPHIC_DATA] tận nơi" at bounding box center [732, 154] width 9 height 9
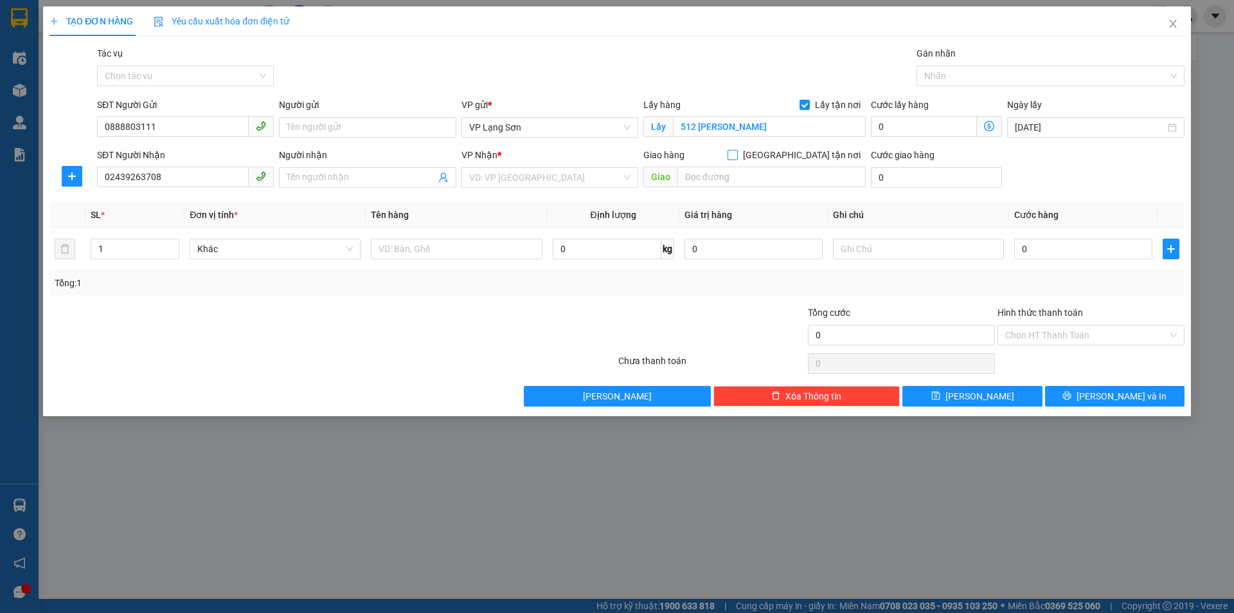
checkbox input "true"
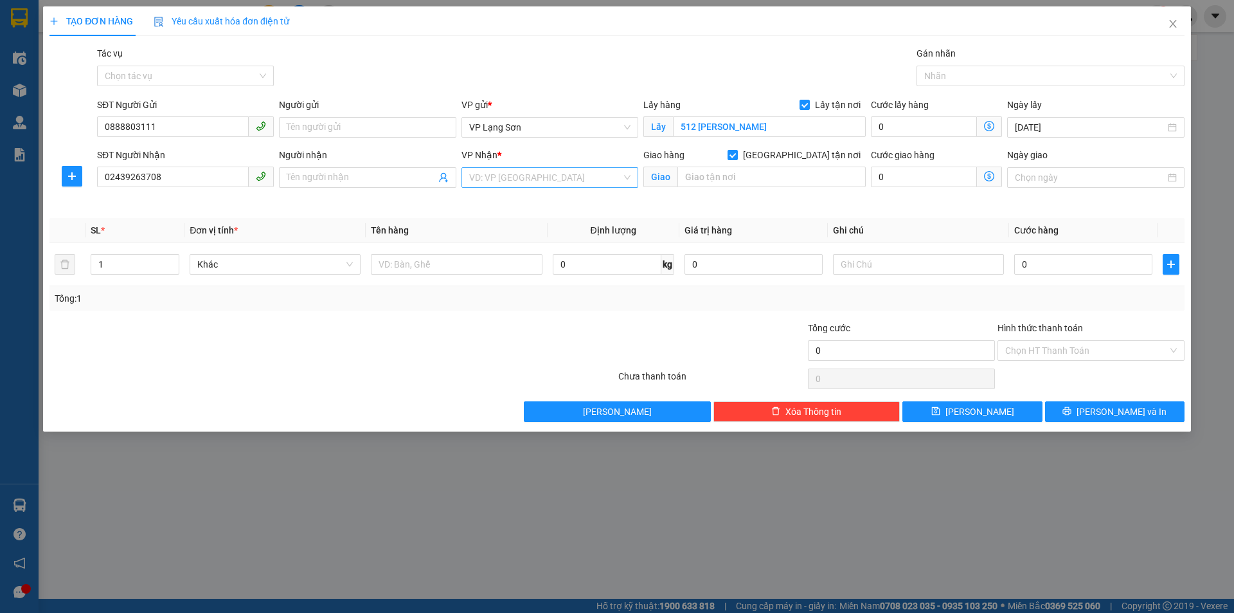
click at [552, 175] on input "search" at bounding box center [545, 177] width 152 height 19
click at [552, 226] on div "VP [PERSON_NAME]" at bounding box center [549, 224] width 161 height 14
click at [715, 179] on input "text" at bounding box center [772, 176] width 188 height 21
type input "56 HÀNG BẠC"
click at [1099, 269] on input "0" at bounding box center [1083, 264] width 138 height 21
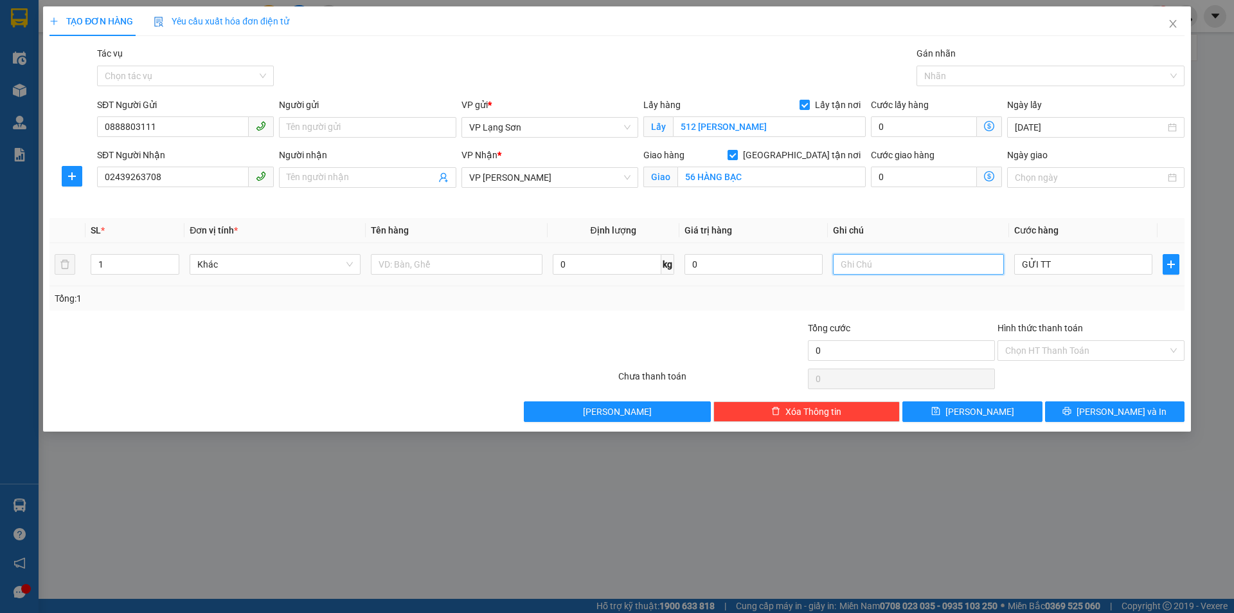
click at [870, 267] on input "text" at bounding box center [918, 264] width 171 height 21
type input "0"
type input "GỪI TT"
click at [1063, 270] on input "0" at bounding box center [1083, 264] width 138 height 21
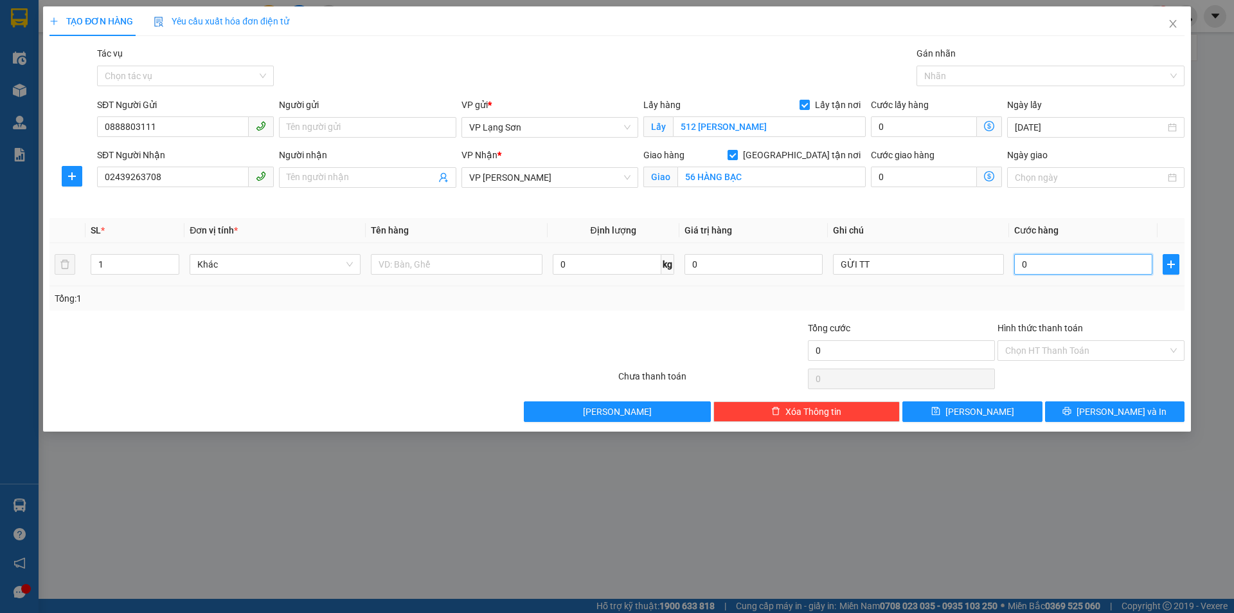
type input "1"
type input "10"
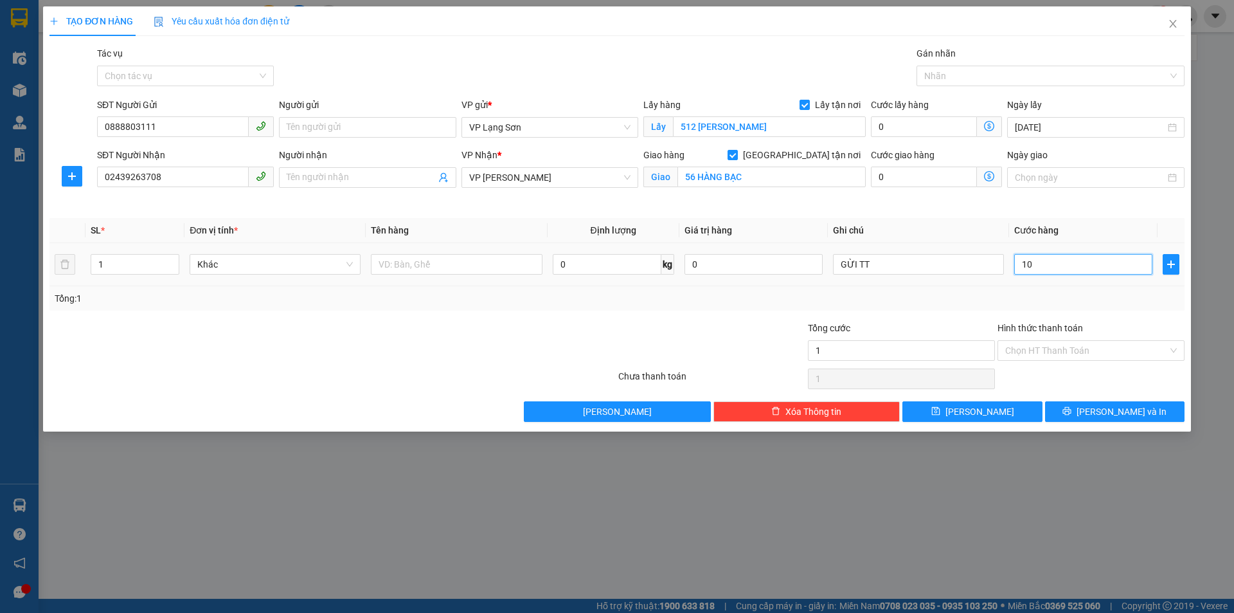
type input "10"
type input "100"
click at [431, 263] on input "text" at bounding box center [456, 264] width 171 height 21
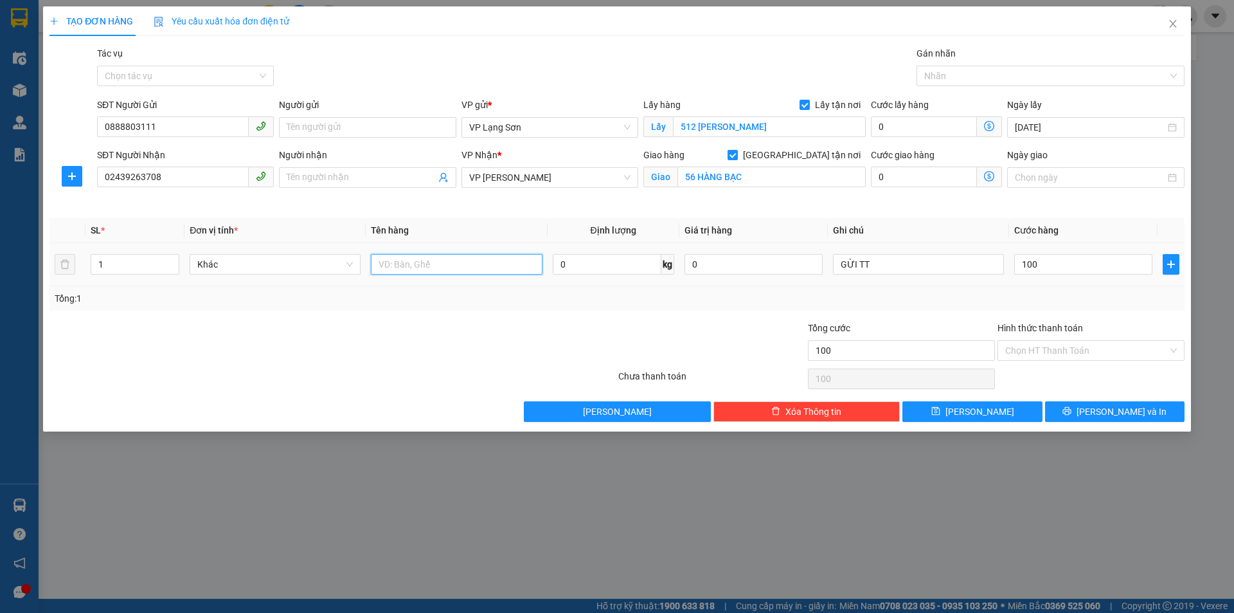
type input "100.000"
type input "1 CON VỊT"
drag, startPoint x: 958, startPoint y: 413, endPoint x: 948, endPoint y: 374, distance: 39.9
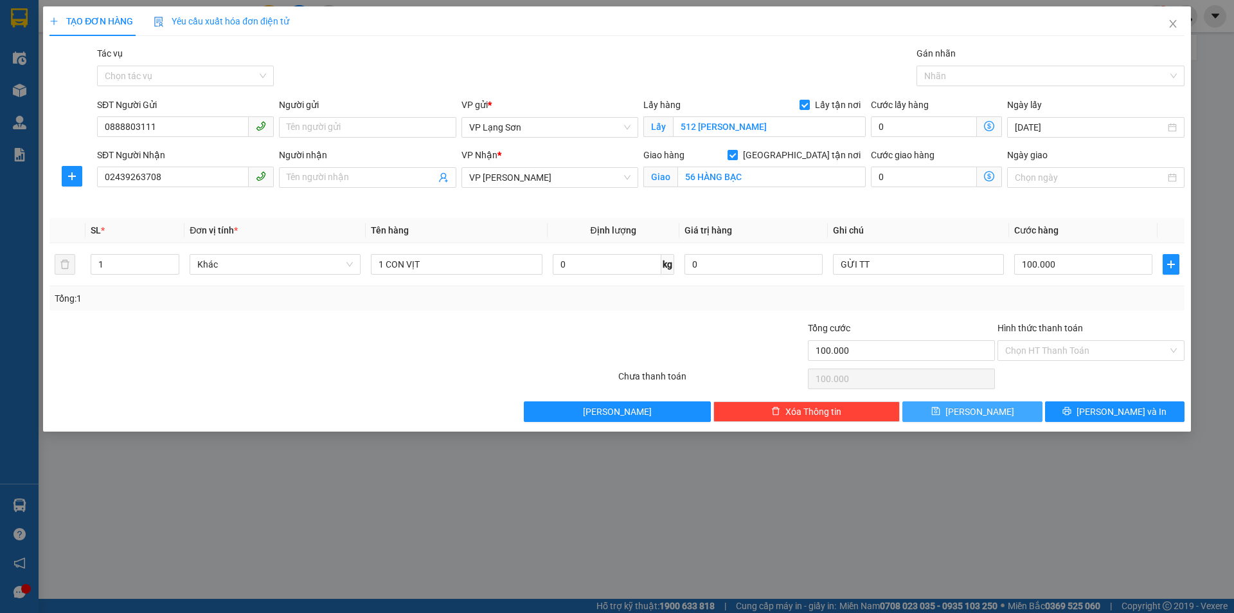
click at [940, 412] on icon "save" at bounding box center [935, 410] width 9 height 9
checkbox input "false"
type input "0"
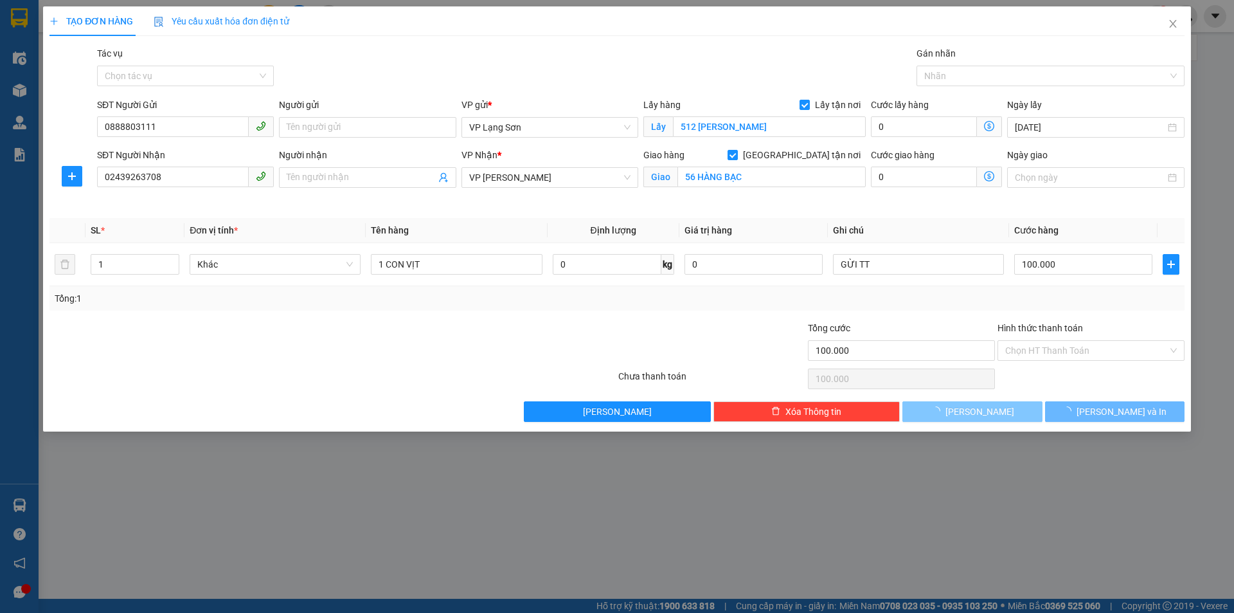
type input "0"
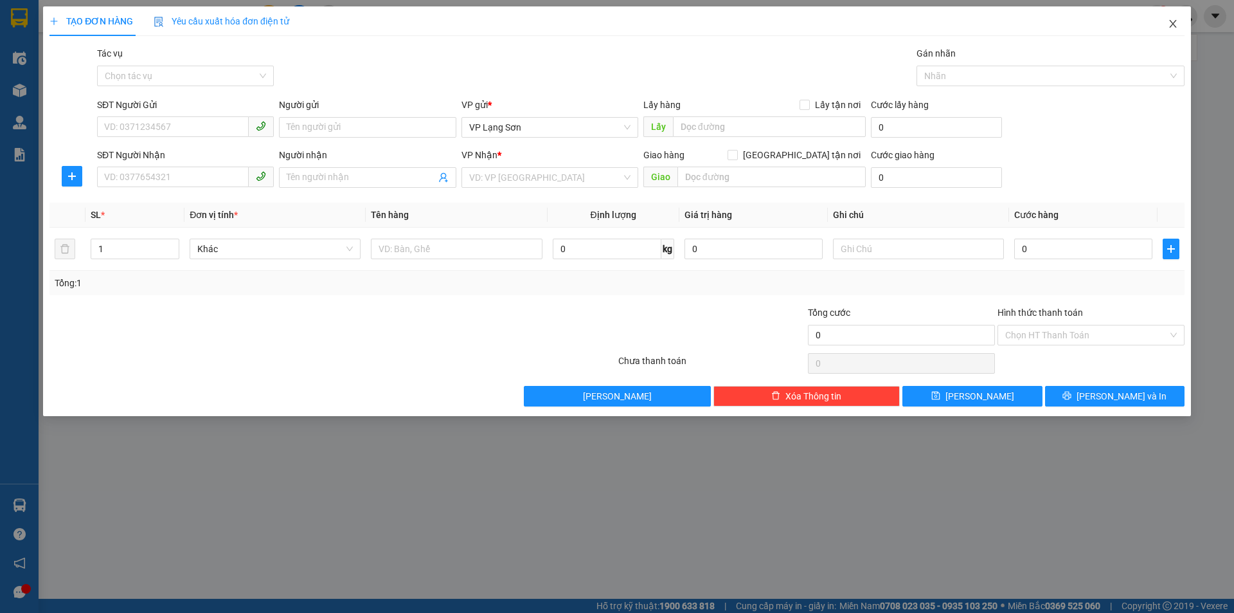
click at [1172, 25] on icon "close" at bounding box center [1172, 24] width 7 height 8
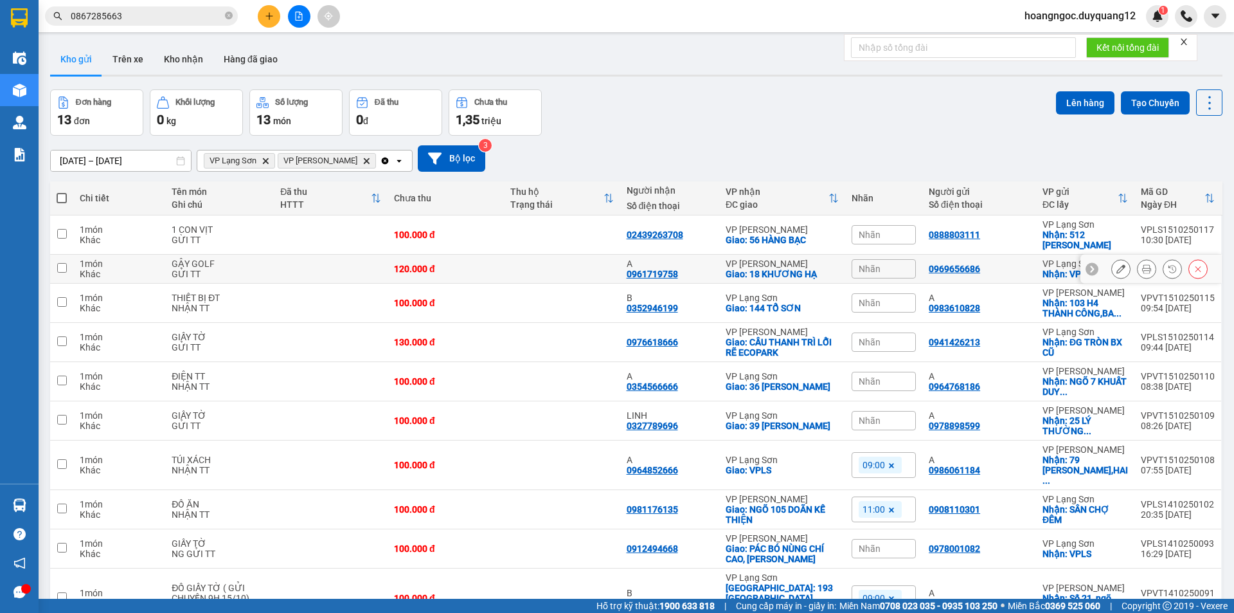
click at [881, 273] on div "Nhãn" at bounding box center [884, 268] width 64 height 19
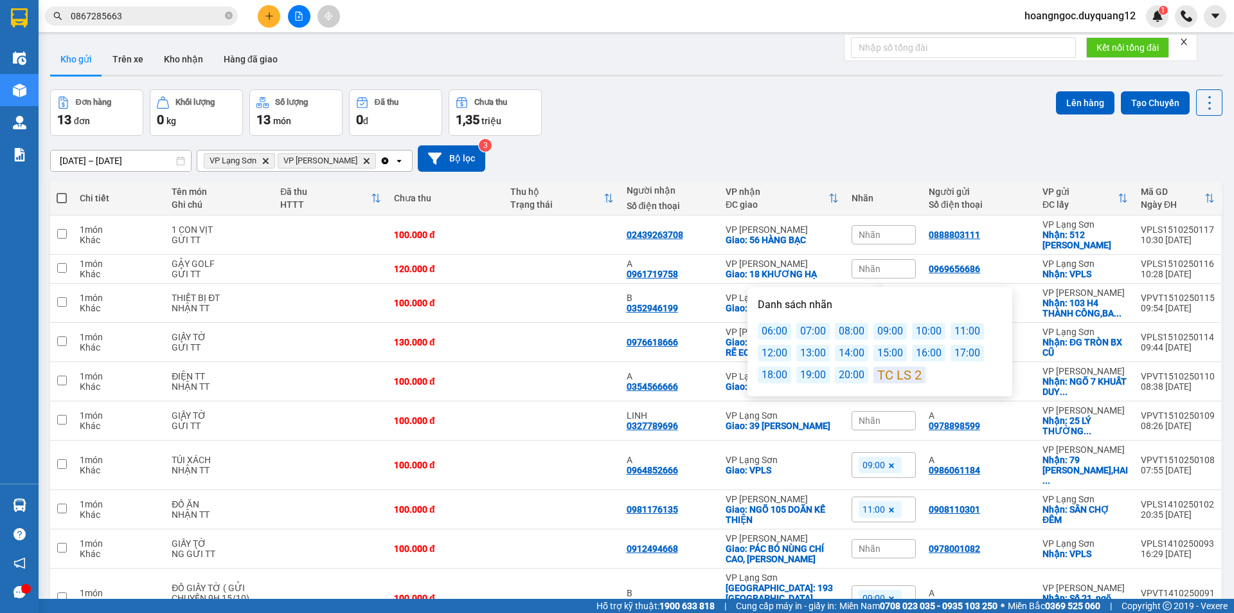
drag, startPoint x: 777, startPoint y: 350, endPoint x: 806, endPoint y: 308, distance: 51.2
click at [778, 350] on div "12:00" at bounding box center [774, 353] width 33 height 17
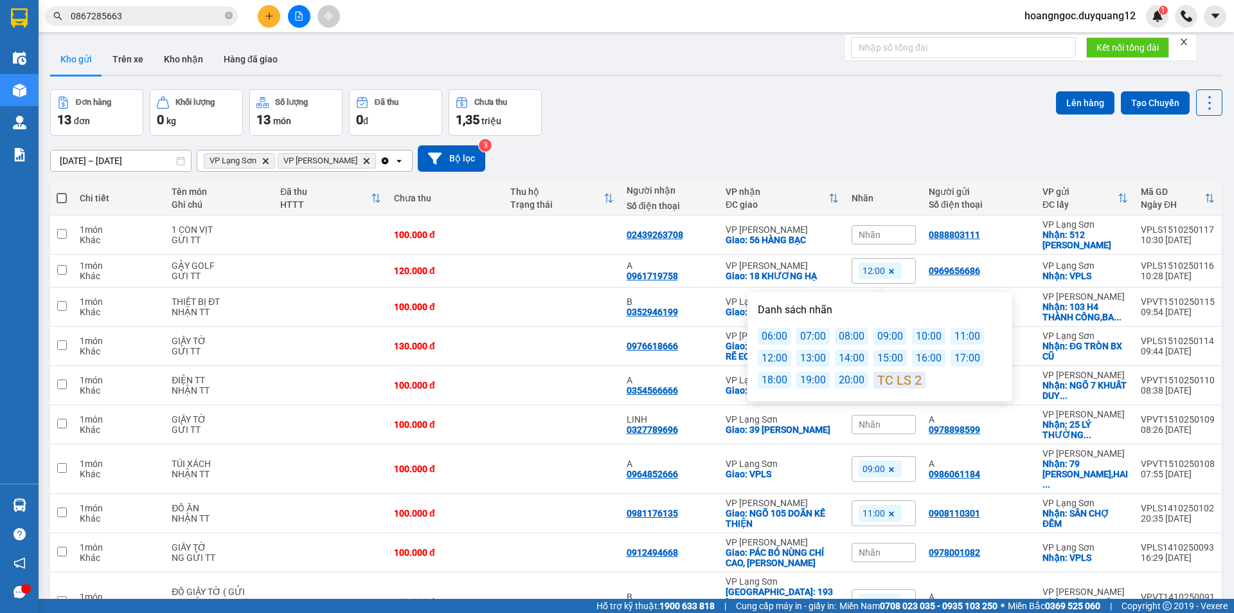
click at [863, 233] on span "Nhãn" at bounding box center [870, 234] width 22 height 10
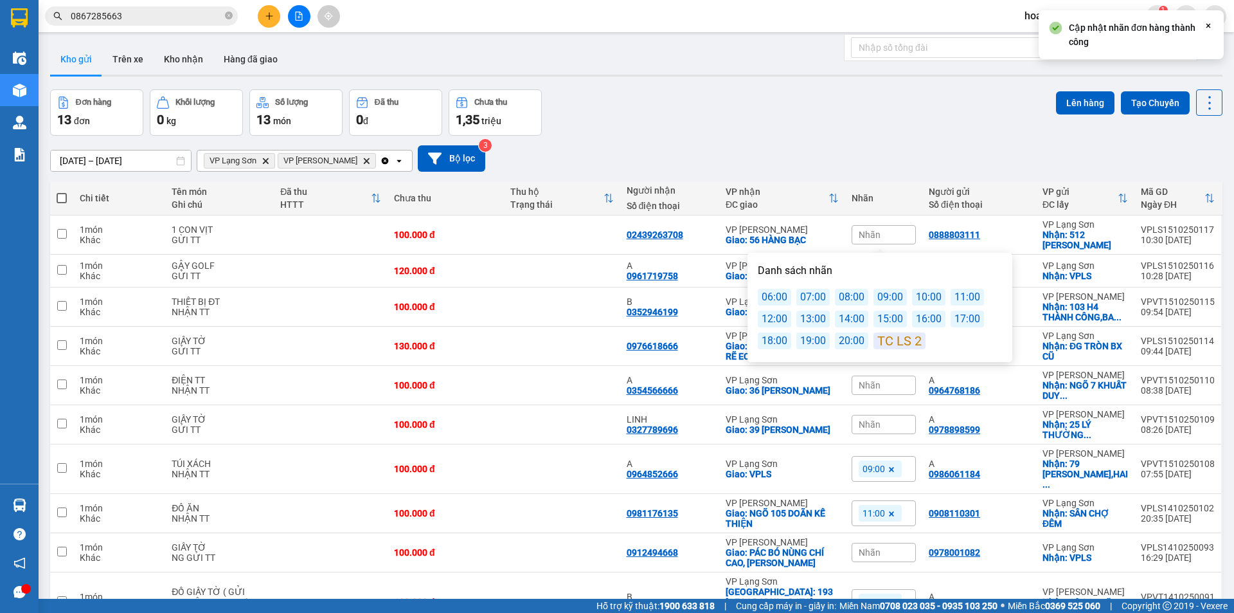
click at [773, 323] on div "12:00" at bounding box center [774, 318] width 33 height 17
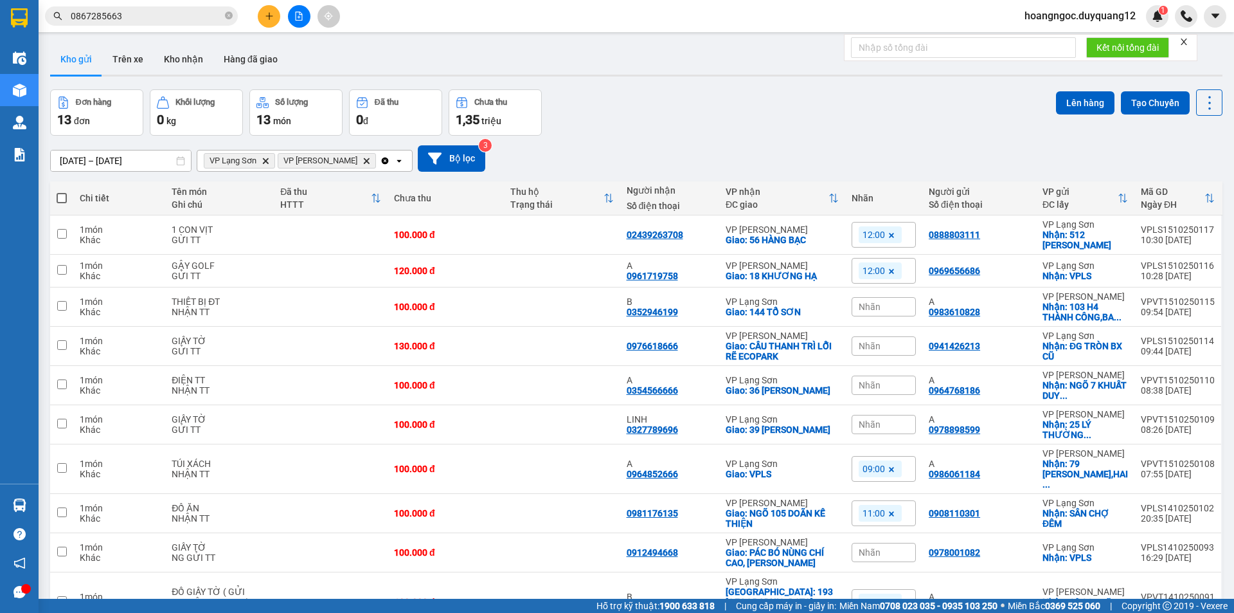
drag, startPoint x: 756, startPoint y: 97, endPoint x: 755, endPoint y: 106, distance: 9.0
click at [759, 102] on div "Đơn hàng 13 đơn Khối lượng 0 kg Số lượng 13 món Đã thu 0 đ Chưa thu 1,35 triệu …" at bounding box center [636, 112] width 1172 height 46
click at [575, 276] on td at bounding box center [562, 271] width 116 height 33
checkbox input "true"
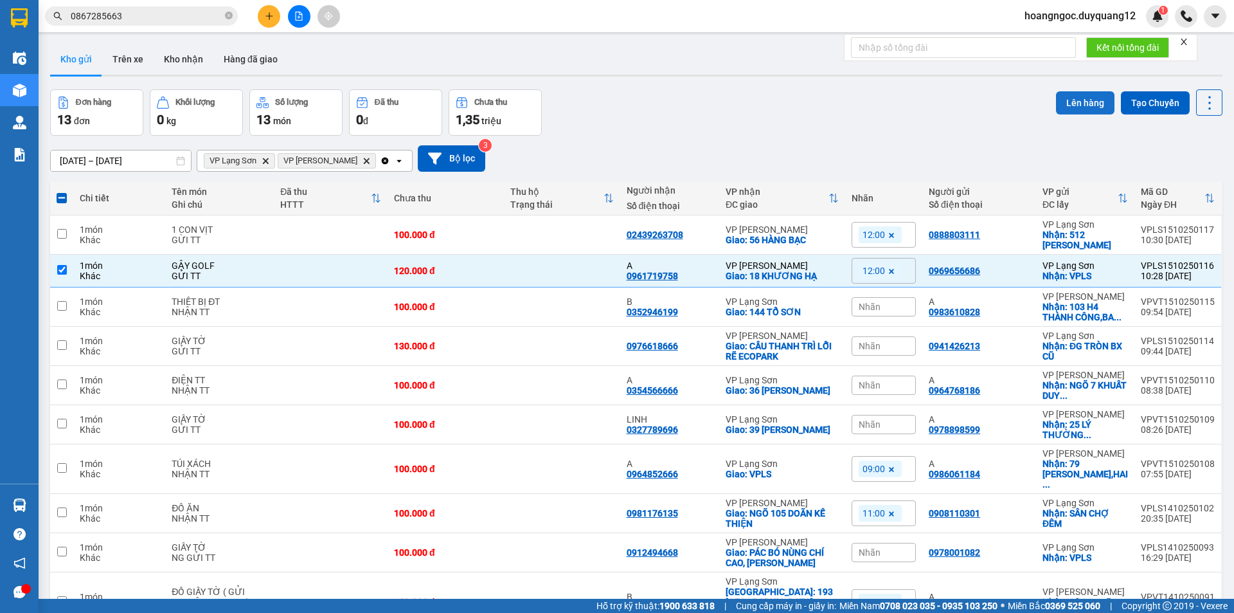
click at [1083, 102] on button "Lên hàng" at bounding box center [1085, 102] width 58 height 23
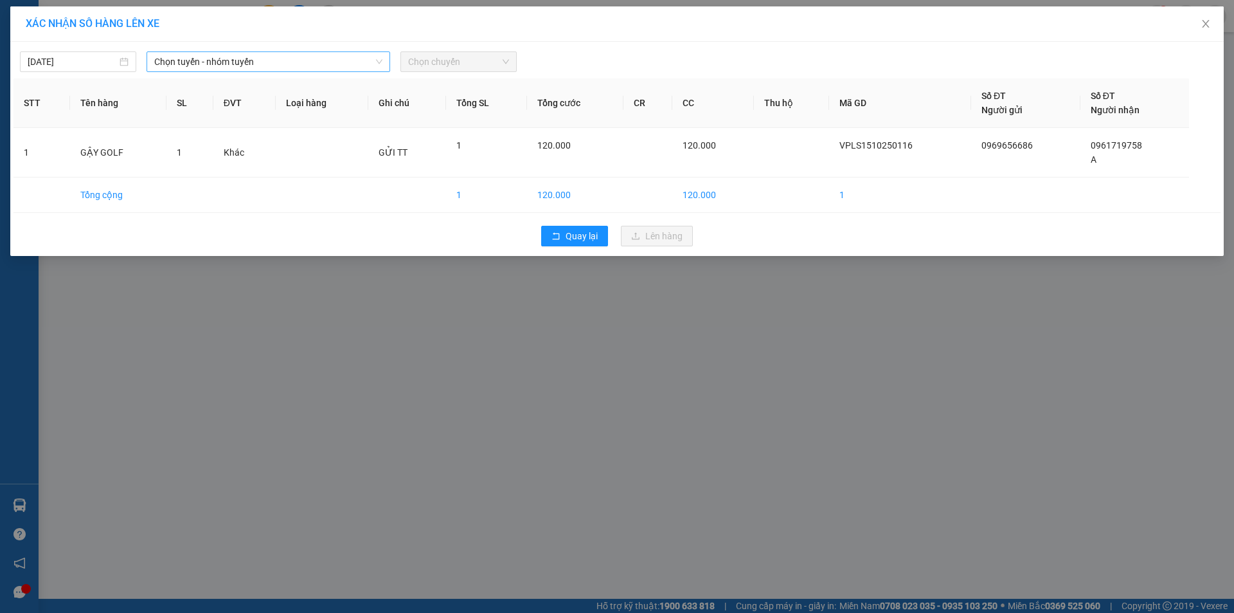
click at [246, 60] on span "Chọn tuyến - nhóm tuyến" at bounding box center [268, 61] width 228 height 19
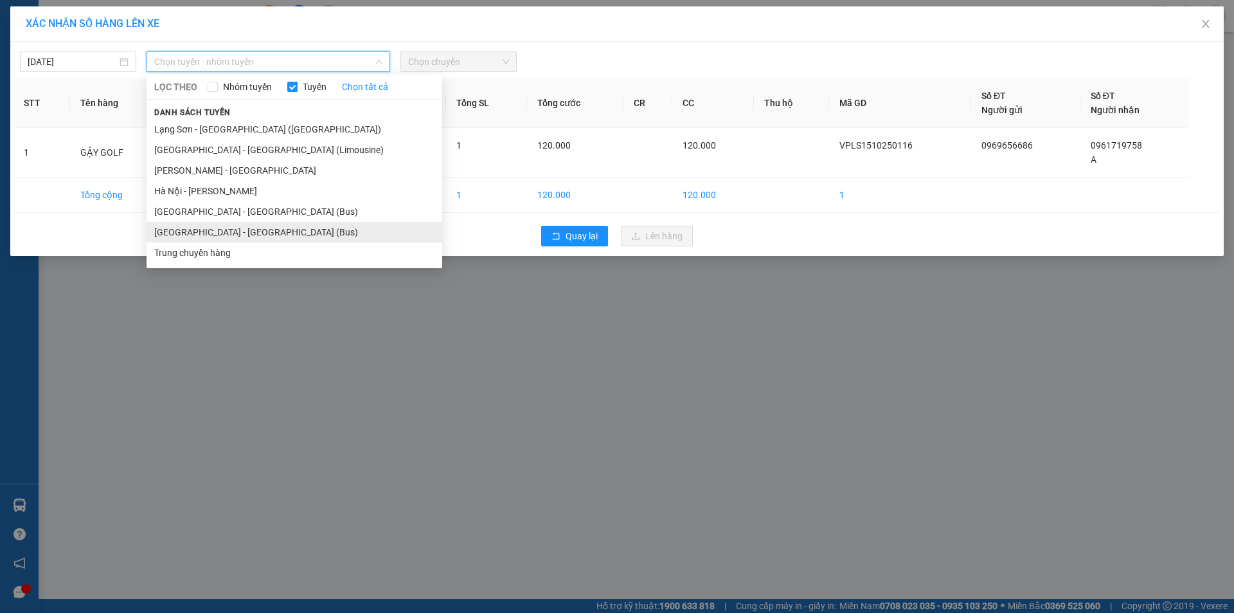
click at [192, 229] on li "[GEOGRAPHIC_DATA] - [GEOGRAPHIC_DATA] (Bus)" at bounding box center [295, 232] width 296 height 21
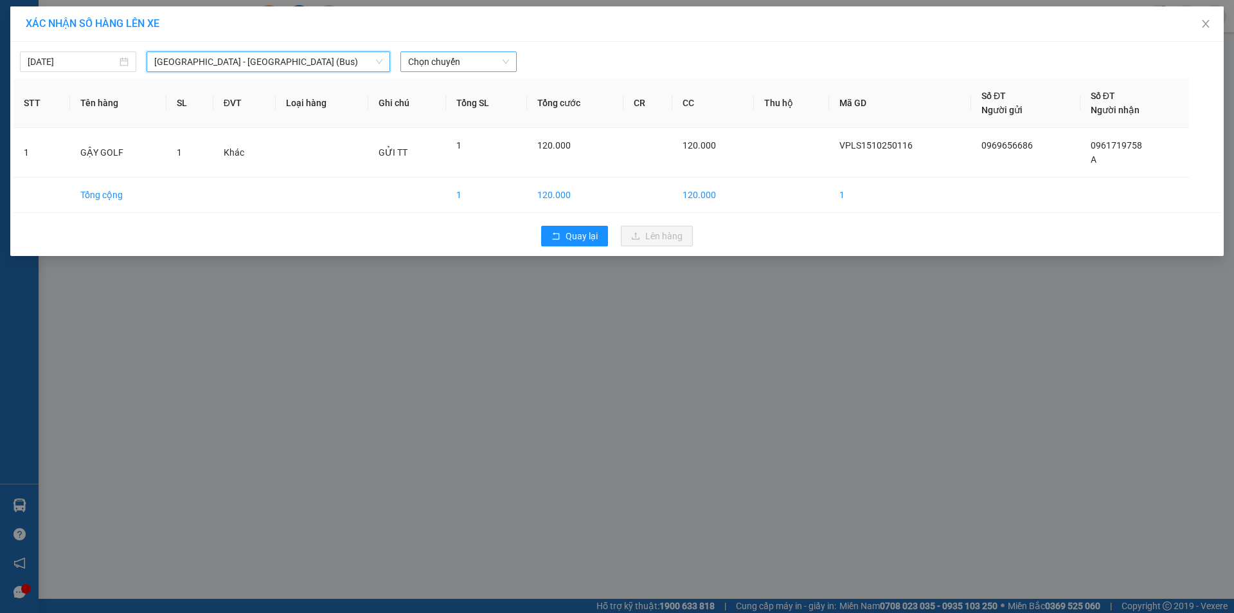
click at [447, 62] on span "Chọn chuyến" at bounding box center [458, 61] width 101 height 19
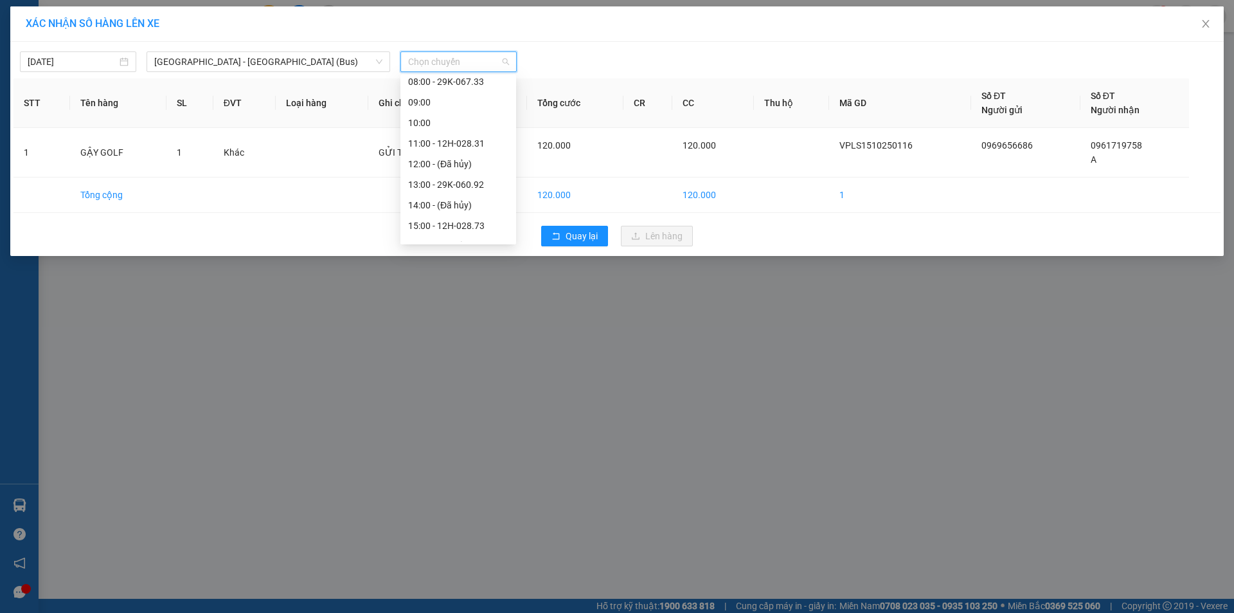
scroll to position [99, 0]
click at [454, 148] on div "11:00 - 12H-028.31" at bounding box center [458, 153] width 100 height 14
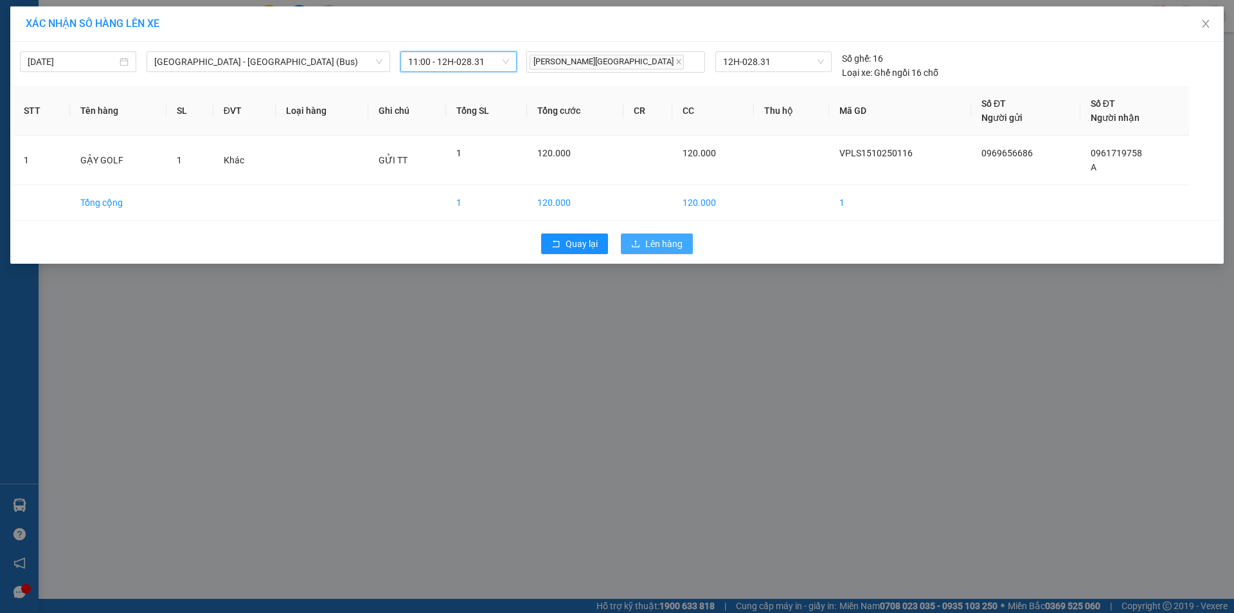
click at [668, 237] on span "Lên hàng" at bounding box center [663, 244] width 37 height 14
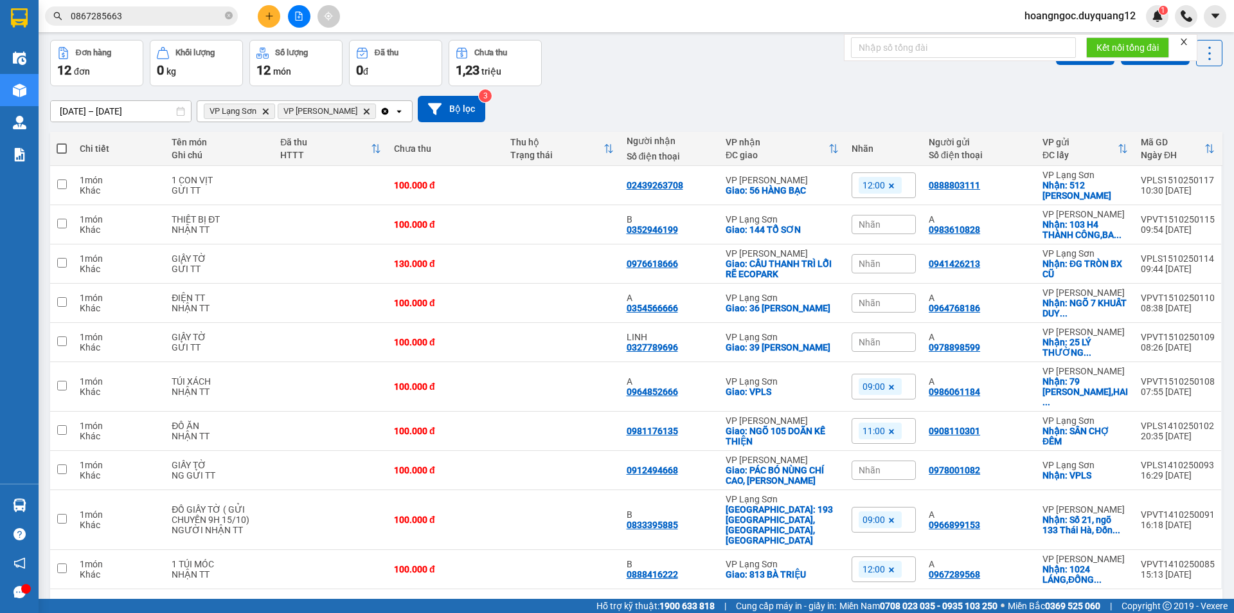
scroll to position [62, 0]
